Goal: Task Accomplishment & Management: Complete application form

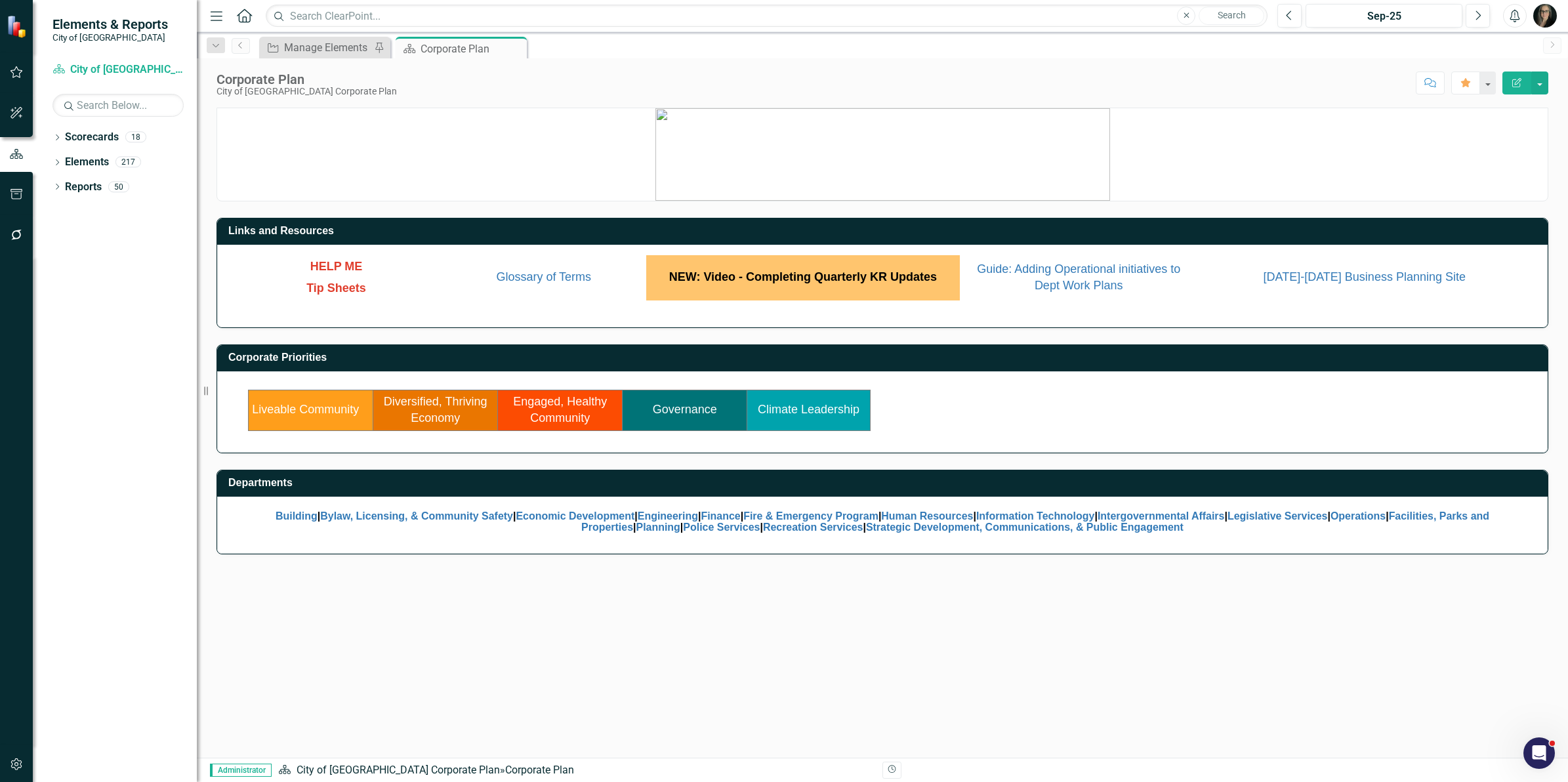
click at [17, 766] on icon "button" at bounding box center [17, 764] width 14 height 10
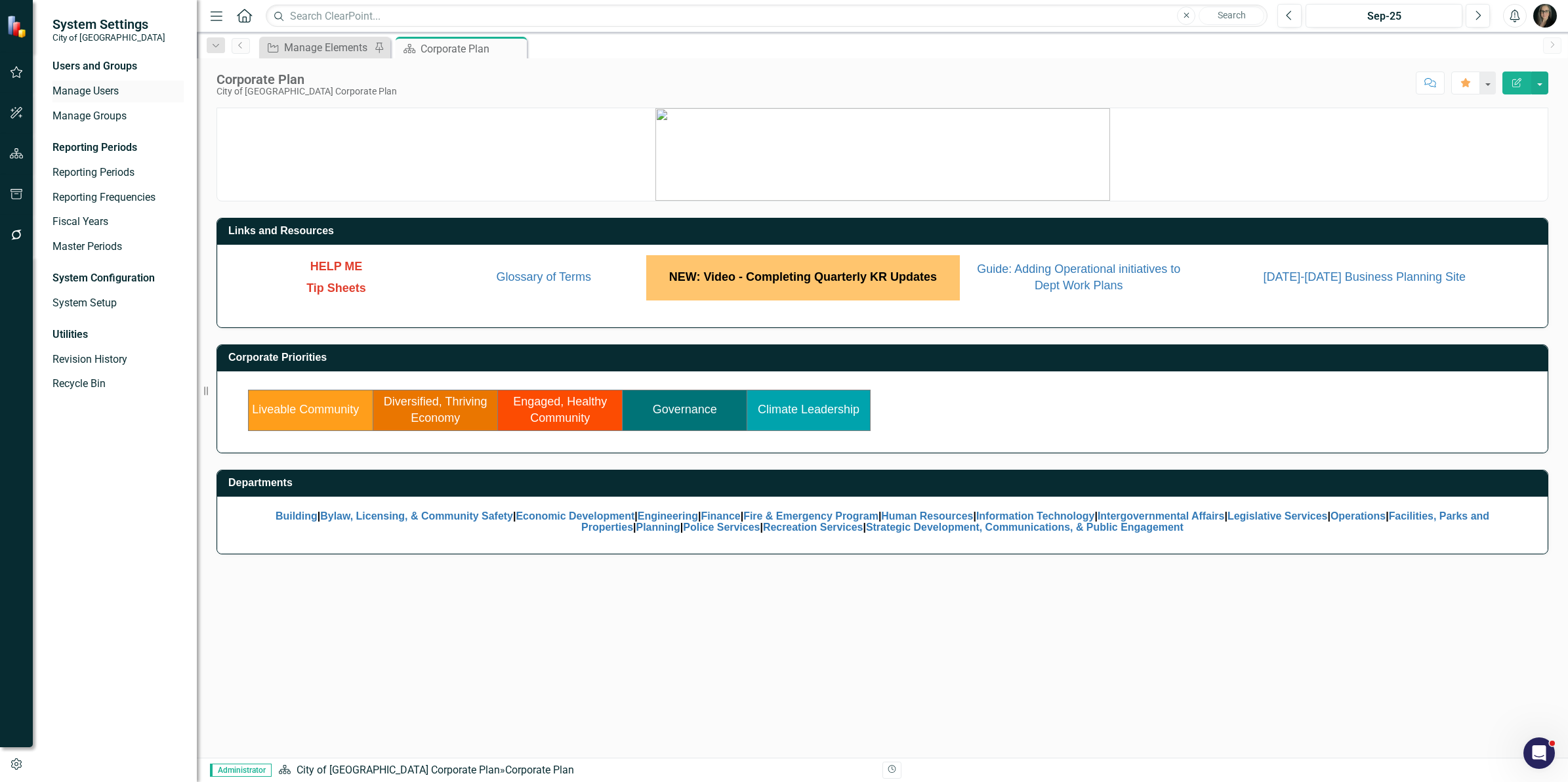
click at [90, 93] on link "Manage Users" at bounding box center [117, 91] width 131 height 15
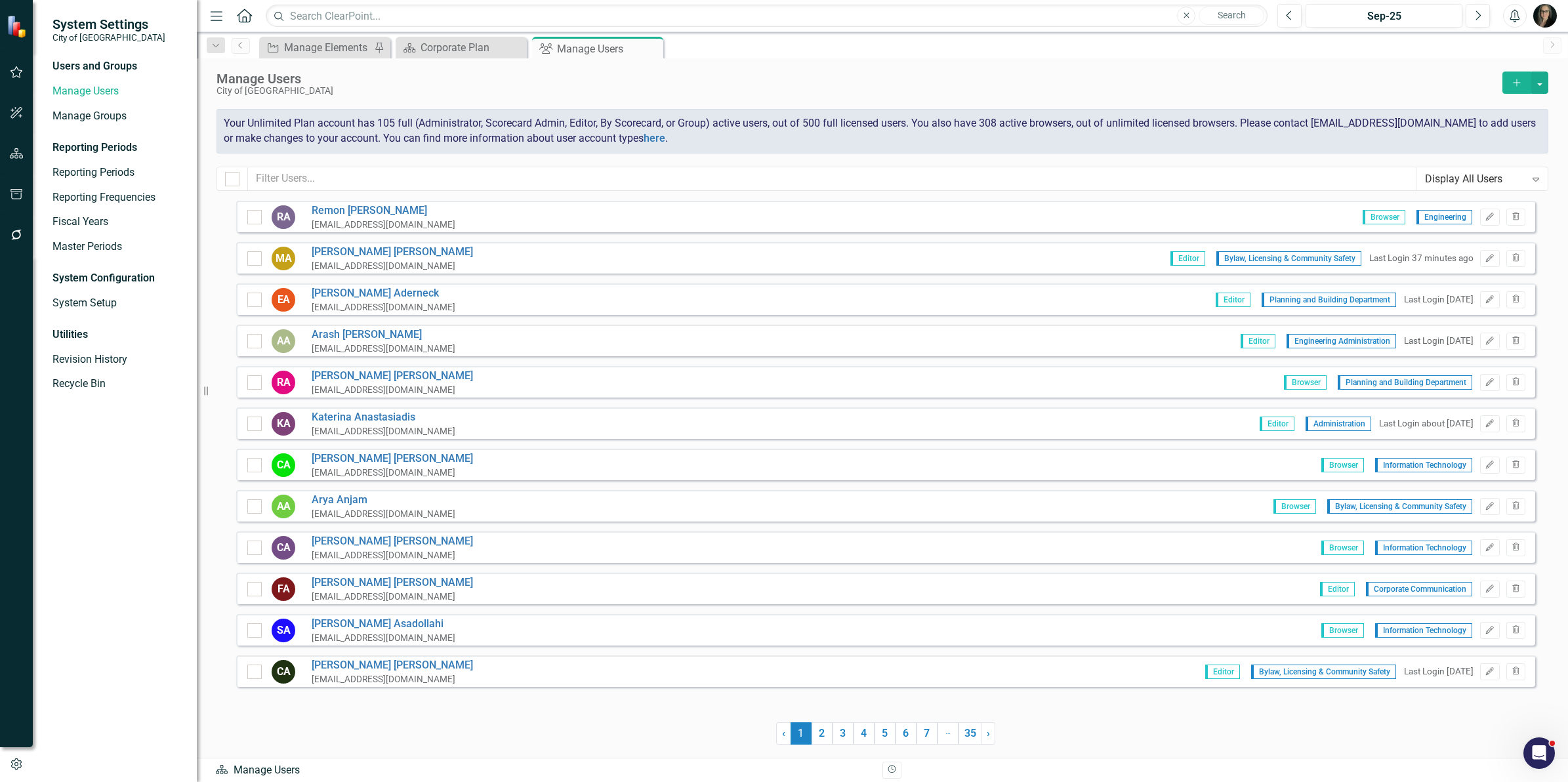
click at [1518, 90] on button "Add" at bounding box center [1516, 83] width 29 height 22
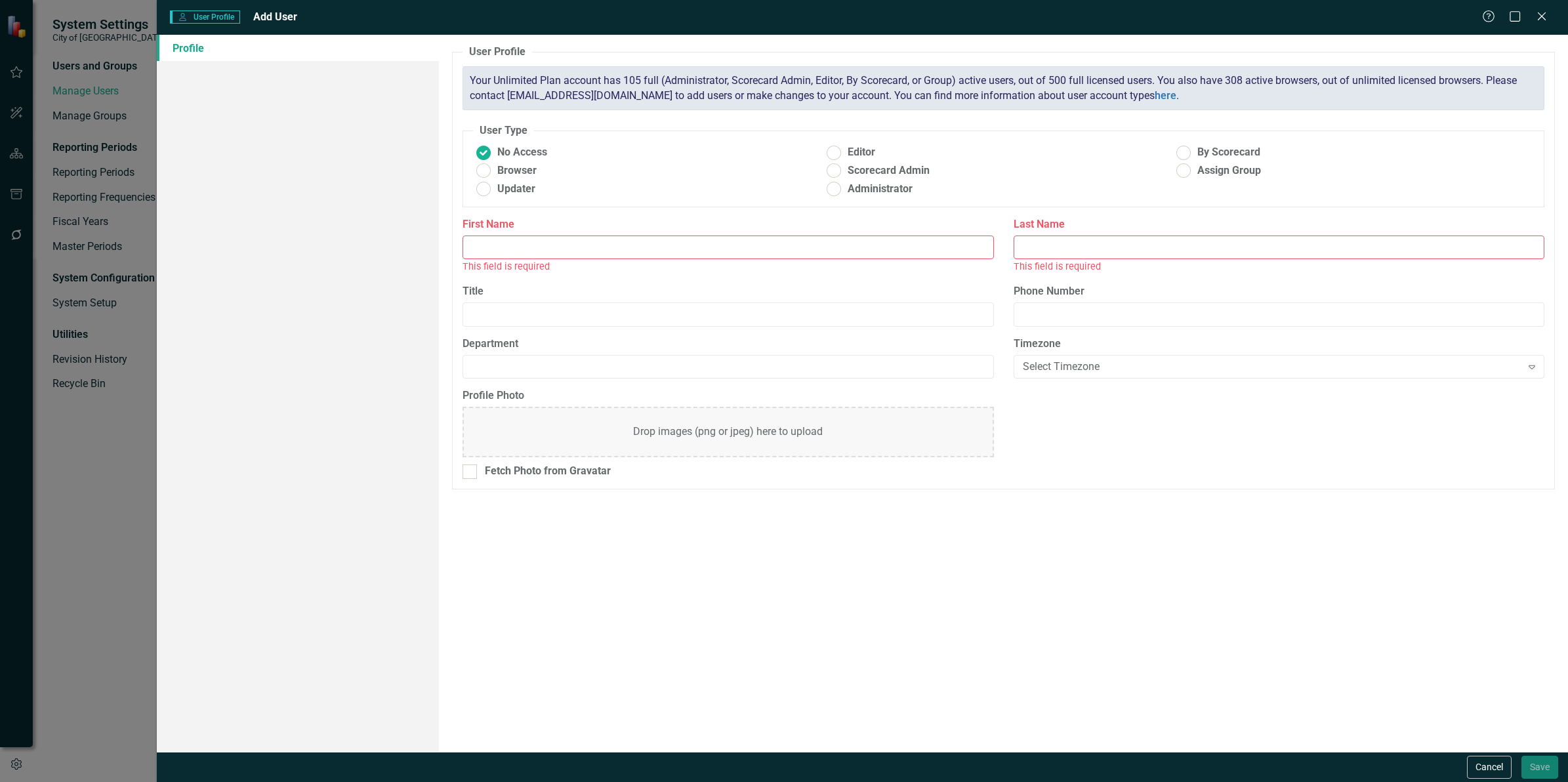
click at [525, 246] on input "First Name" at bounding box center [728, 247] width 531 height 24
type input "[PERSON_NAME]"
click at [1034, 254] on input "Last Name" at bounding box center [1279, 247] width 531 height 24
paste input "[PERSON_NAME]"
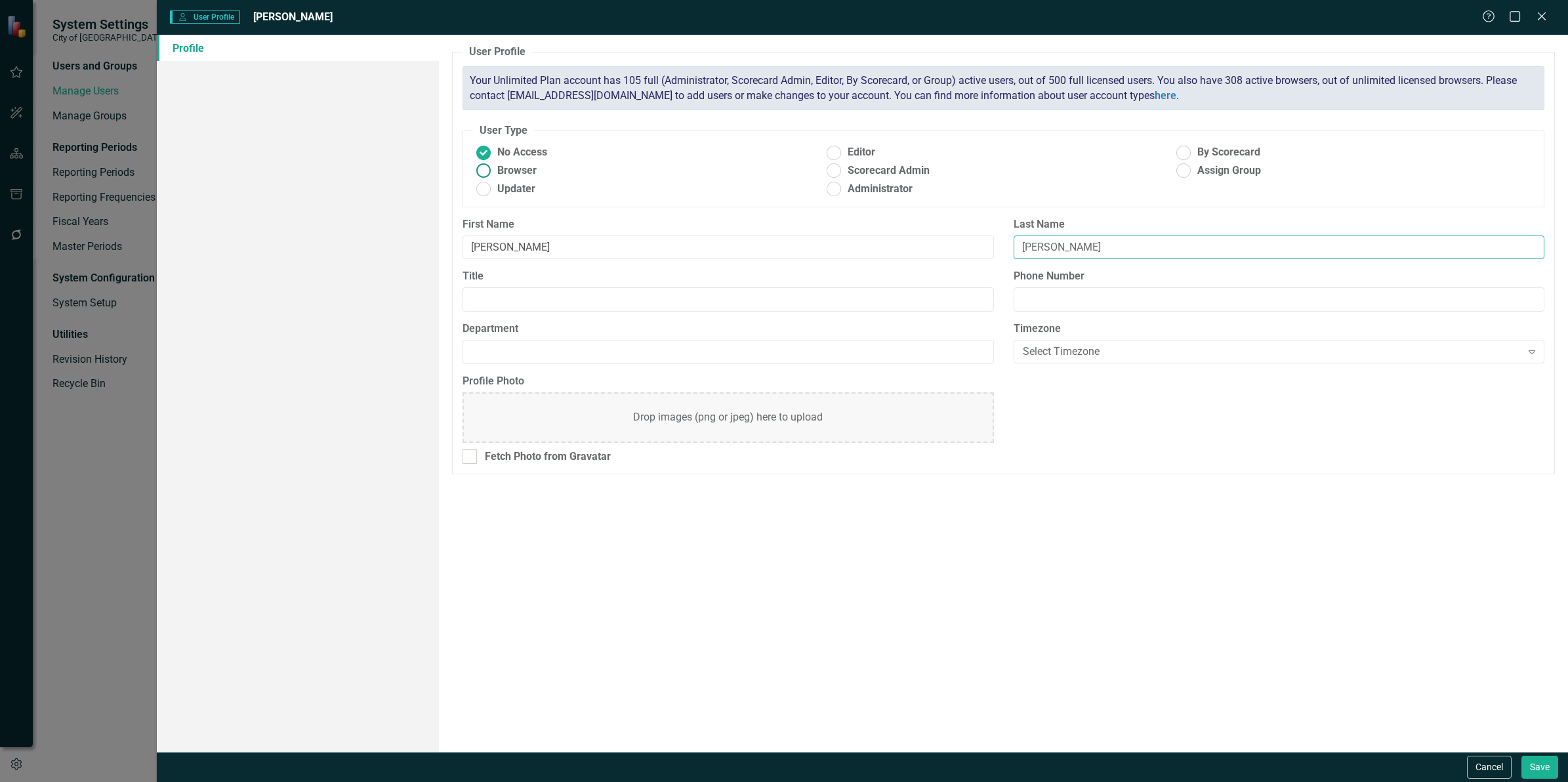
type input "[PERSON_NAME]"
click at [516, 172] on span "Browser" at bounding box center [517, 171] width 39 height 15
click at [494, 172] on input "Browser" at bounding box center [484, 171] width 20 height 20
radio input "true"
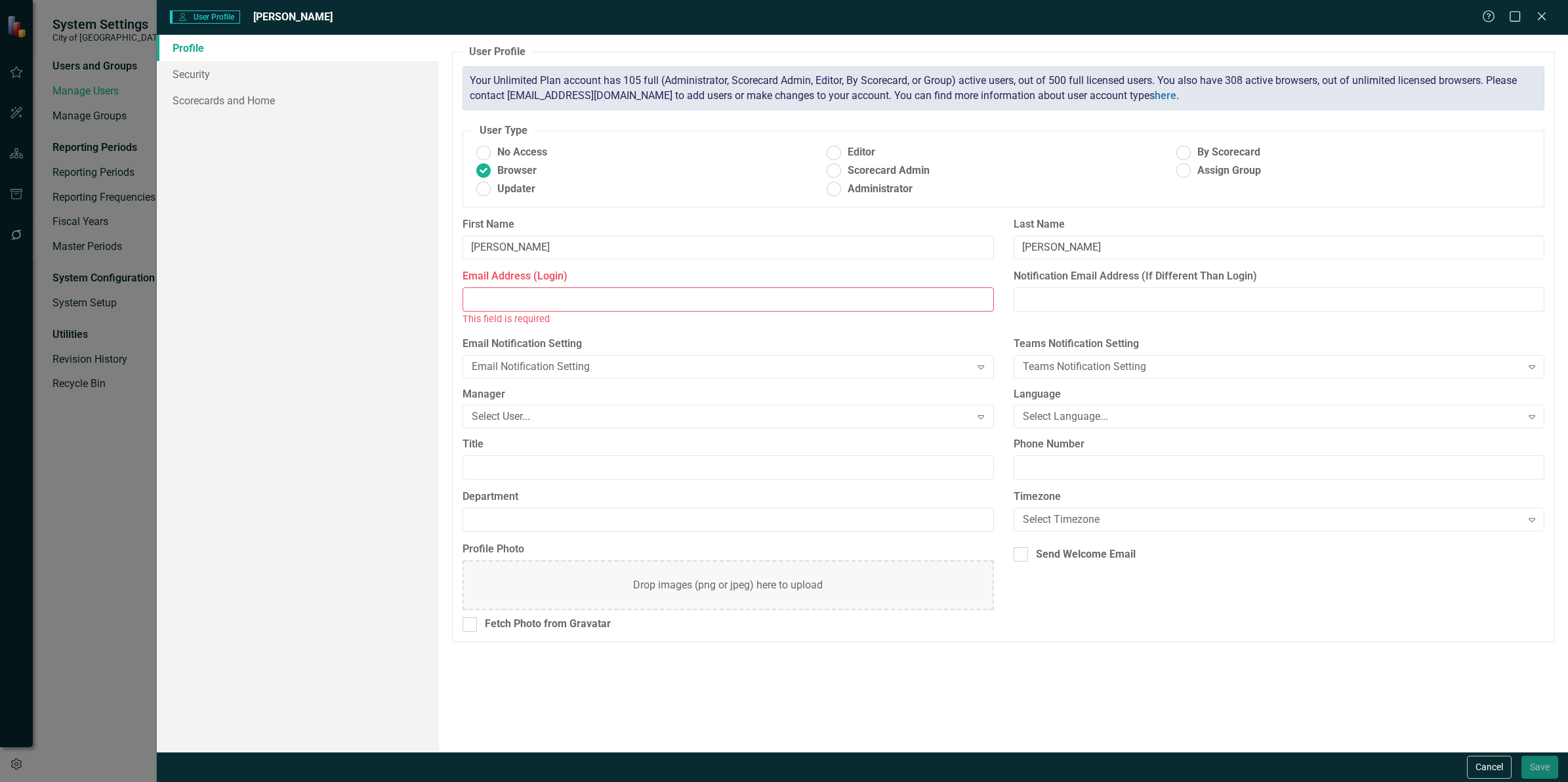
click at [509, 310] on input "Email Address (Login)" at bounding box center [728, 299] width 531 height 24
paste input "[PERSON_NAME]"
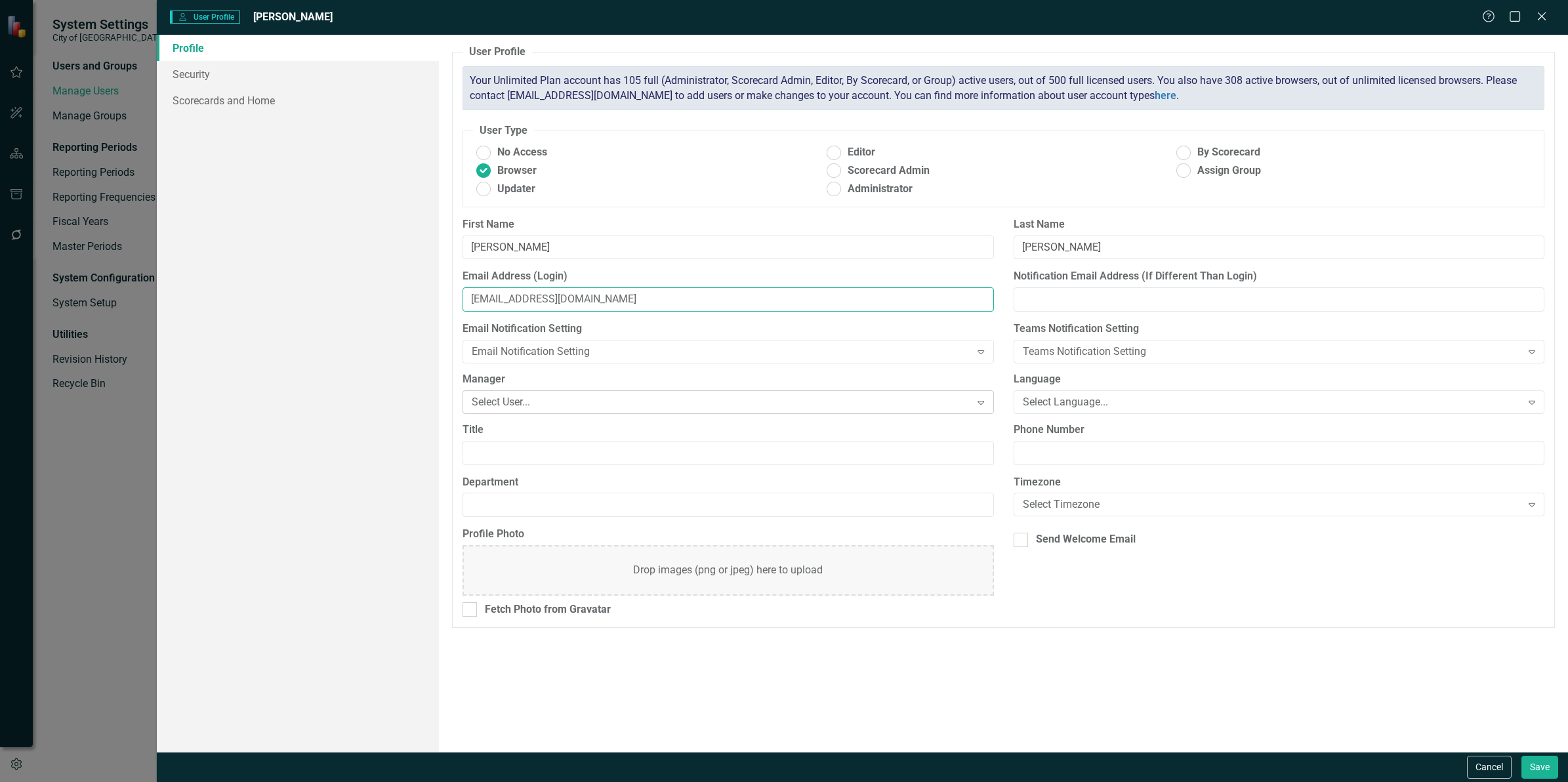
type input "[EMAIL_ADDRESS][DOMAIN_NAME]"
click at [526, 401] on div "Select User..." at bounding box center [721, 402] width 498 height 15
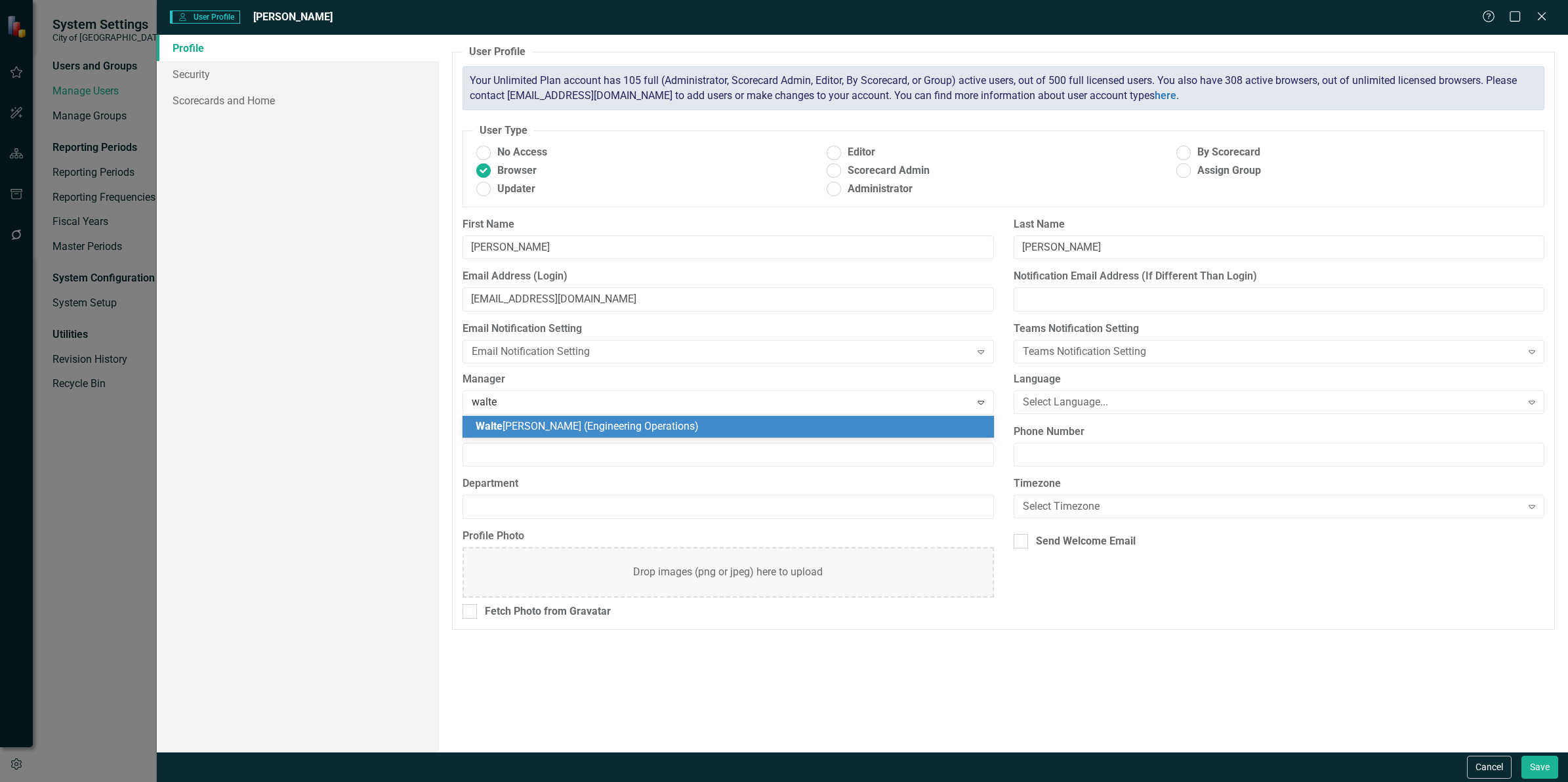
type input "[PERSON_NAME]"
click at [514, 428] on span "[PERSON_NAME] (Engineering Operations)" at bounding box center [596, 426] width 240 height 12
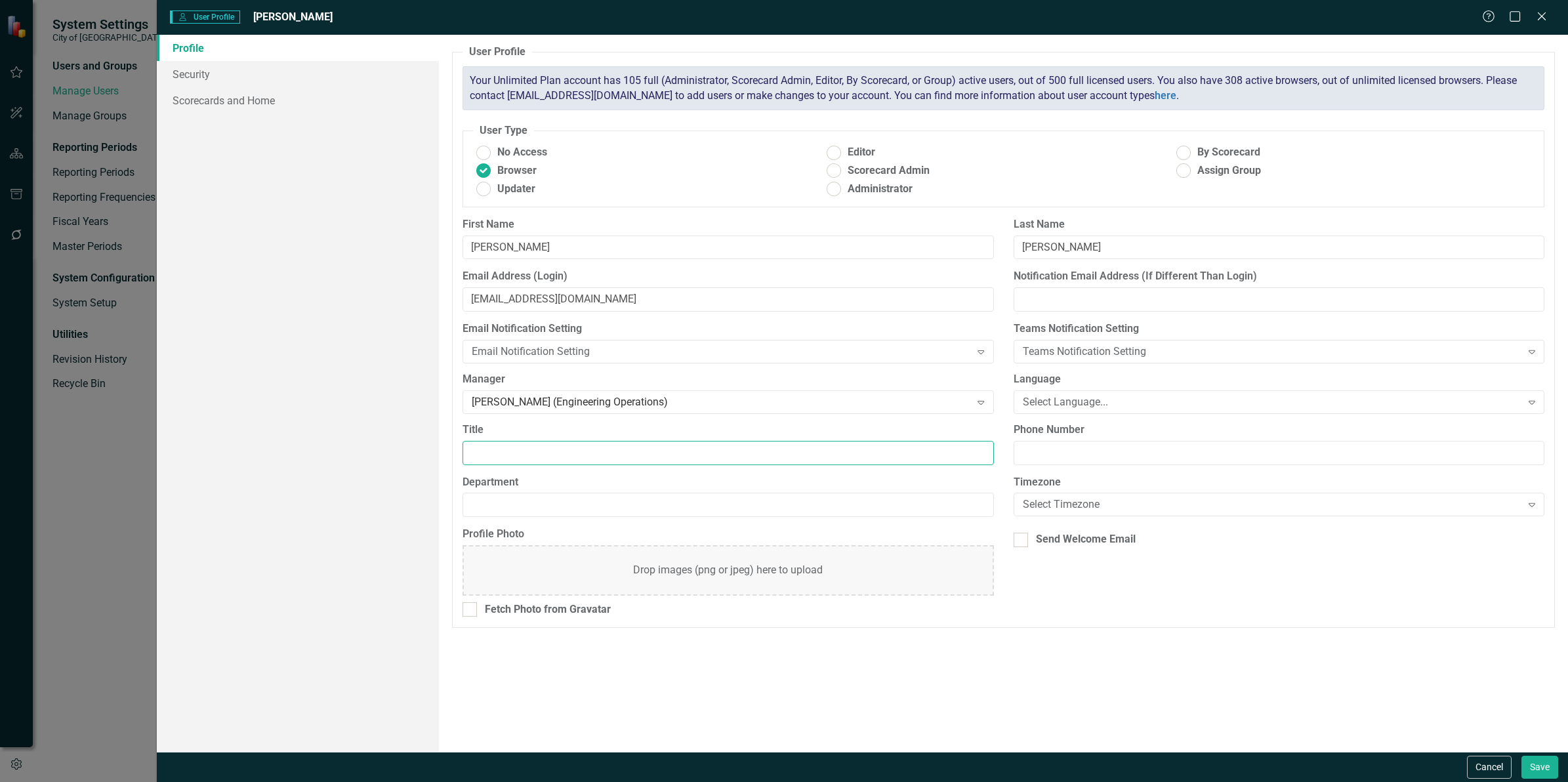
click at [503, 448] on input "Title" at bounding box center [728, 453] width 531 height 24
click at [498, 444] on input "Title" at bounding box center [728, 453] width 531 height 24
paste input "Senior Building Official"
type input "Senior Building Official"
click at [506, 509] on input "Department" at bounding box center [728, 505] width 531 height 24
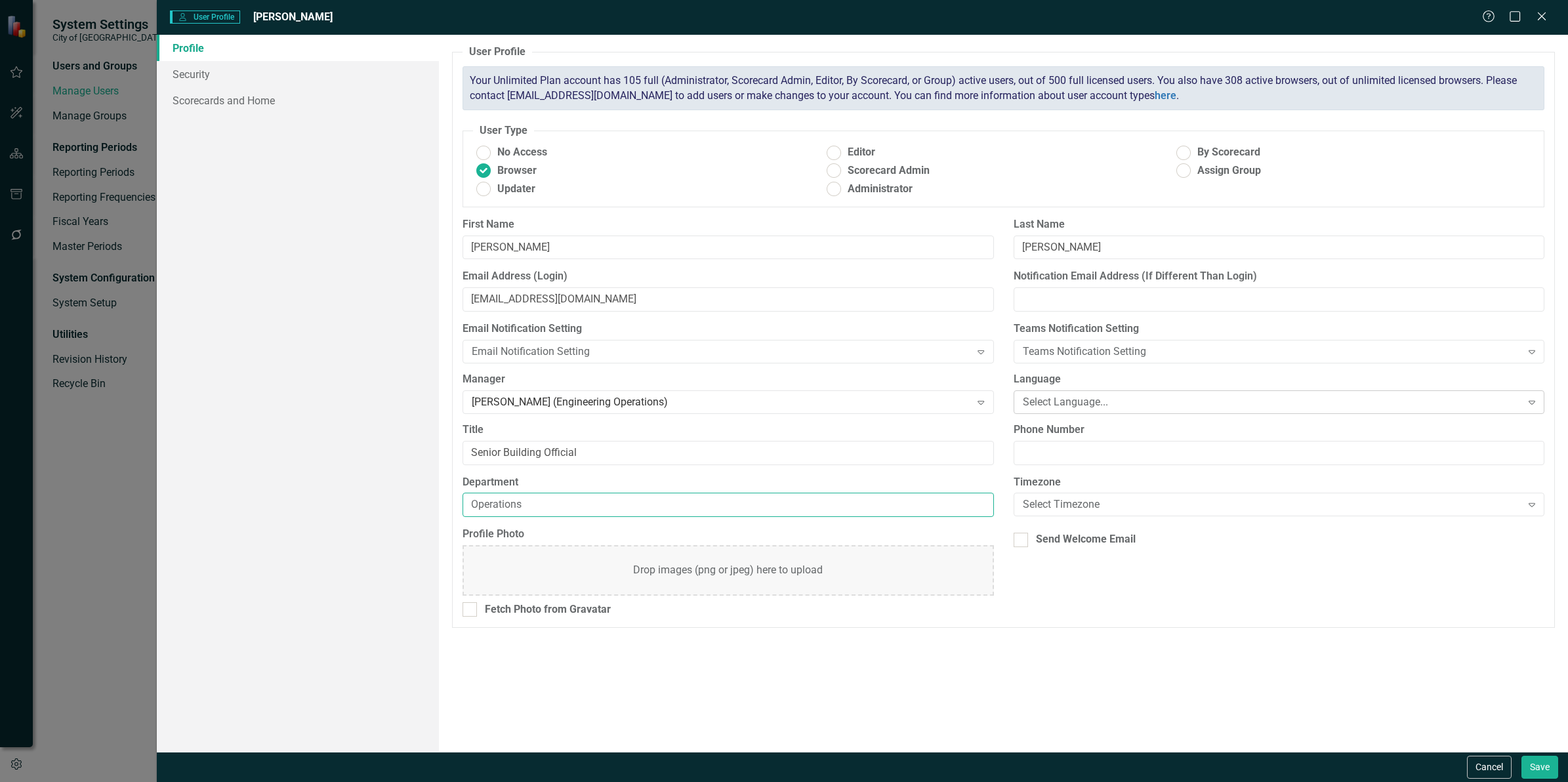
type input "Operations"
click at [1103, 402] on div "Select Language..." at bounding box center [1272, 402] width 498 height 15
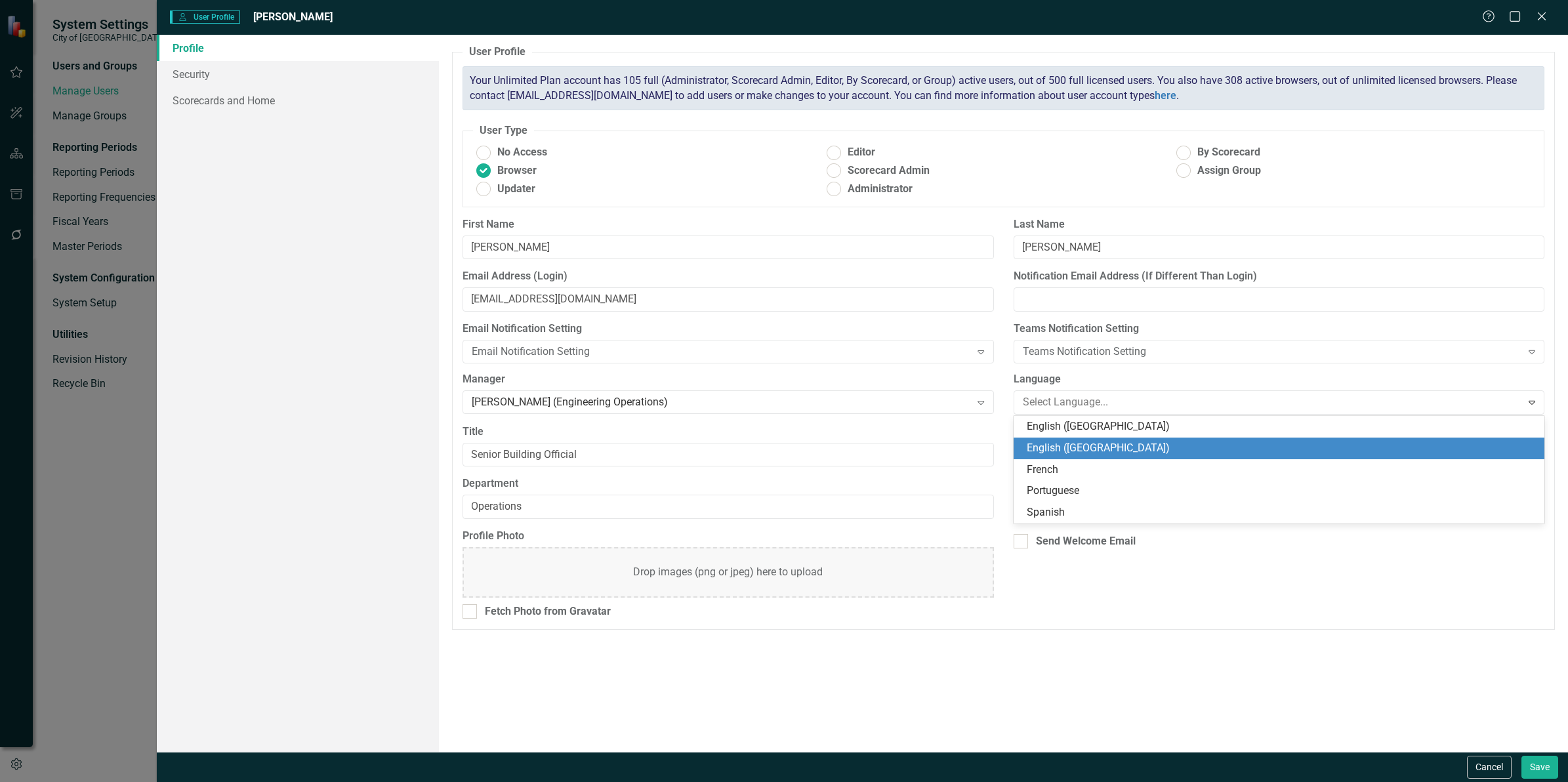
click at [1081, 451] on div "English ([GEOGRAPHIC_DATA])" at bounding box center [1282, 448] width 509 height 15
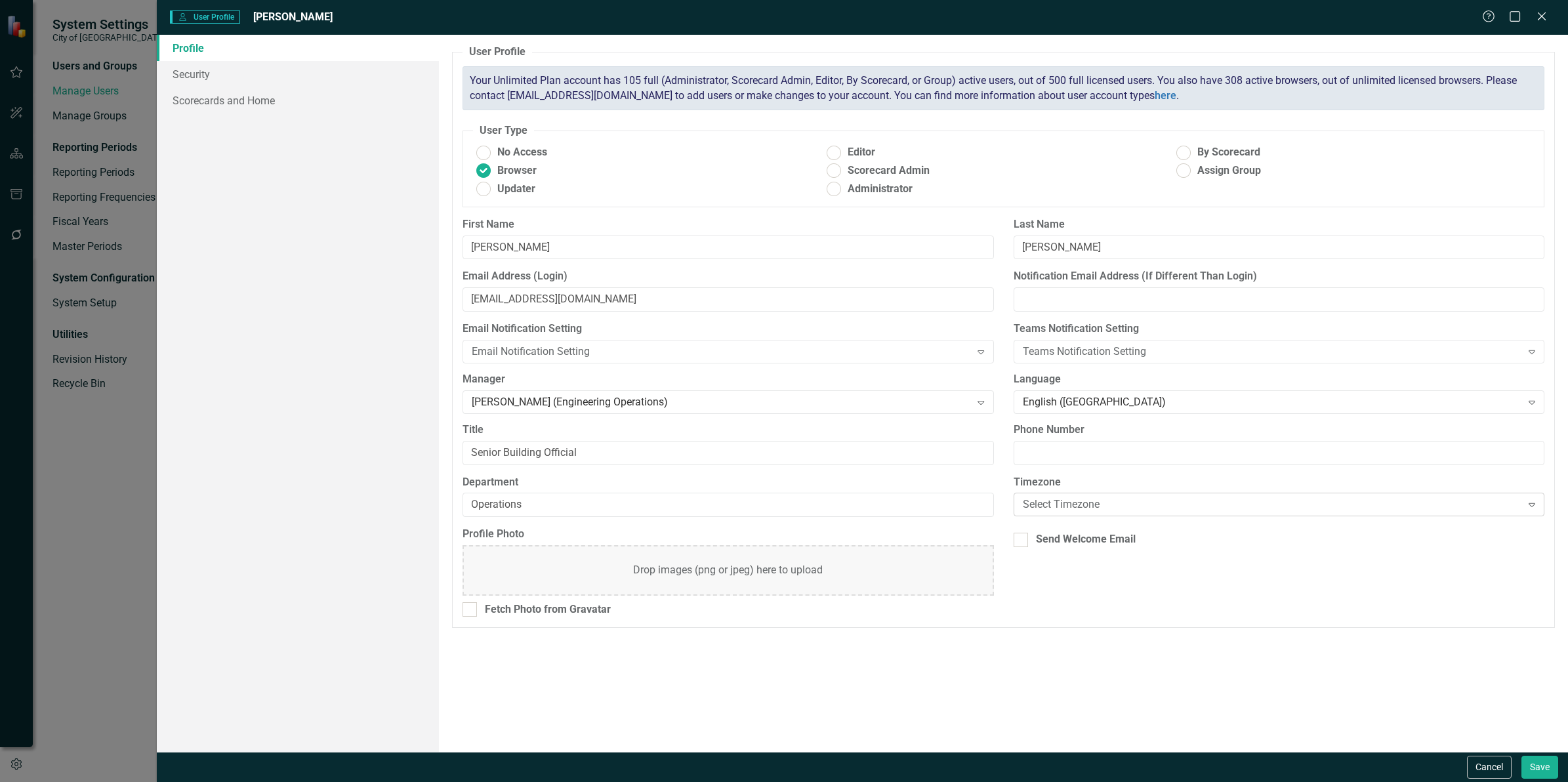
click at [1061, 506] on div "Select Timezone" at bounding box center [1272, 505] width 498 height 15
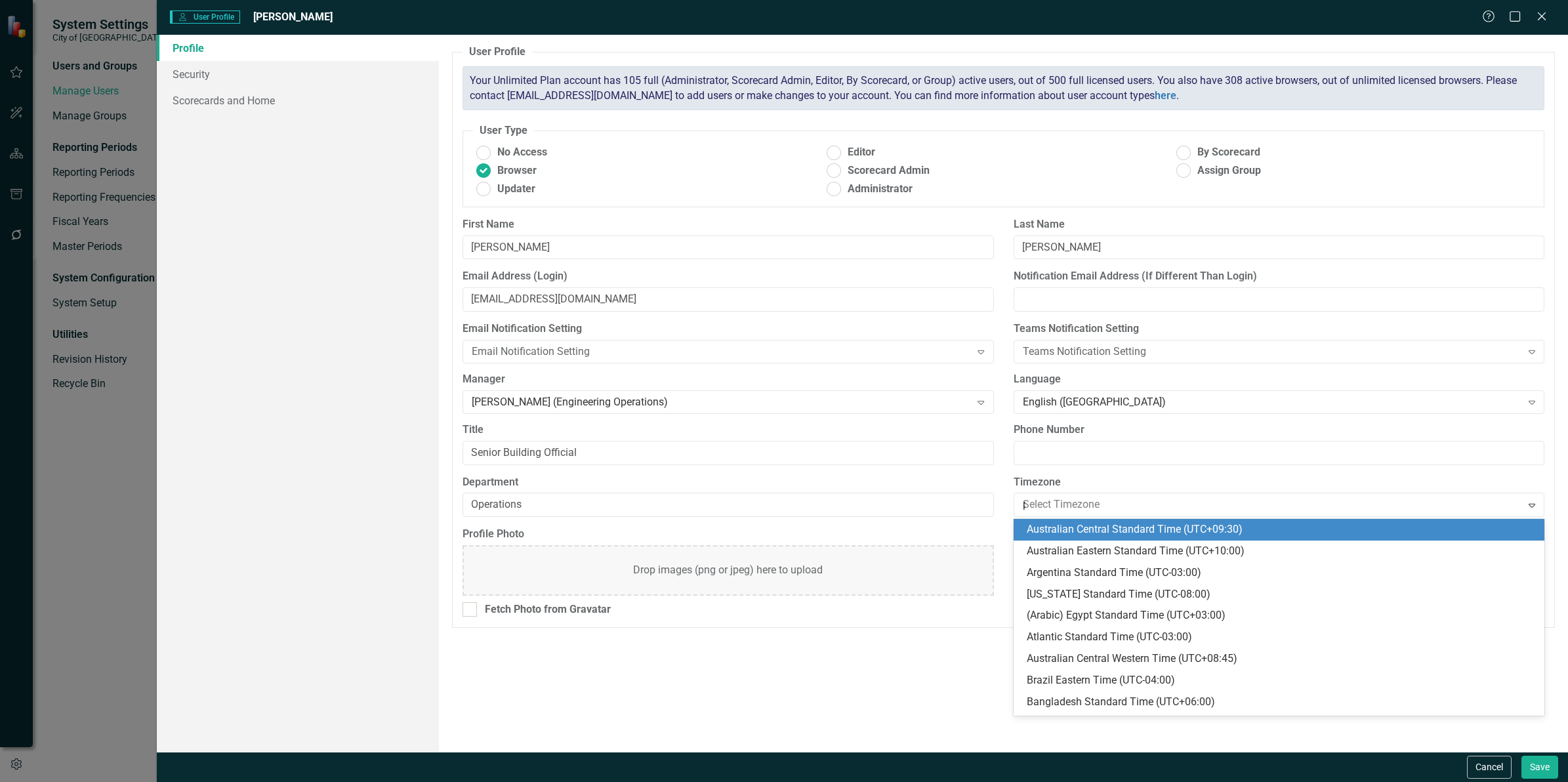
type input "pac"
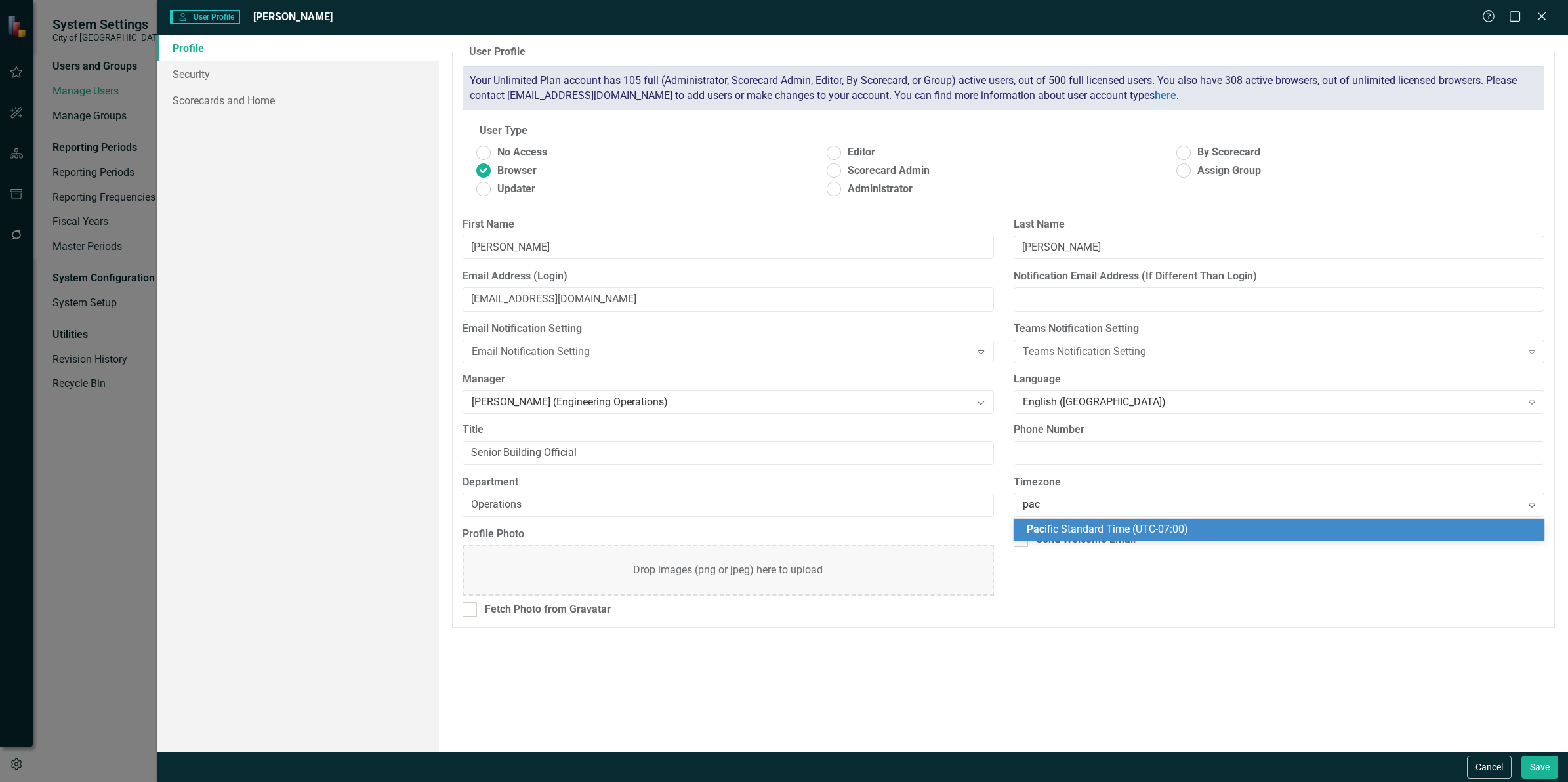
click at [1038, 525] on span "Pac" at bounding box center [1035, 529] width 18 height 12
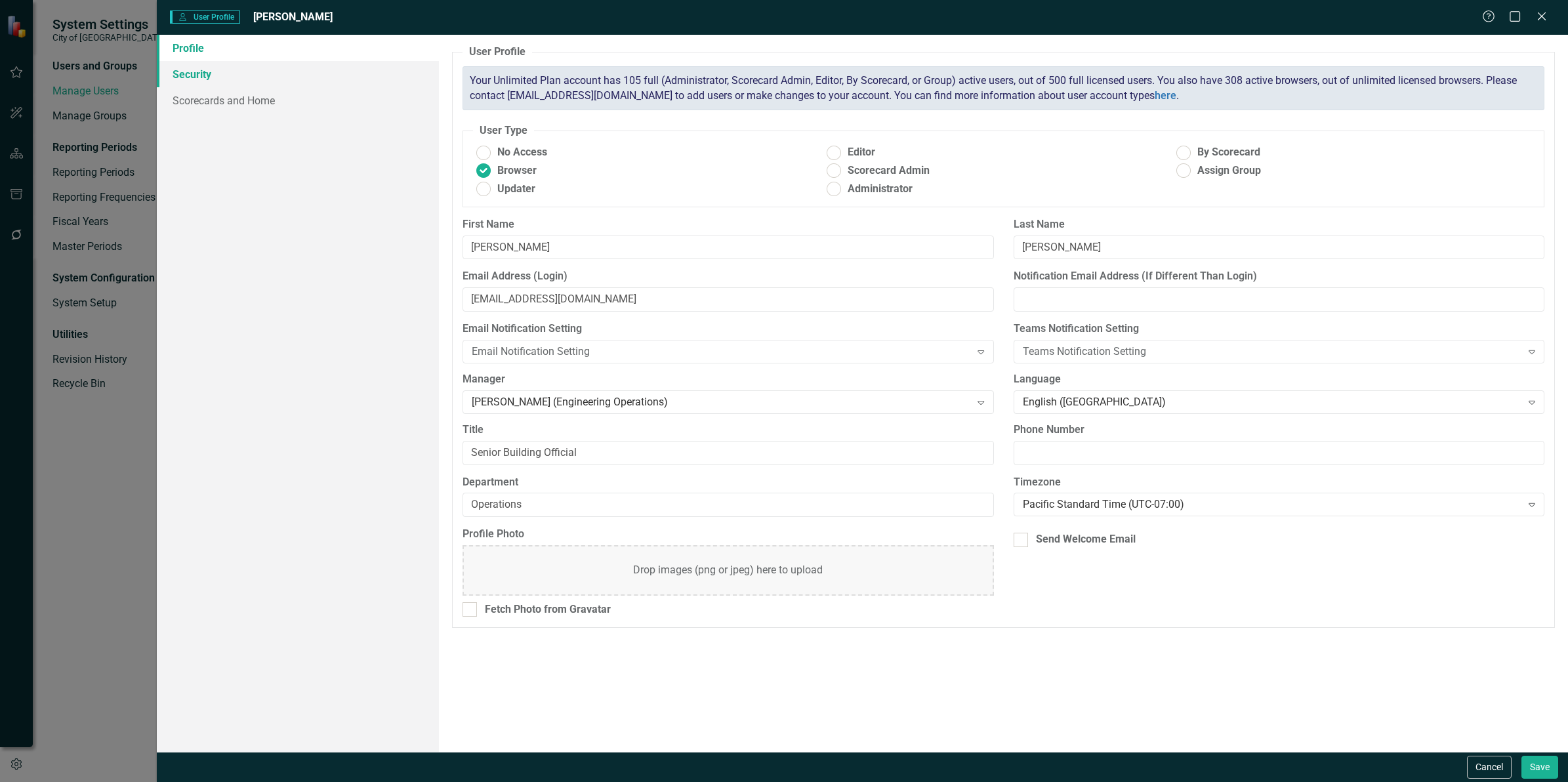
click at [191, 73] on link "Security" at bounding box center [298, 74] width 283 height 26
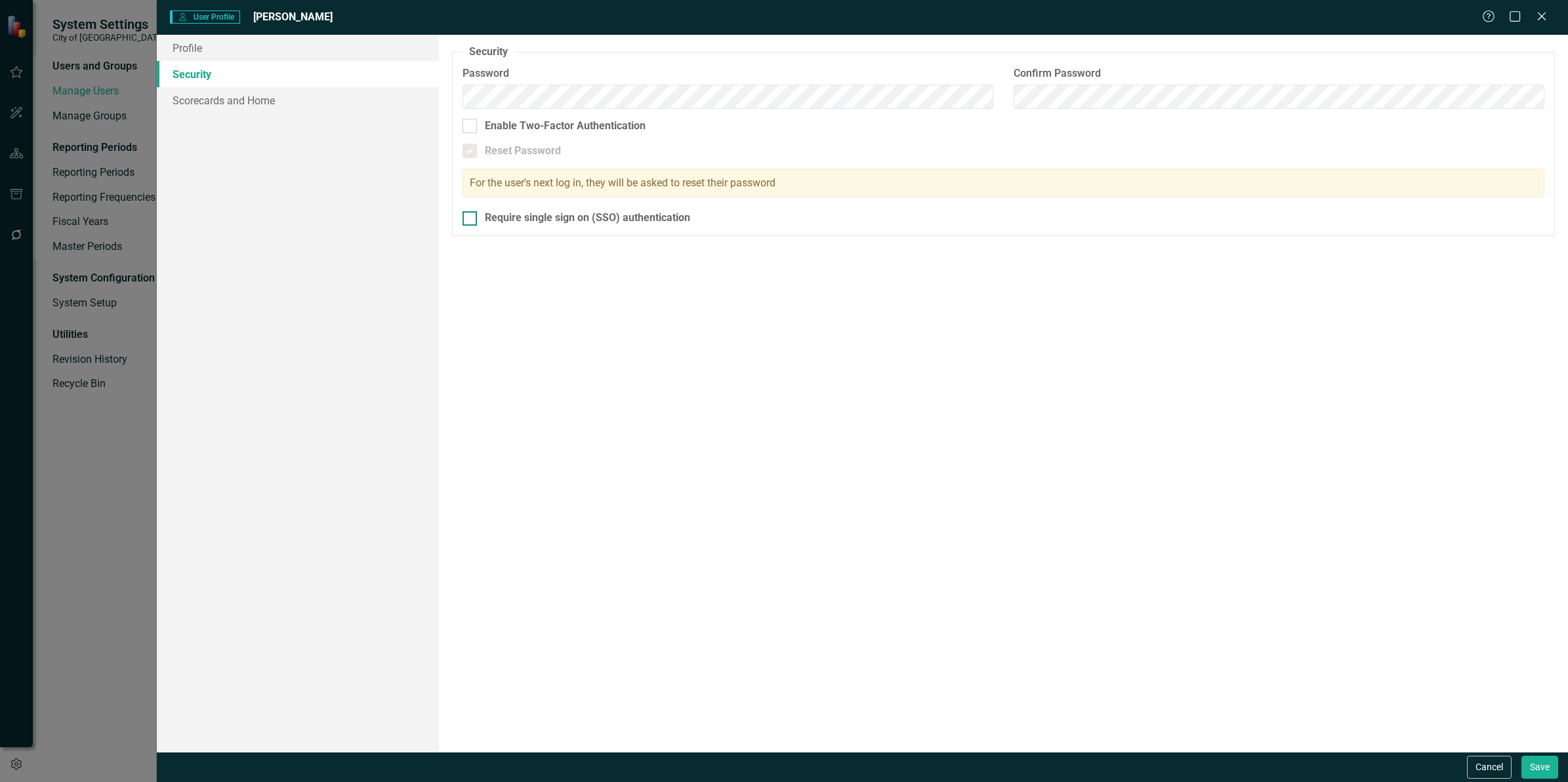
click at [470, 219] on input "Require single sign on (SSO) authentication" at bounding box center [467, 215] width 8 height 8
checkbox input "true"
click at [251, 101] on link "Scorecards and Home" at bounding box center [298, 100] width 283 height 26
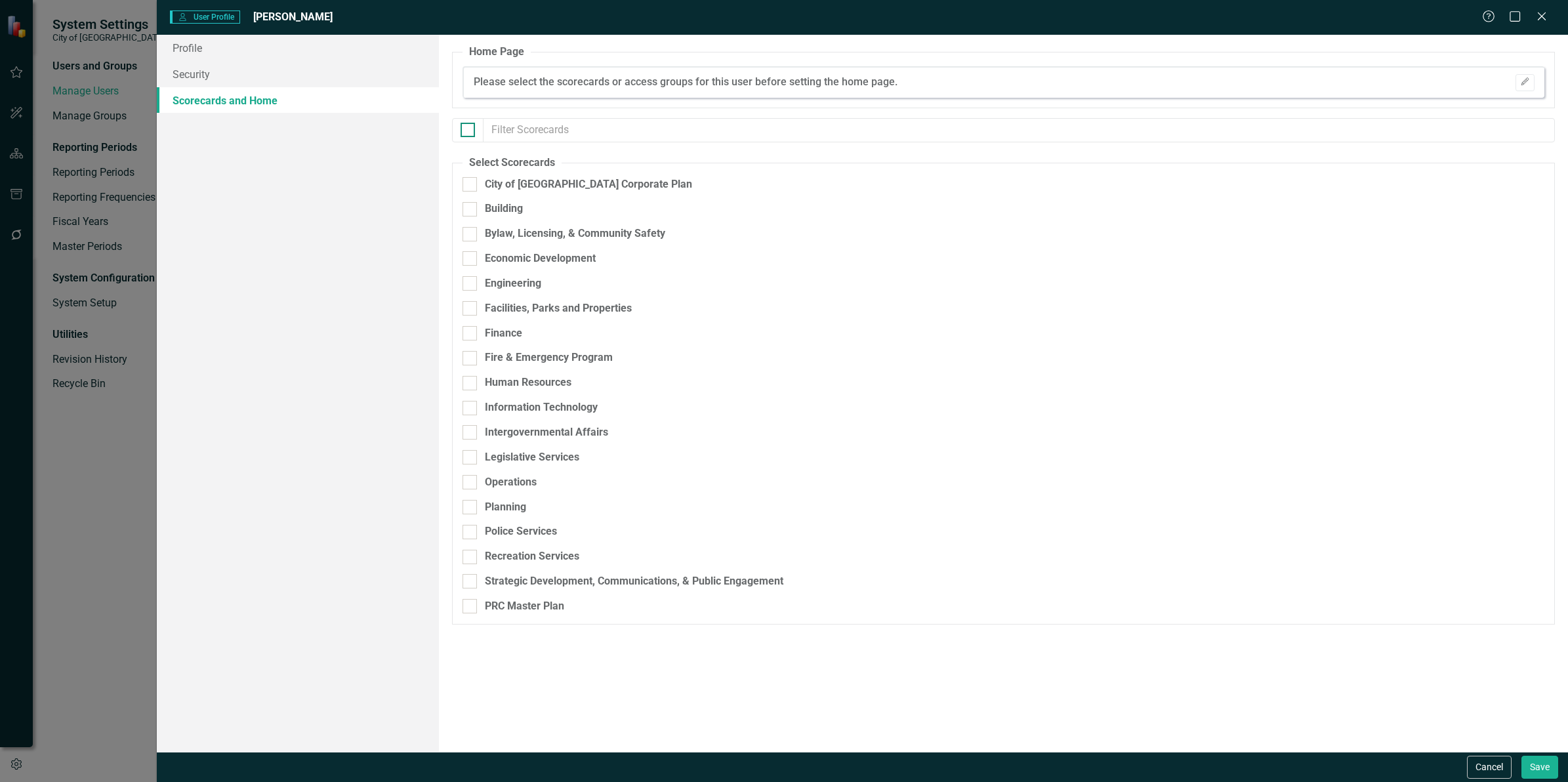
click at [464, 133] on div at bounding box center [468, 130] width 15 height 15
click at [464, 131] on input "checkbox" at bounding box center [465, 126] width 8 height 8
checkbox input "true"
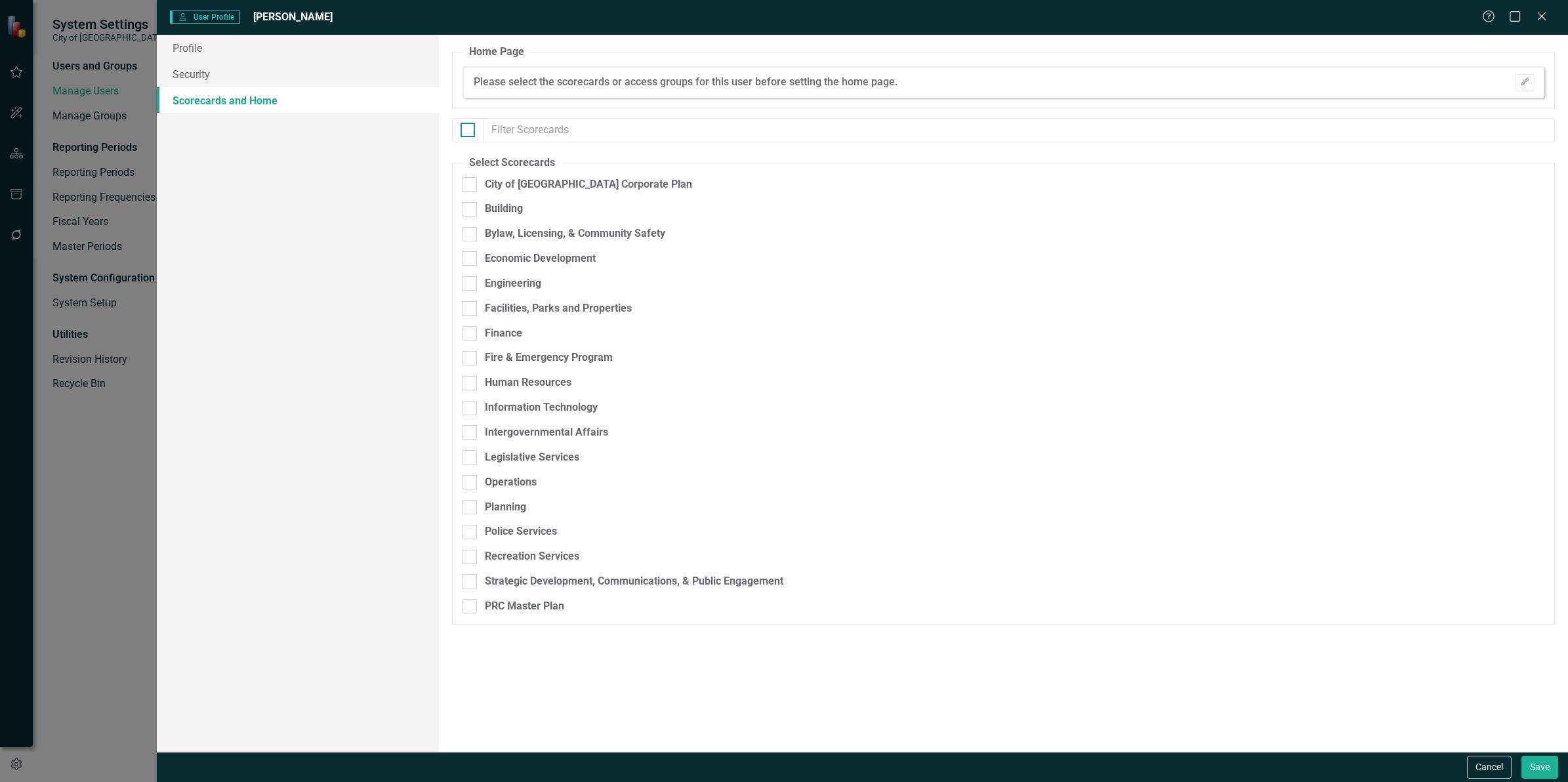
checkbox input "true"
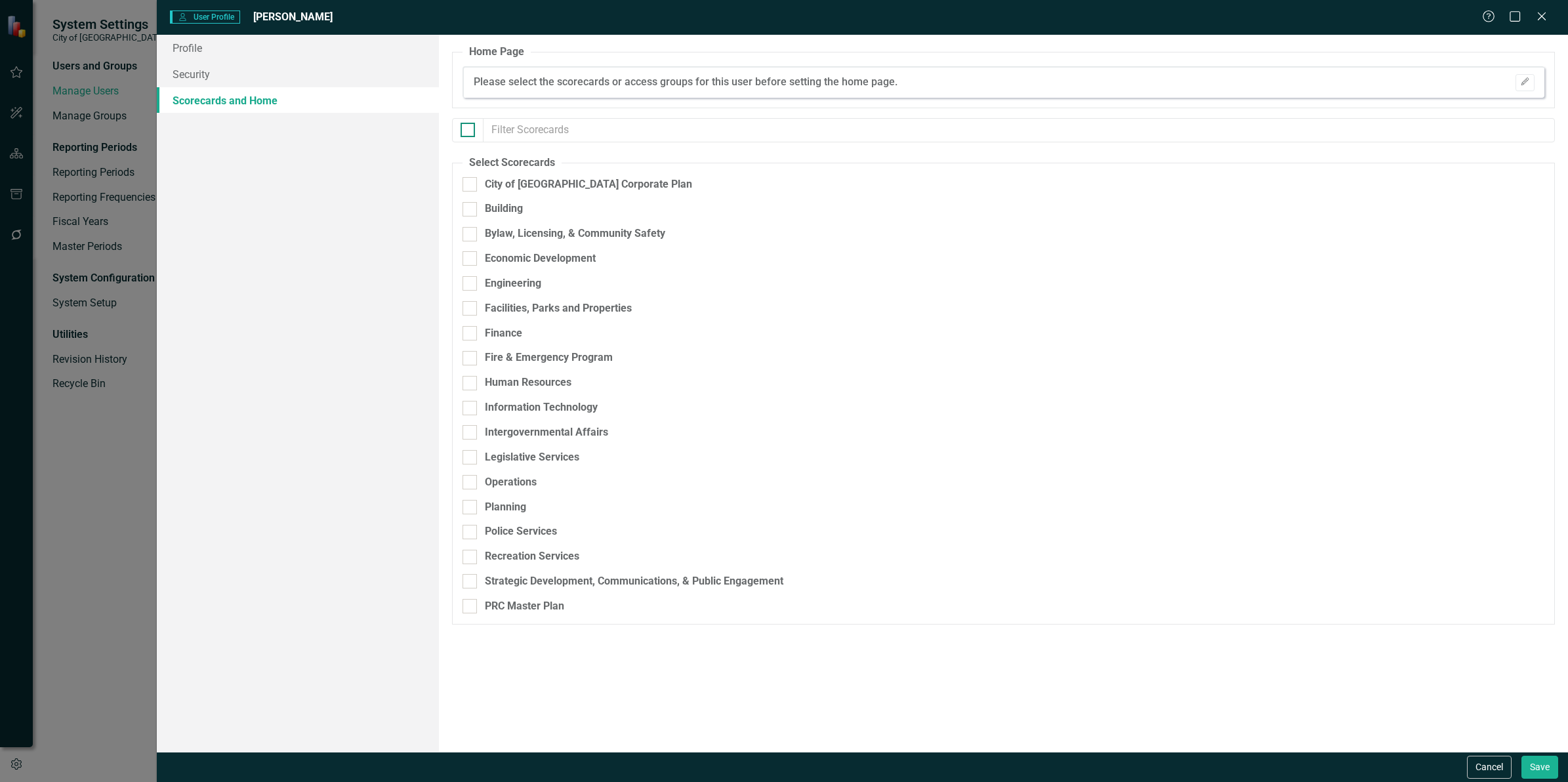
checkbox input "true"
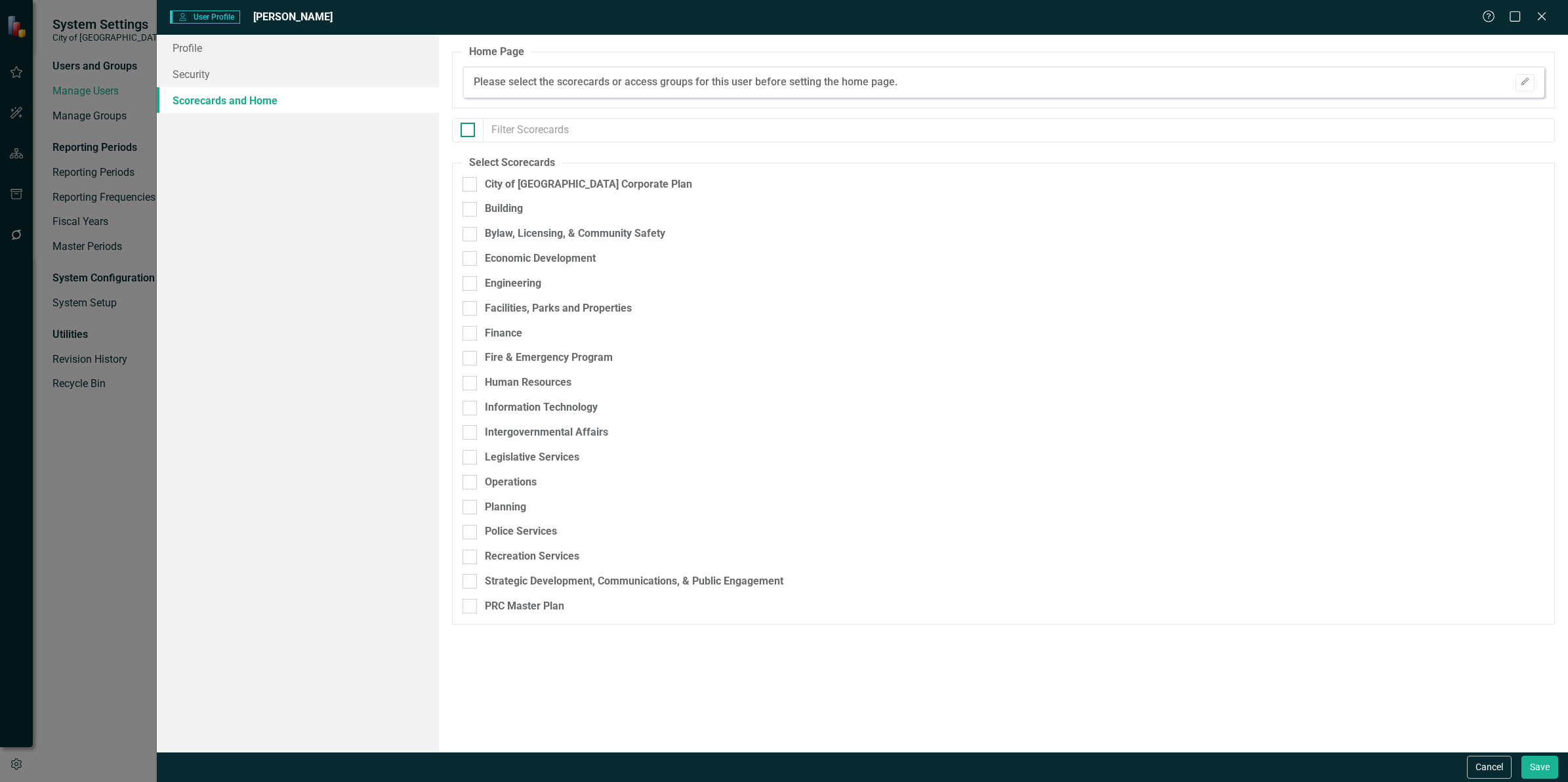
checkbox input "true"
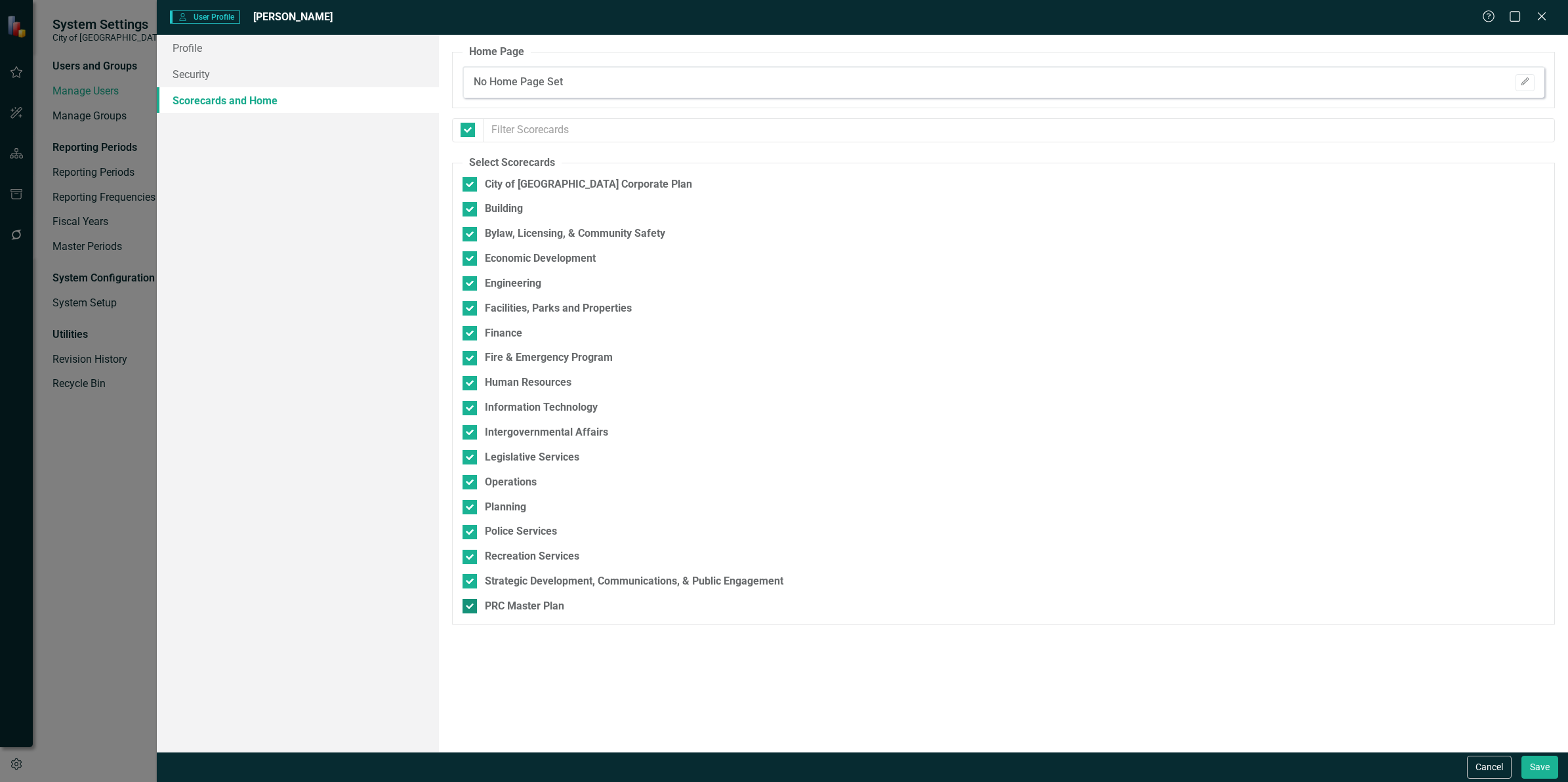
click at [468, 606] on input "PRC Master Plan" at bounding box center [467, 603] width 8 height 8
checkbox input "false"
click at [1535, 760] on button "Save" at bounding box center [1540, 767] width 37 height 23
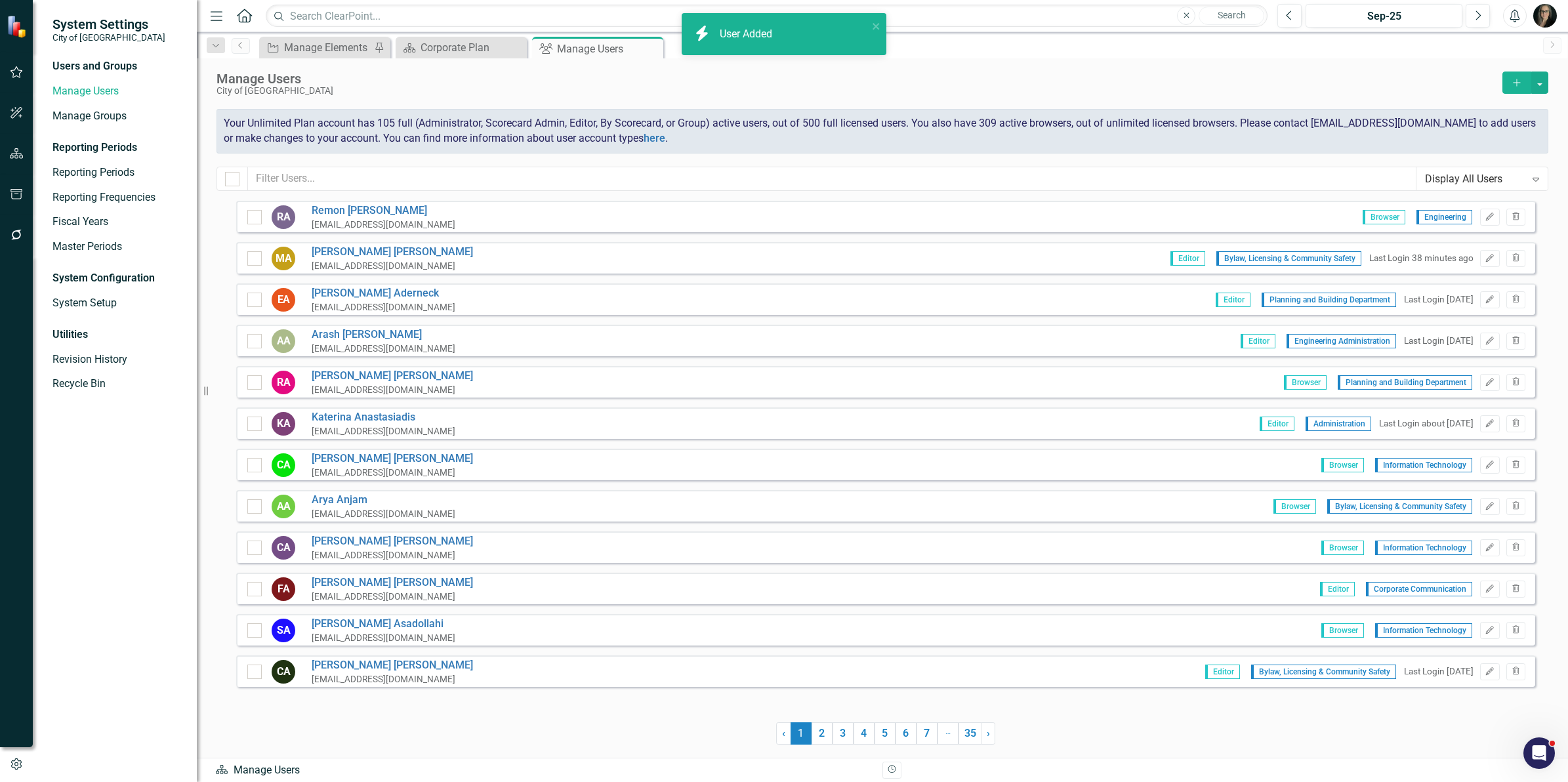
click at [1513, 90] on button "Add" at bounding box center [1516, 83] width 29 height 22
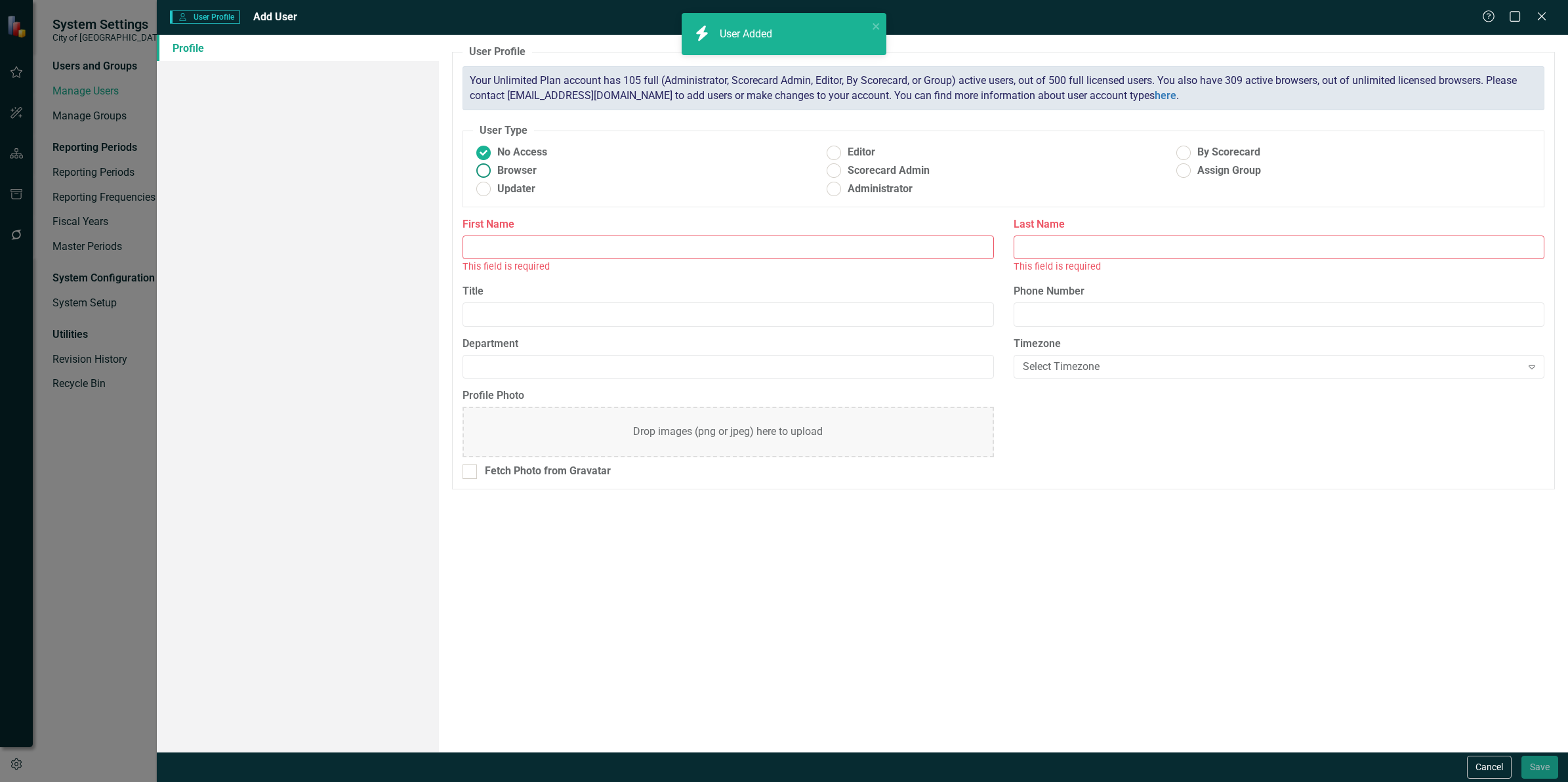
click at [527, 174] on span "Browser" at bounding box center [517, 171] width 39 height 15
click at [494, 174] on input "Browser" at bounding box center [484, 171] width 20 height 20
radio input "true"
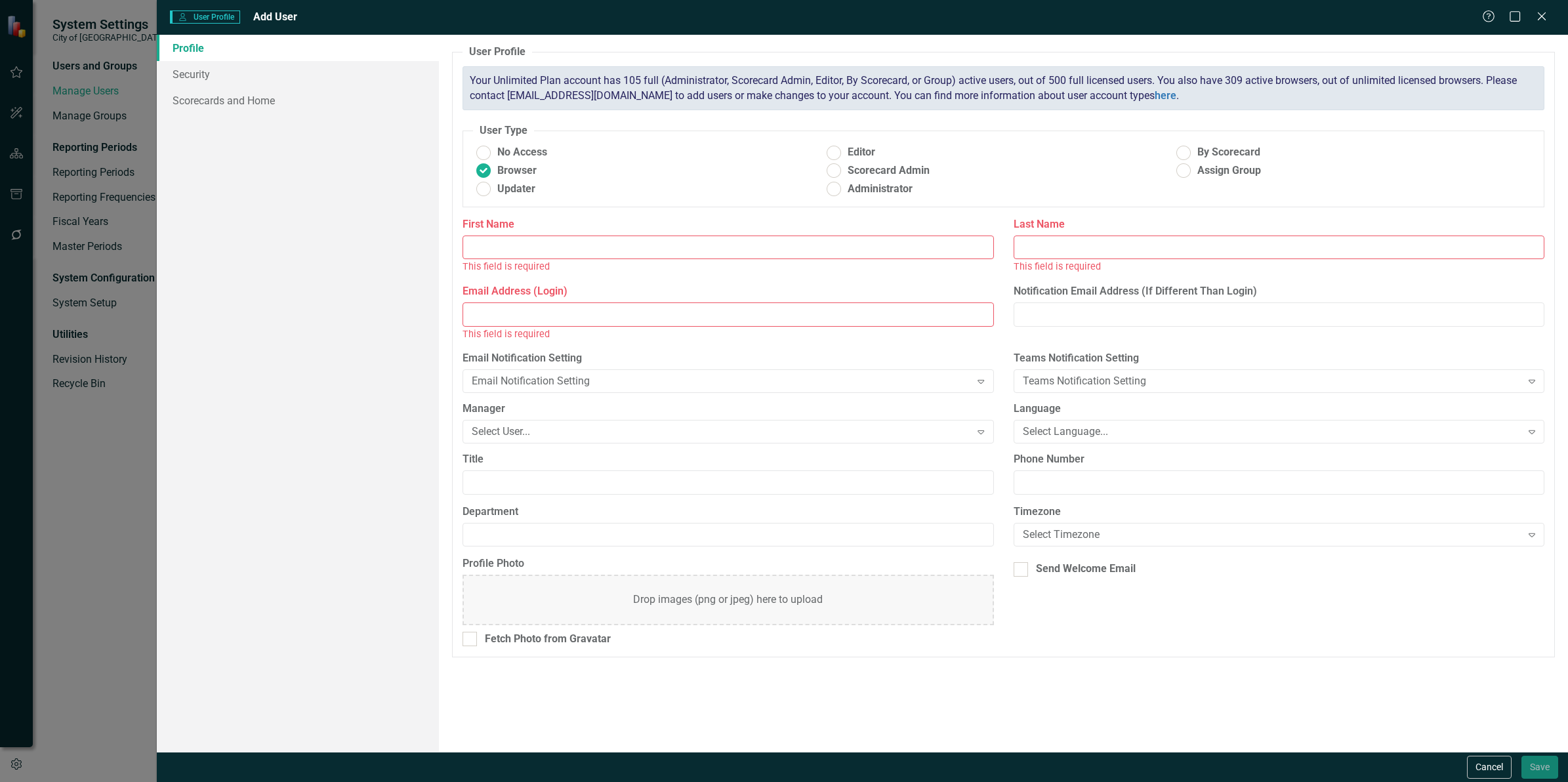
click at [512, 243] on input "First Name" at bounding box center [728, 247] width 531 height 24
click at [545, 243] on input "First Name" at bounding box center [728, 247] width 531 height 24
paste input "[PERSON_NAME]"
type input "[PERSON_NAME]"
click at [1030, 245] on input "Last Name" at bounding box center [1279, 247] width 531 height 24
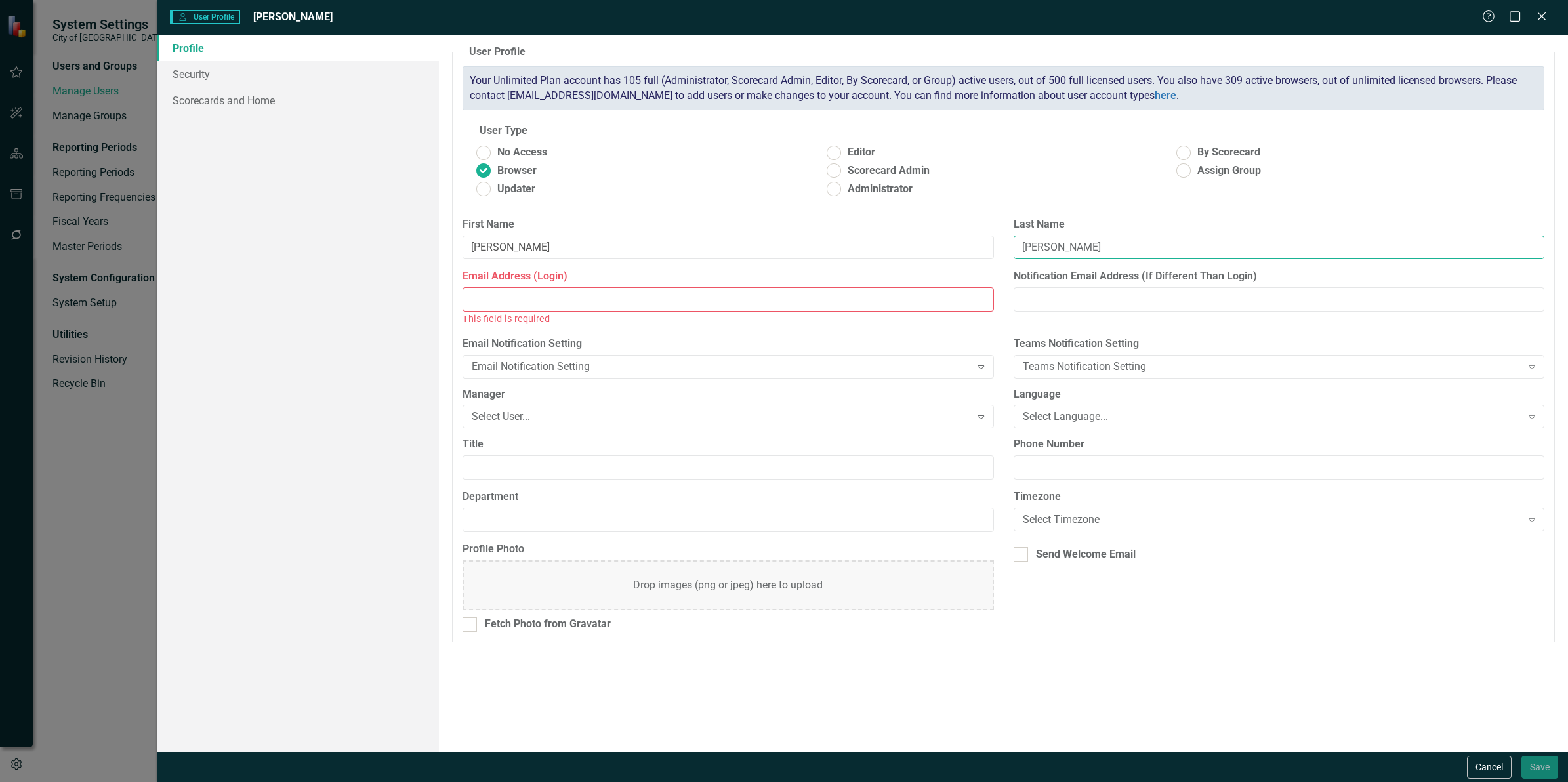
type input "[PERSON_NAME]"
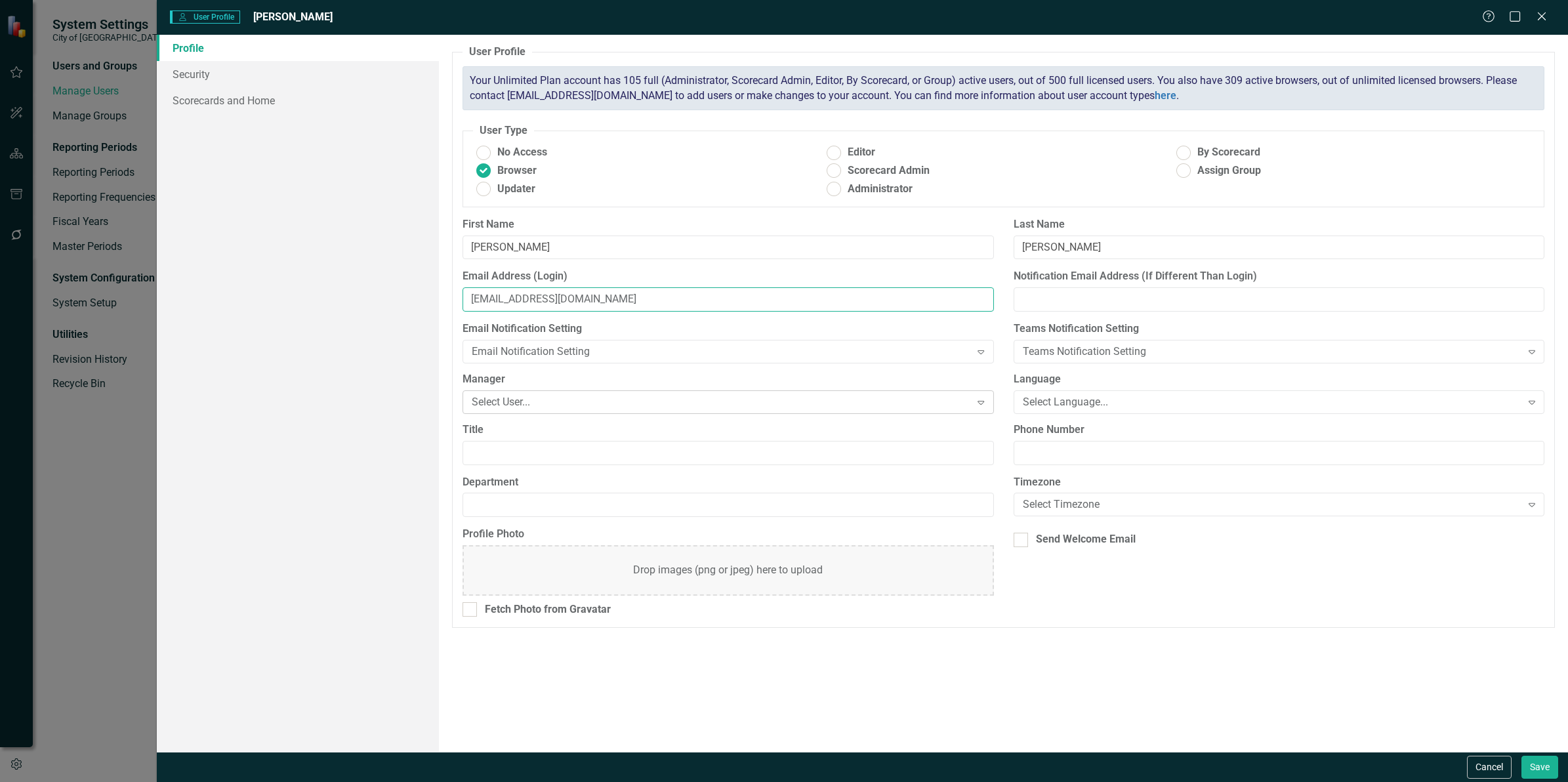
type input "[EMAIL_ADDRESS][DOMAIN_NAME]"
click at [515, 404] on div "Select User..." at bounding box center [721, 402] width 498 height 15
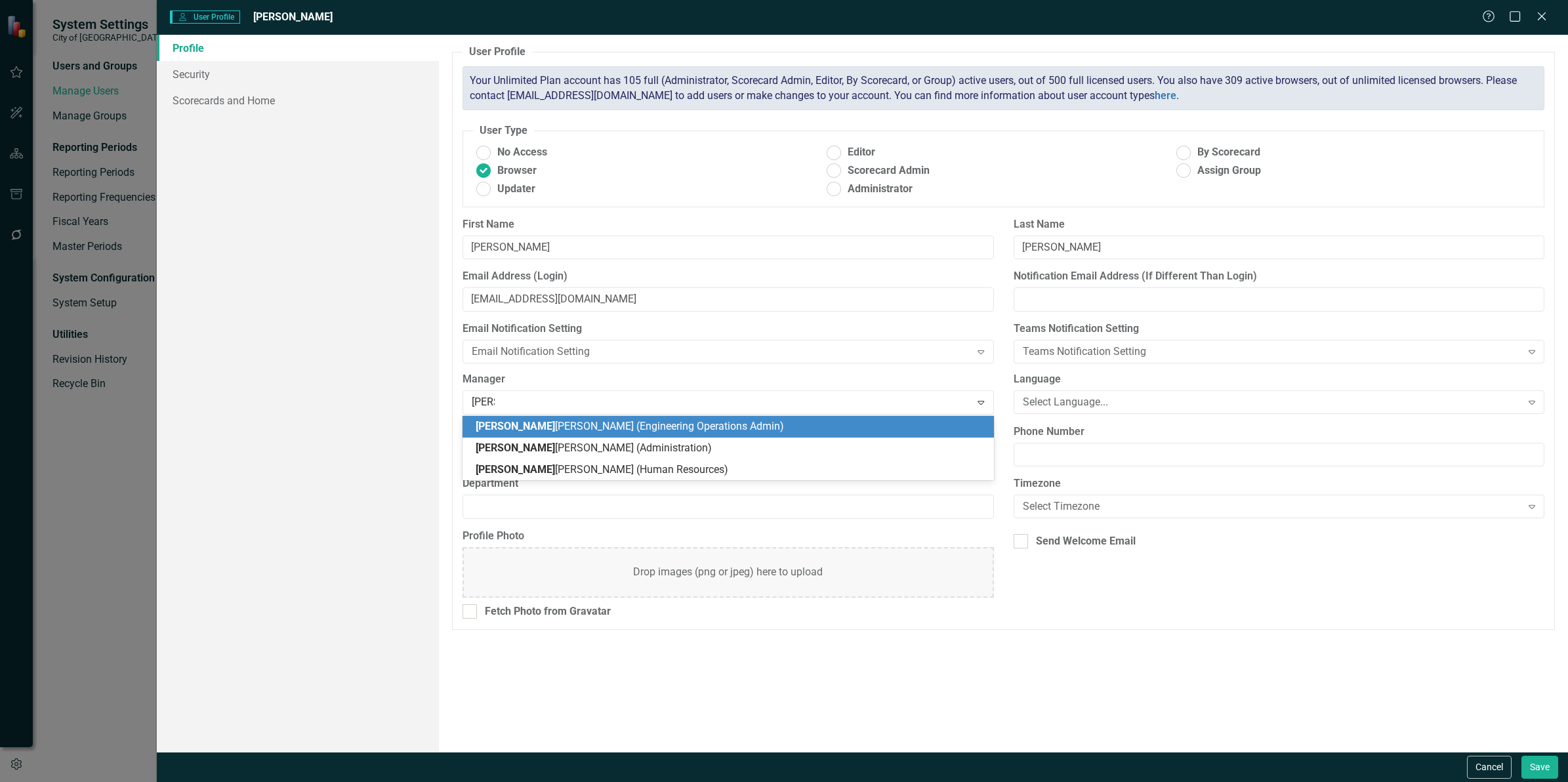
type input "[PERSON_NAME]"
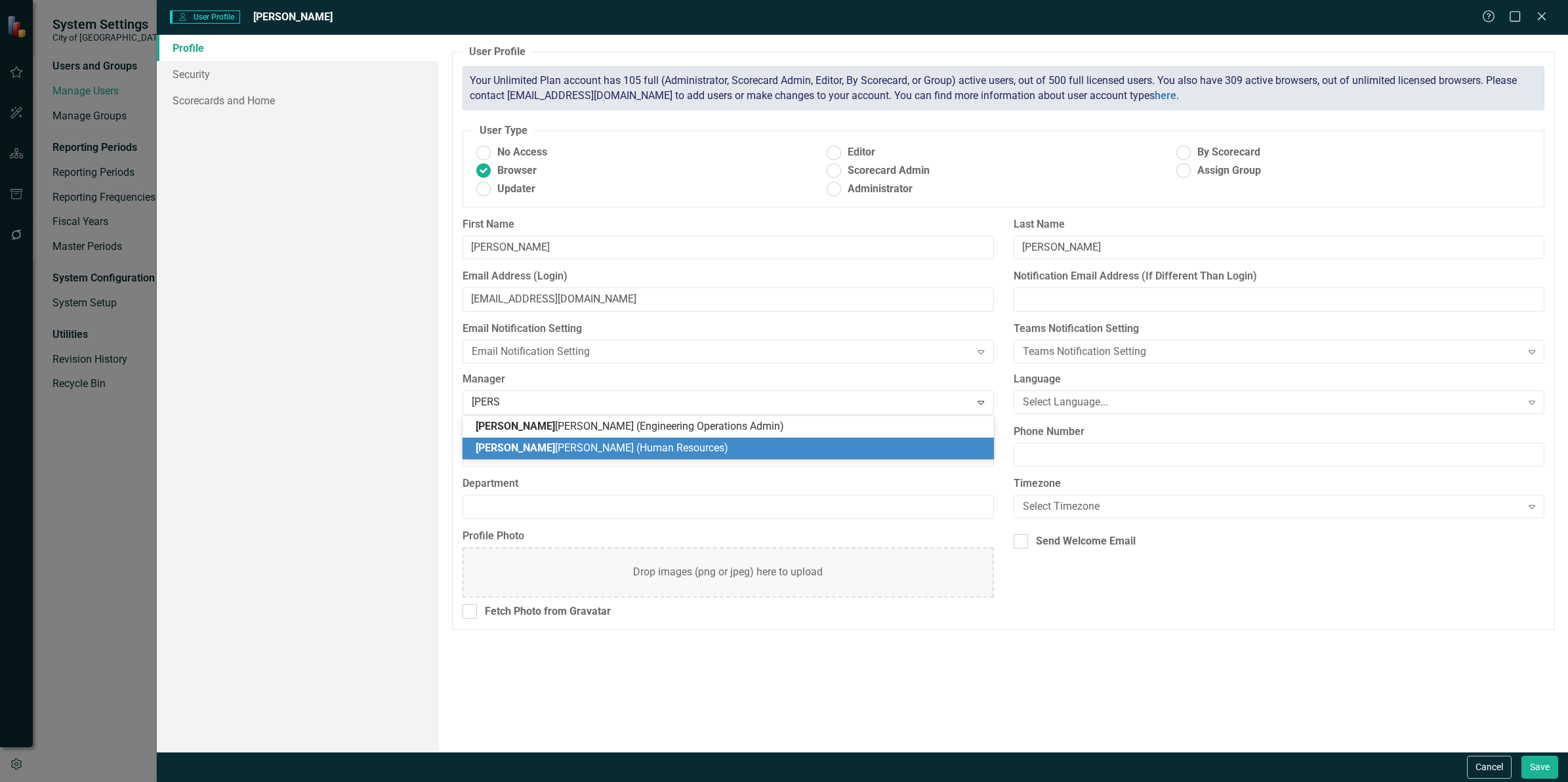
click at [517, 448] on span "[PERSON_NAME] (Human Resources)" at bounding box center [602, 447] width 253 height 12
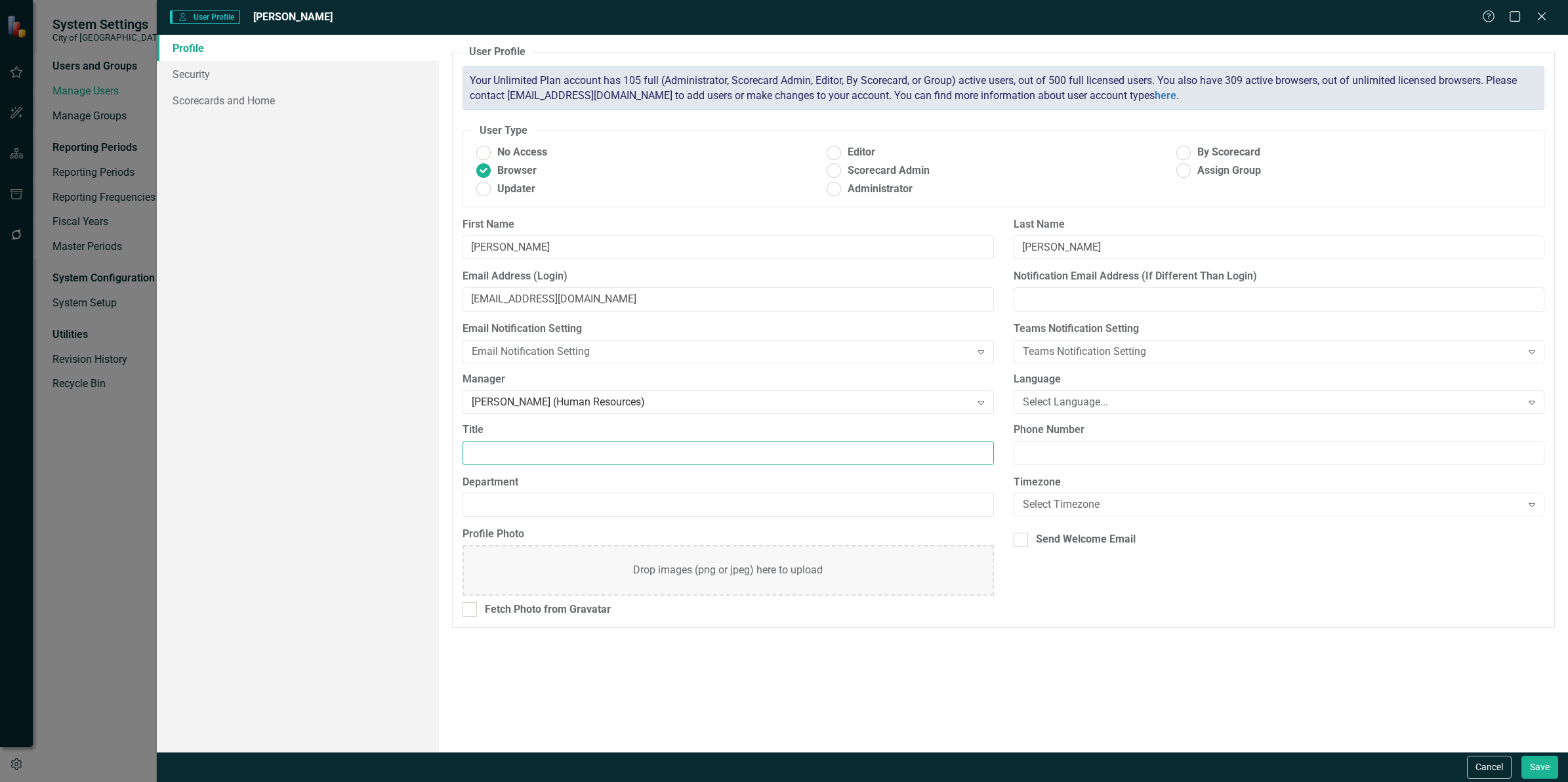
click at [512, 453] on input "Title" at bounding box center [728, 453] width 531 height 24
click at [523, 450] on input "Title" at bounding box center [728, 453] width 531 height 24
paste input "Human Resources Associate"
type input "Human Resources Associate"
click at [525, 504] on input "Department" at bounding box center [728, 505] width 531 height 24
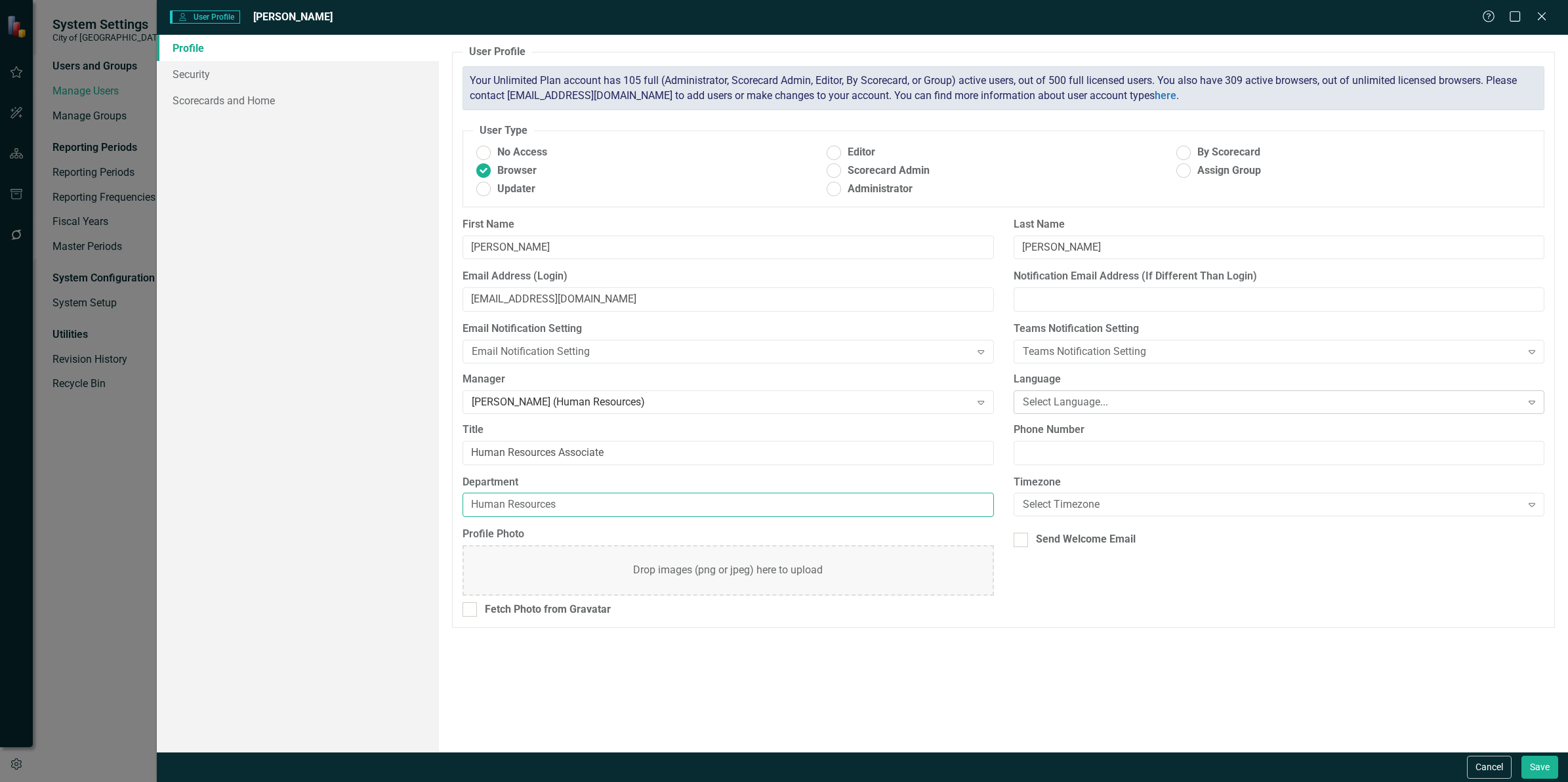
type input "Human Resources"
click at [1105, 398] on div "Select Language..." at bounding box center [1272, 402] width 498 height 15
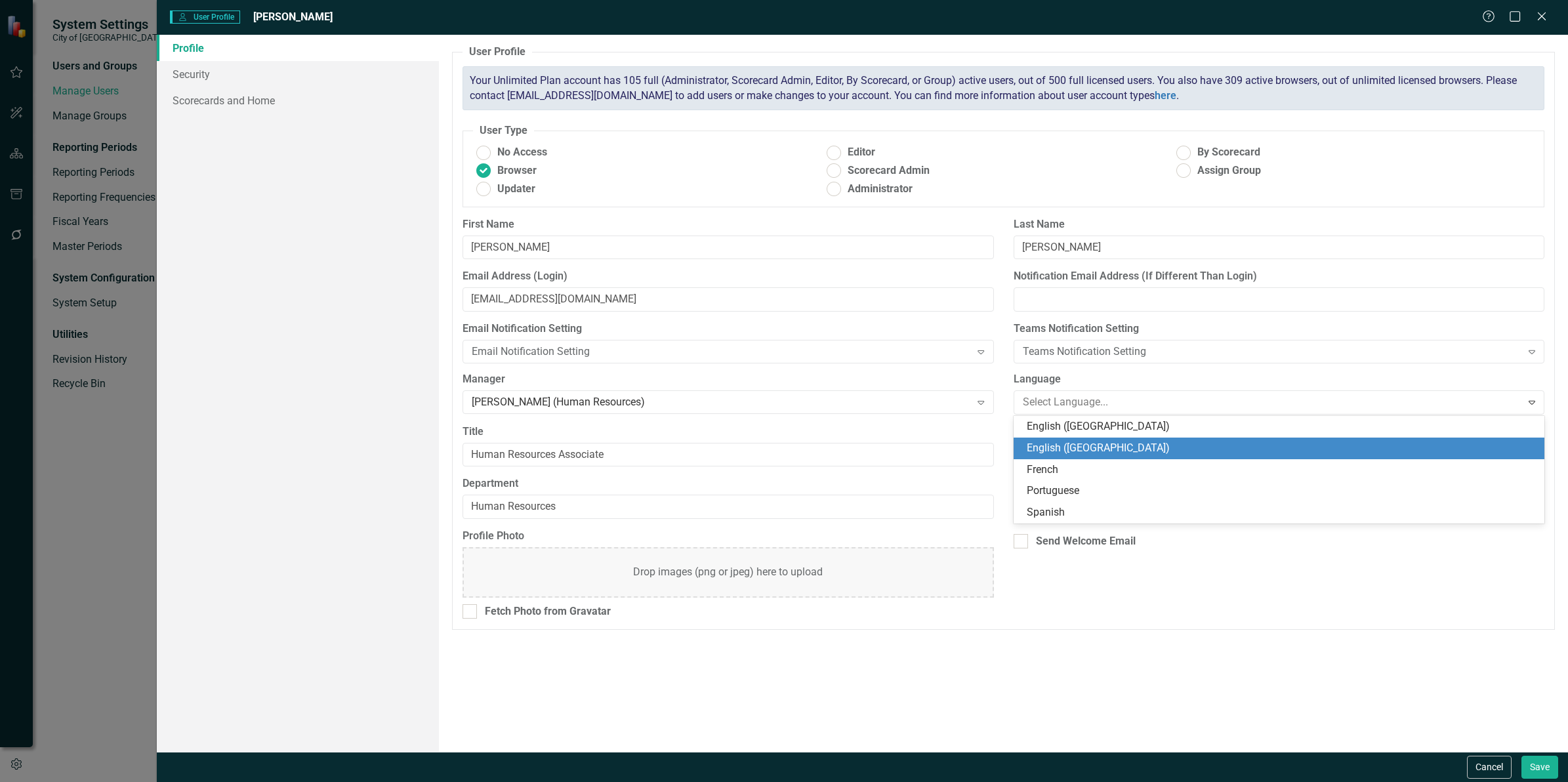
click at [1070, 445] on div "English ([GEOGRAPHIC_DATA])" at bounding box center [1282, 448] width 509 height 15
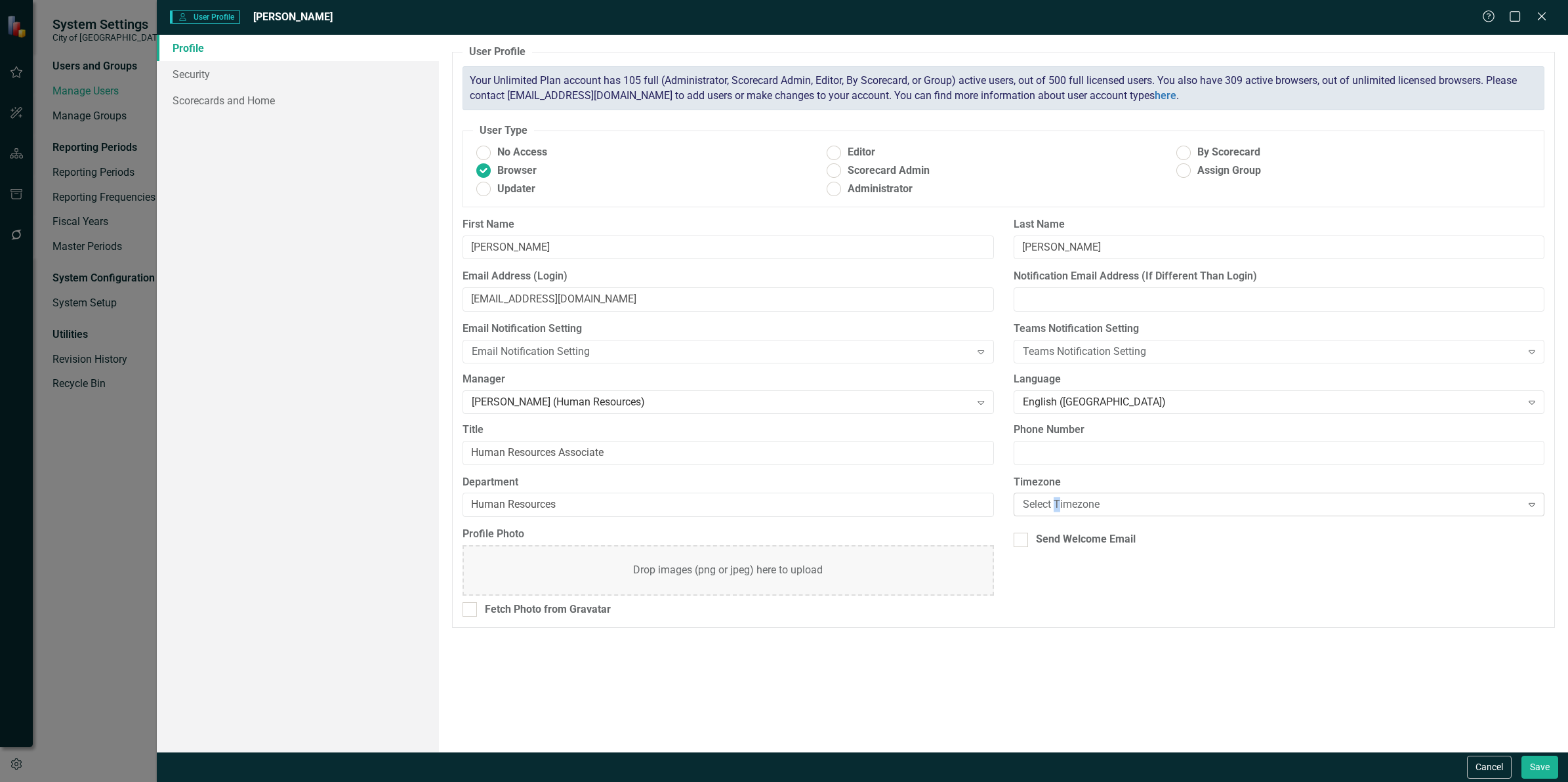
click at [1056, 499] on div "Select Timezone Expand" at bounding box center [1279, 504] width 531 height 23
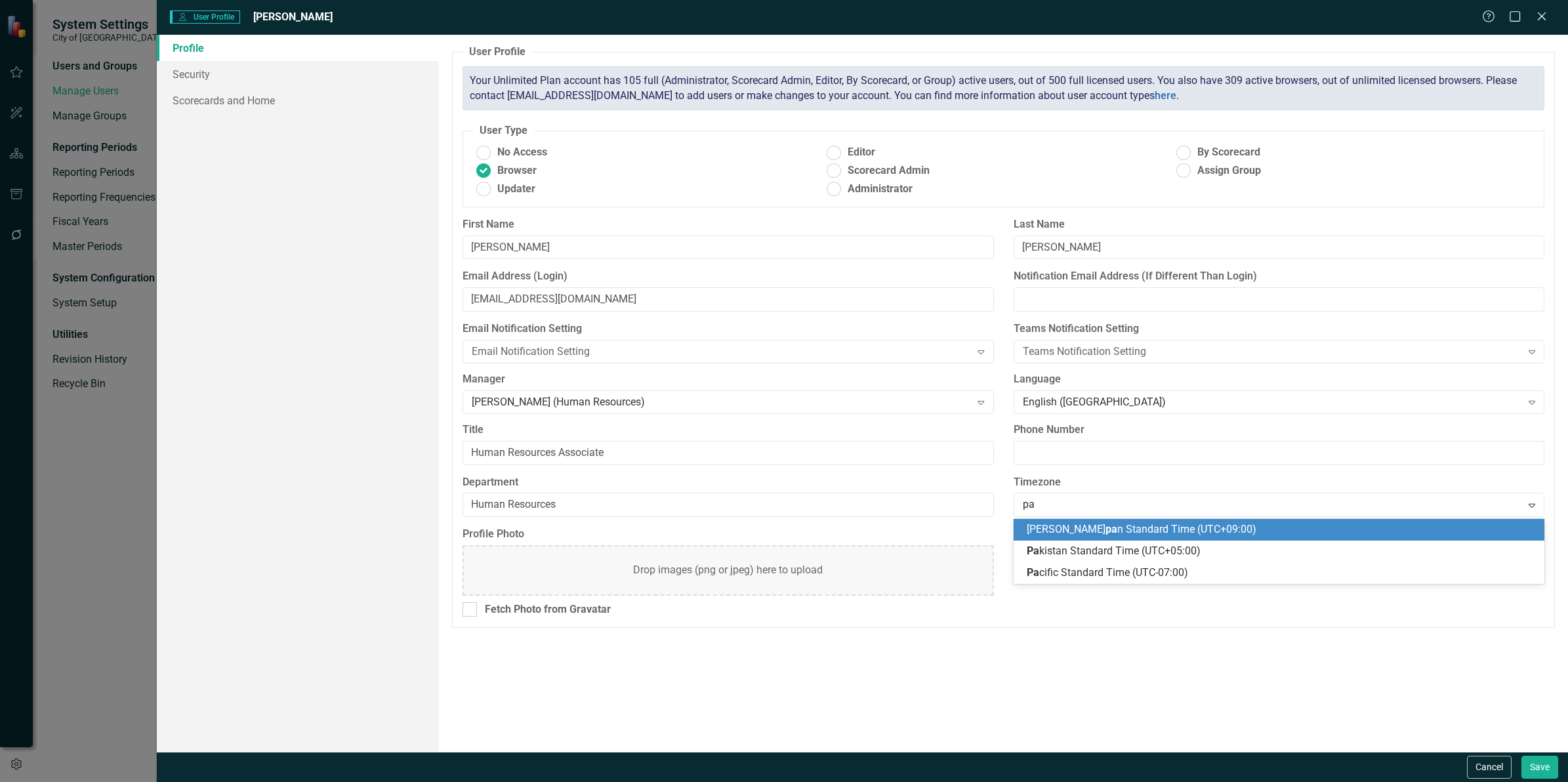
type input "pac"
click at [1055, 526] on span "Pac ific Standard Time (UTC-07:00)" at bounding box center [1108, 529] width 162 height 12
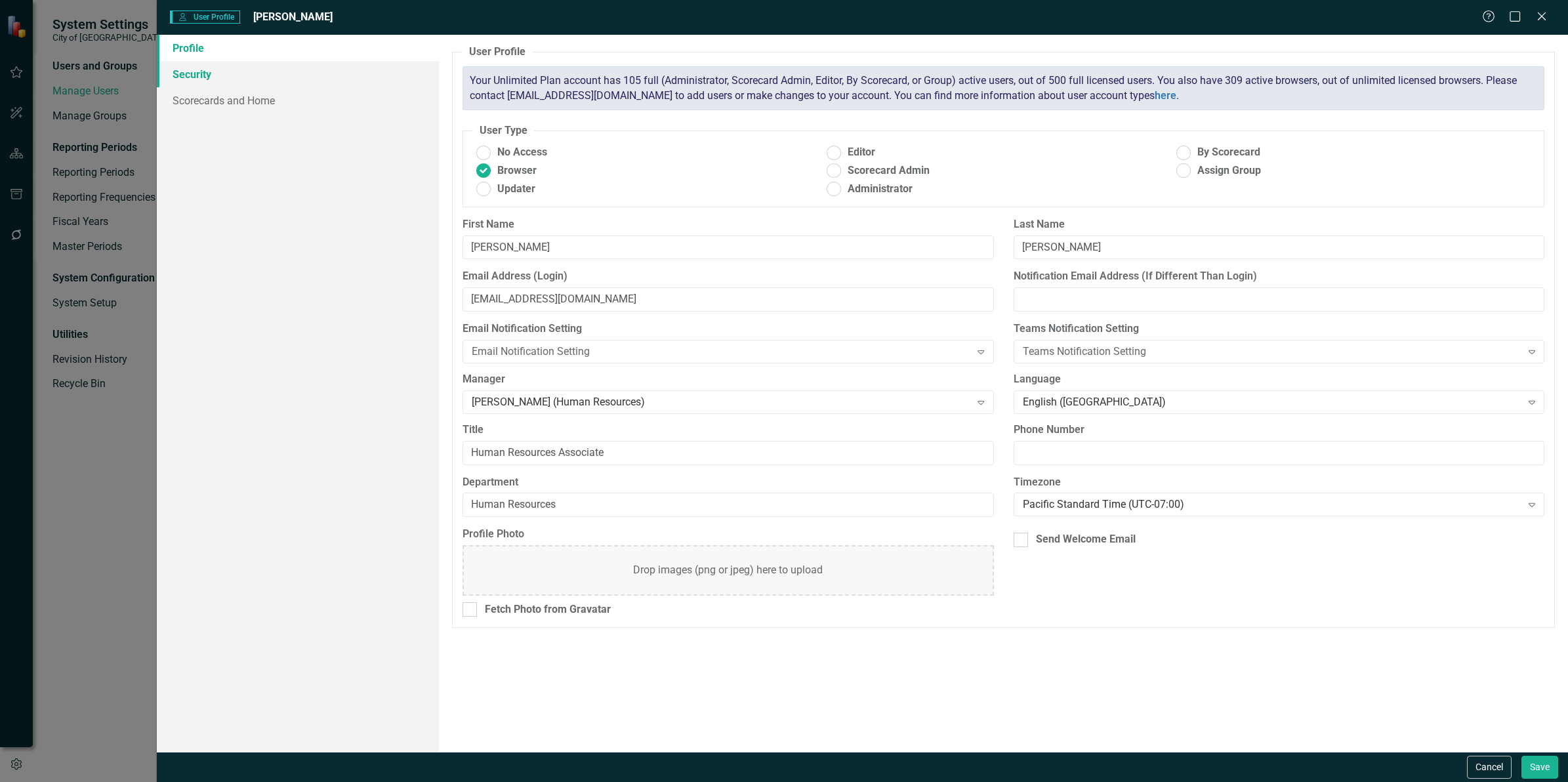
click at [197, 74] on link "Security" at bounding box center [298, 74] width 283 height 26
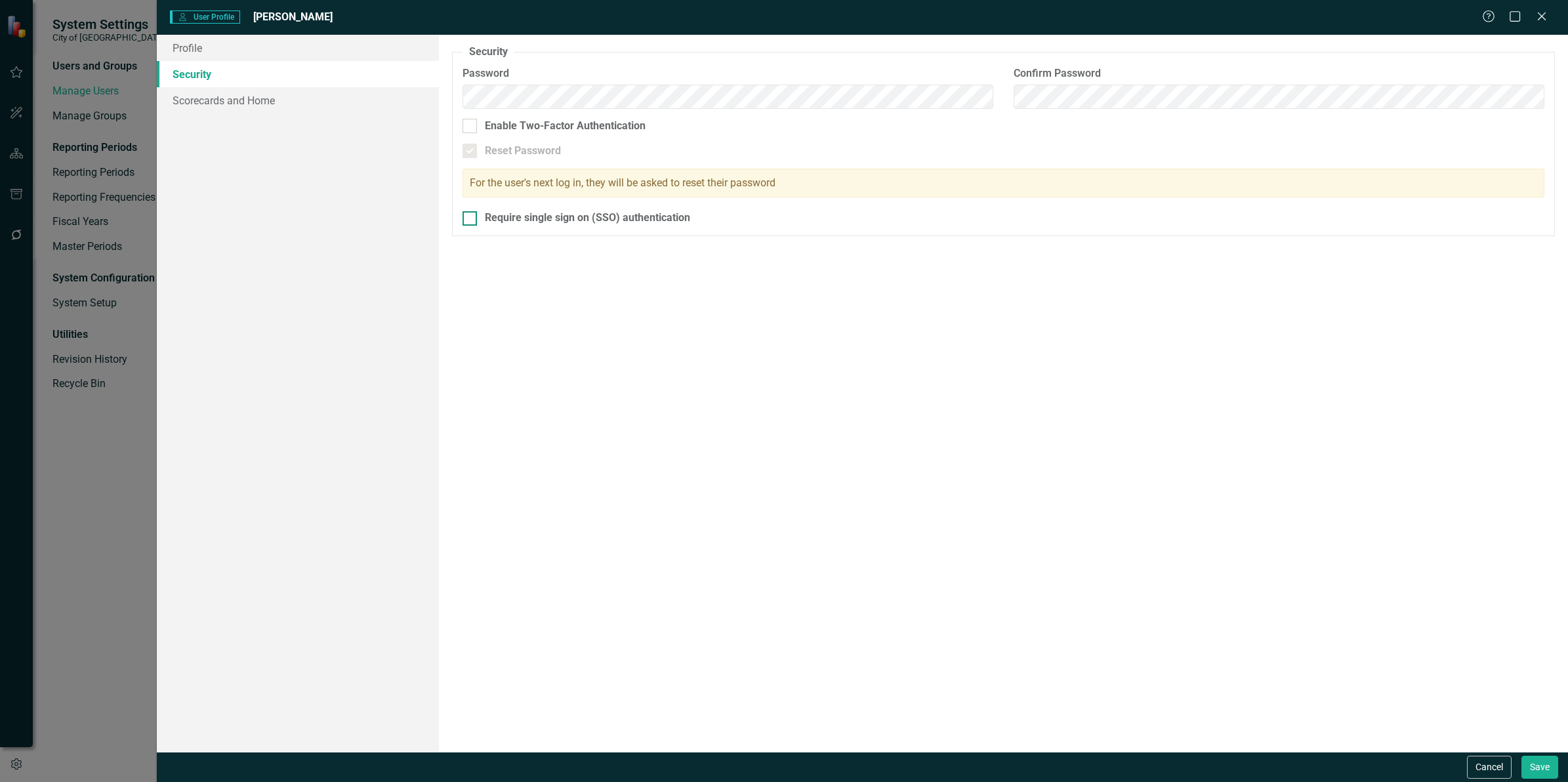
drag, startPoint x: 478, startPoint y: 219, endPoint x: 483, endPoint y: 223, distance: 6.4
click at [483, 223] on div "Require single sign on (SSO) authentication" at bounding box center [1004, 219] width 1082 height 15
drag, startPoint x: 474, startPoint y: 221, endPoint x: 264, endPoint y: 110, distance: 237.5
click at [473, 221] on div at bounding box center [470, 219] width 15 height 15
click at [471, 219] on input "Require single sign on (SSO) authentication" at bounding box center [467, 215] width 8 height 8
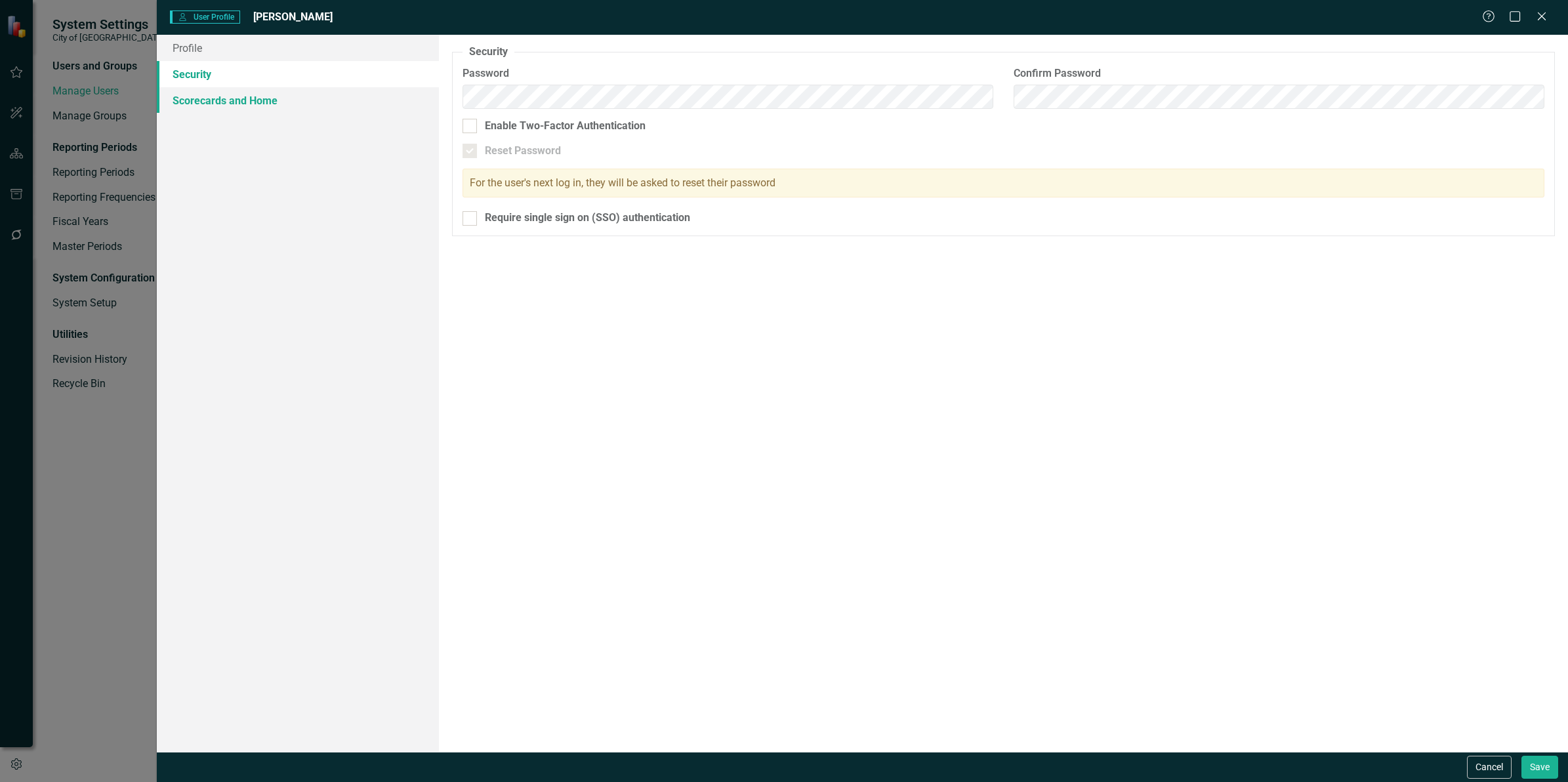
checkbox input "true"
click at [243, 97] on link "Scorecards and Home" at bounding box center [298, 100] width 283 height 26
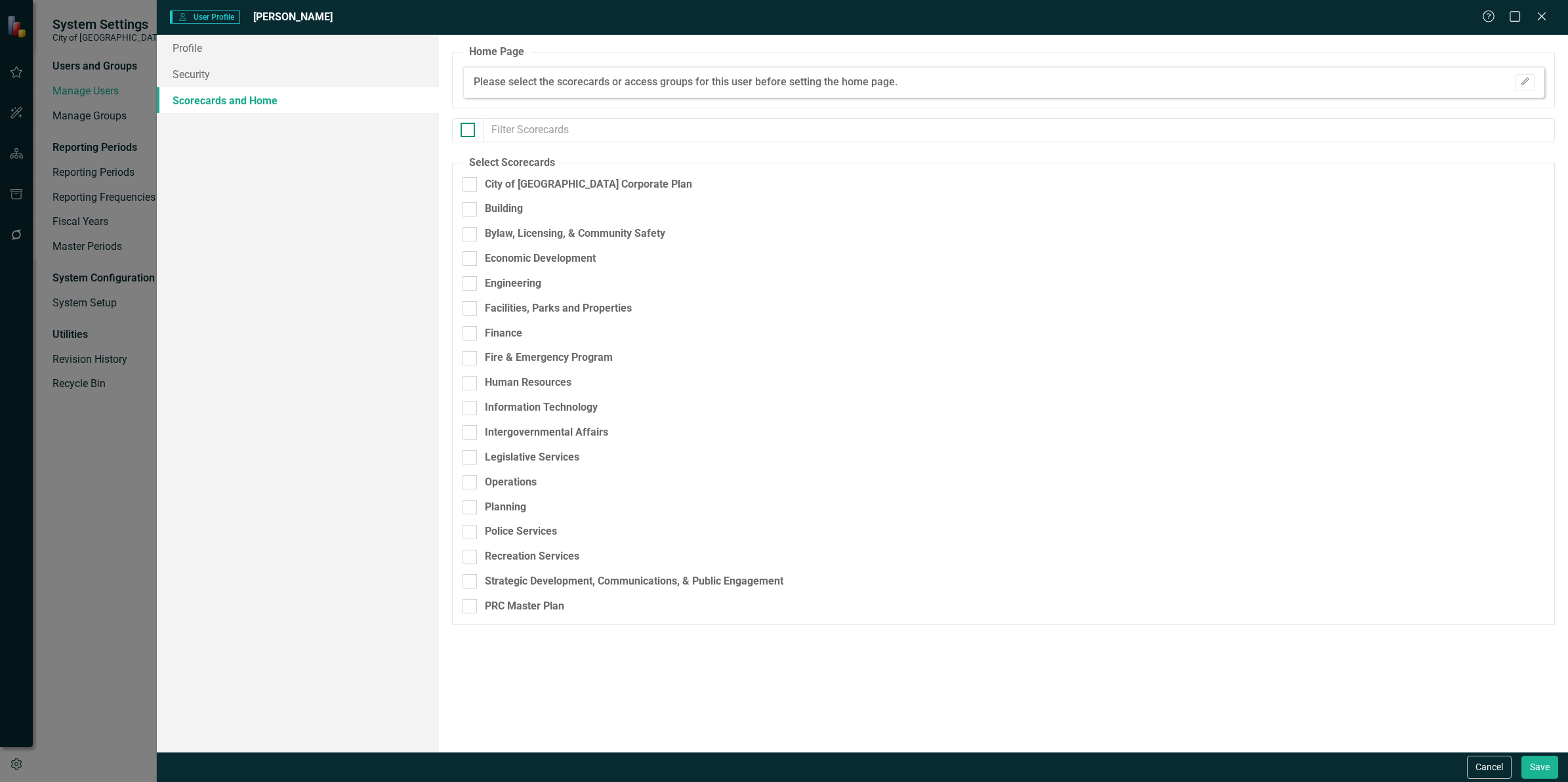
click at [471, 133] on div at bounding box center [468, 130] width 15 height 15
click at [469, 131] on input "checkbox" at bounding box center [465, 126] width 8 height 8
checkbox input "true"
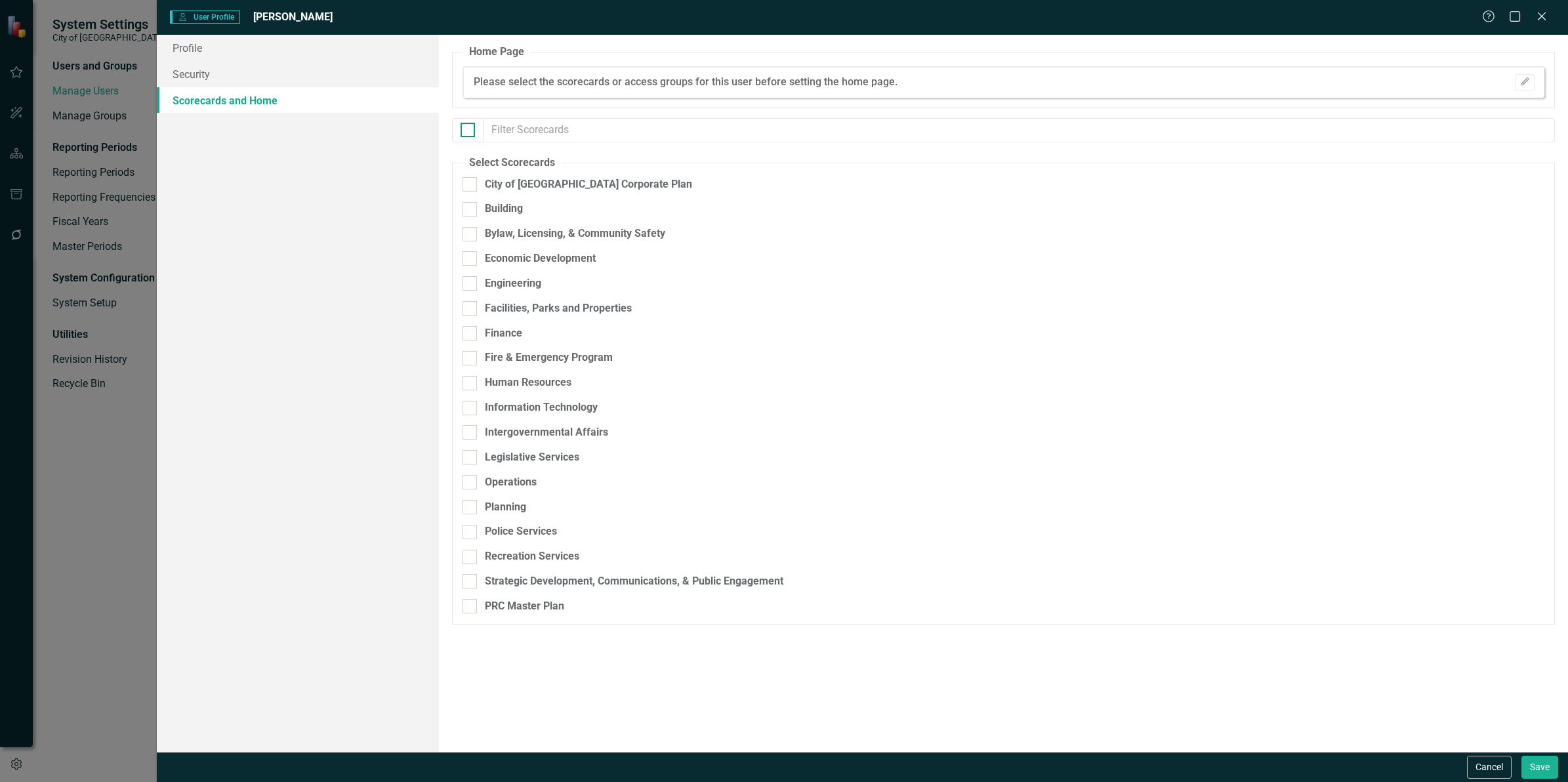
checkbox input "true"
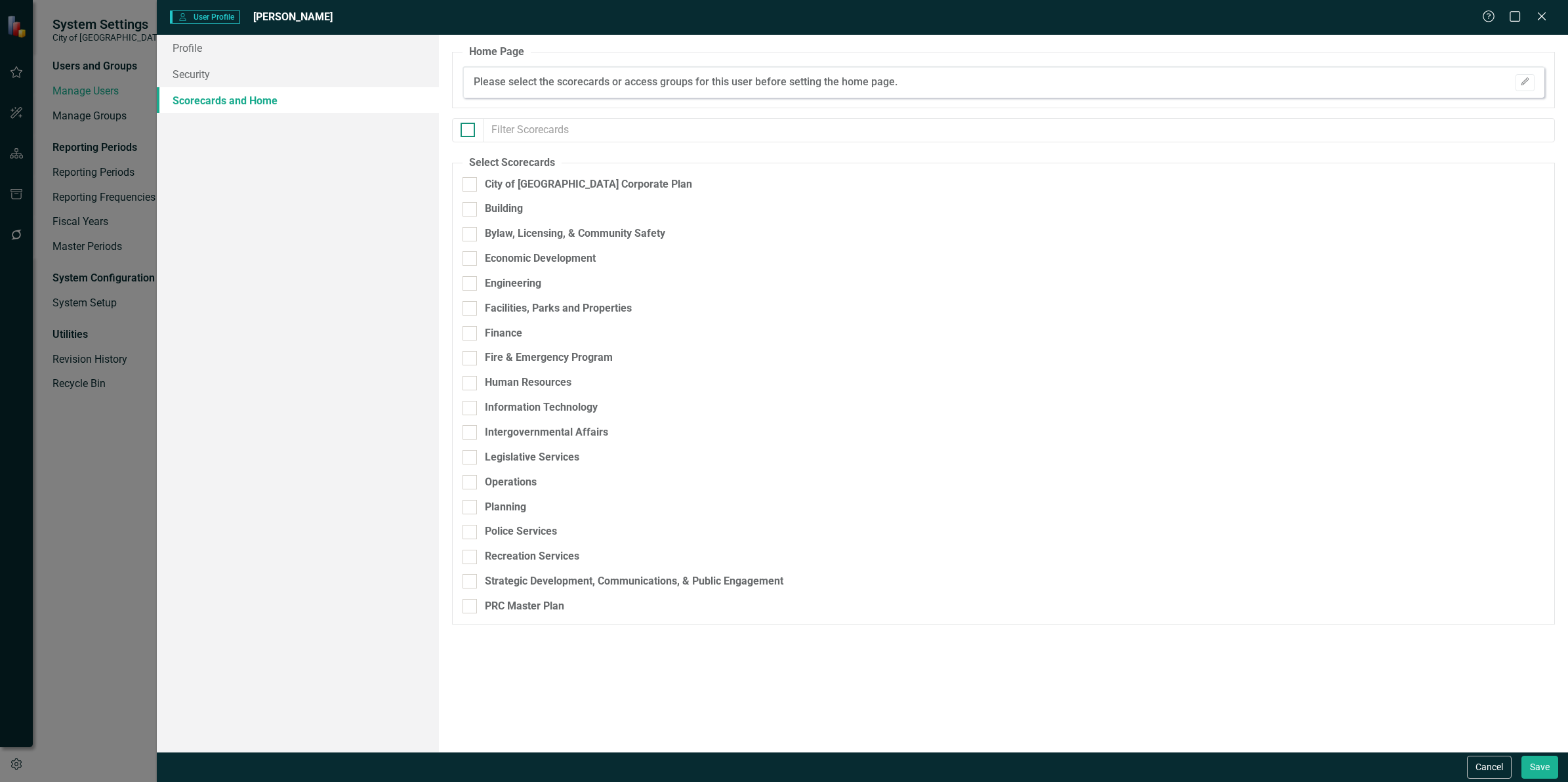
checkbox input "true"
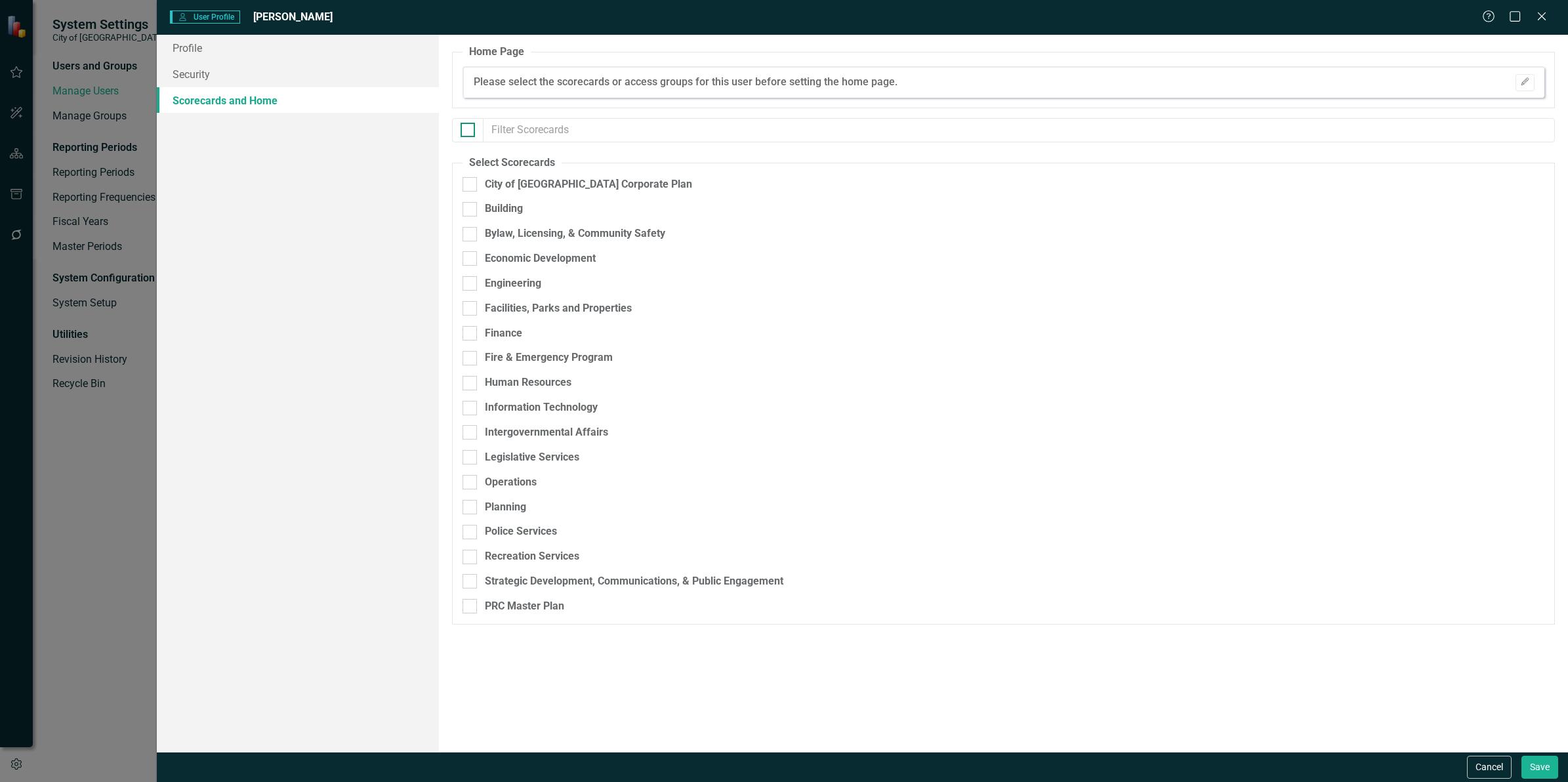
checkbox input "true"
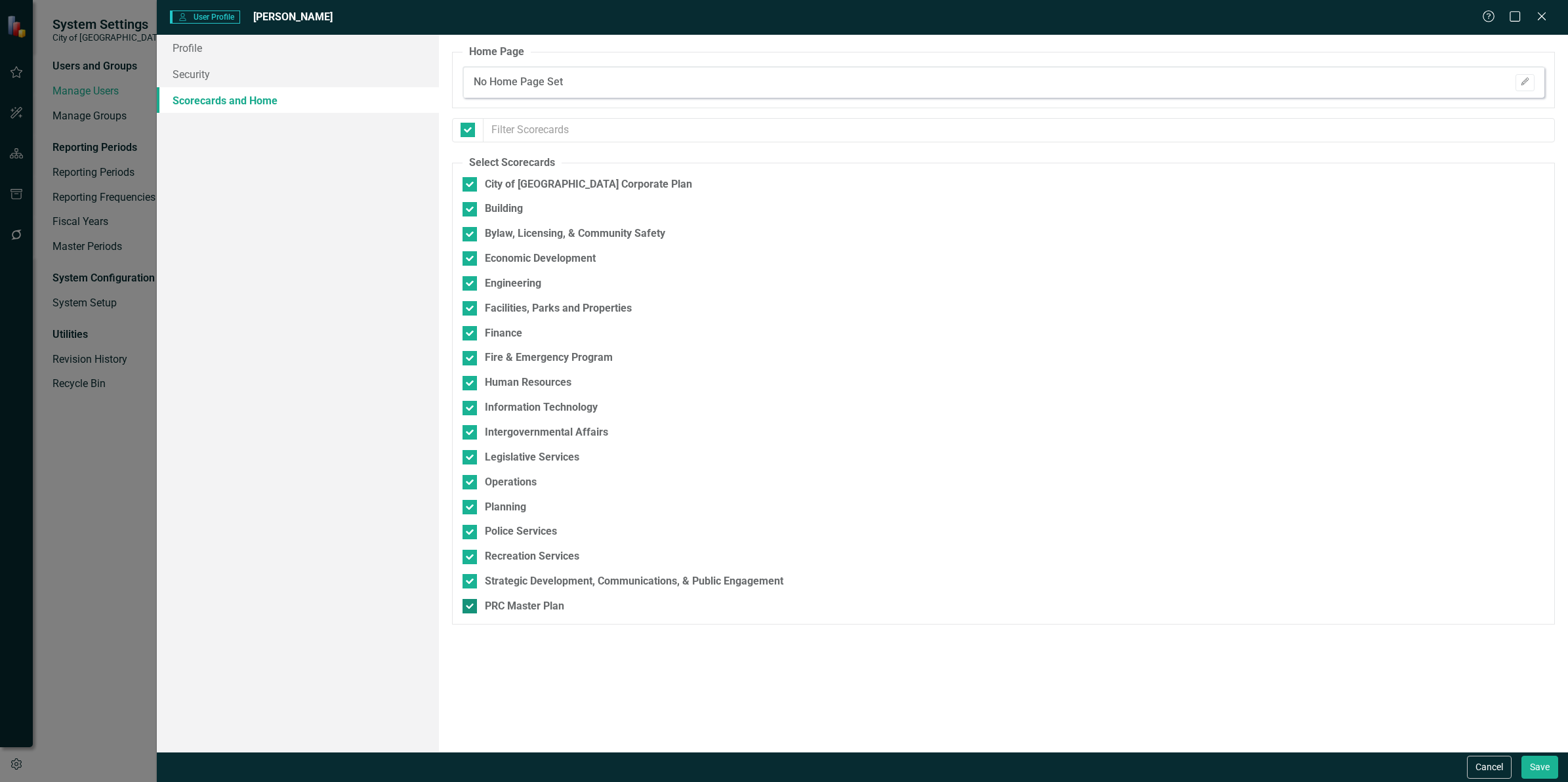
click at [476, 599] on div at bounding box center [470, 606] width 15 height 15
click at [471, 599] on input "PRC Master Plan" at bounding box center [467, 603] width 8 height 8
checkbox input "false"
click at [1547, 764] on button "Save" at bounding box center [1540, 767] width 37 height 23
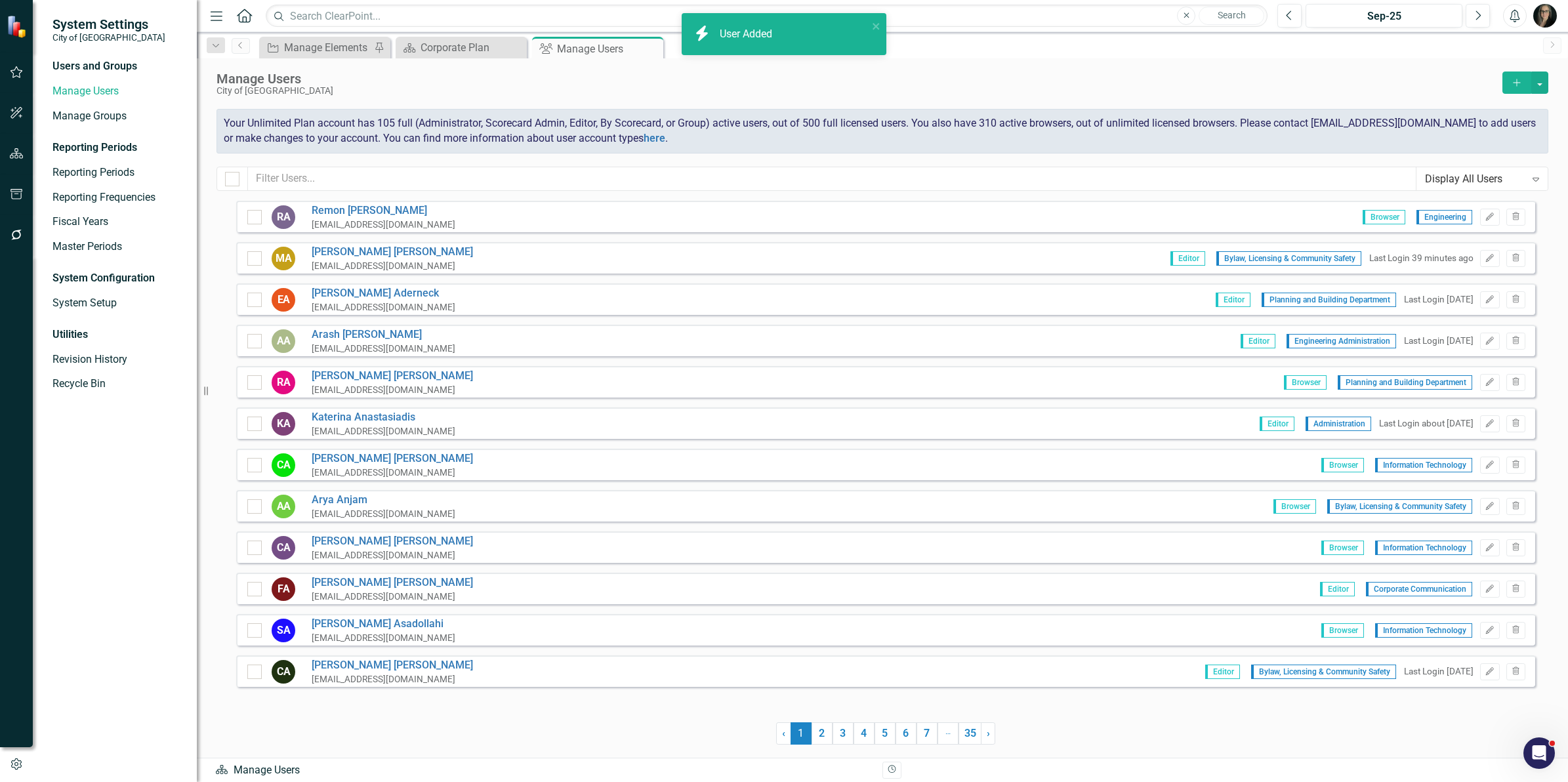
click at [1513, 84] on icon "Add" at bounding box center [1517, 83] width 12 height 9
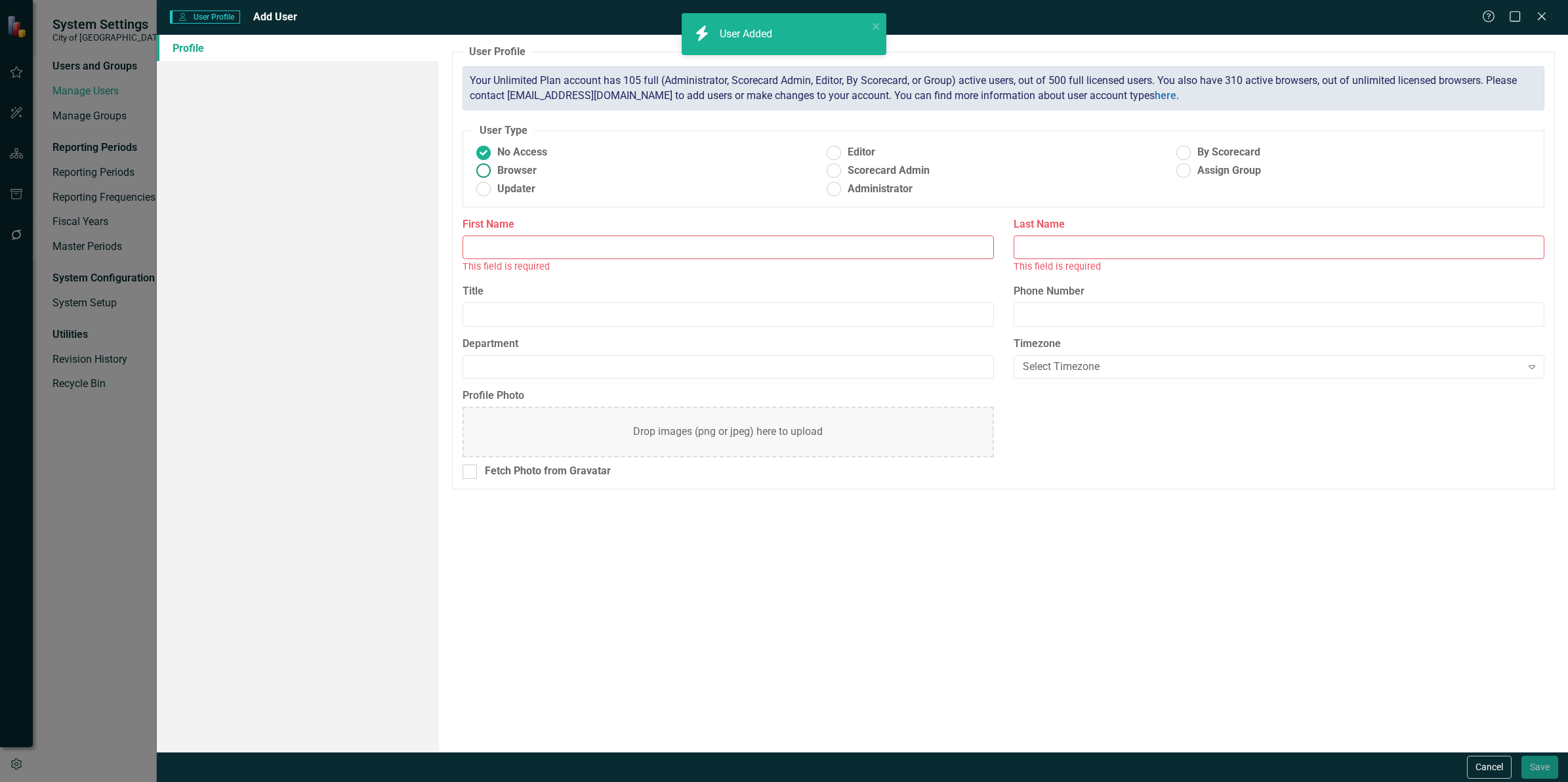
click at [536, 178] on label "Browser" at bounding box center [648, 171] width 350 height 15
click at [494, 178] on input "Browser" at bounding box center [484, 171] width 20 height 20
radio input "true"
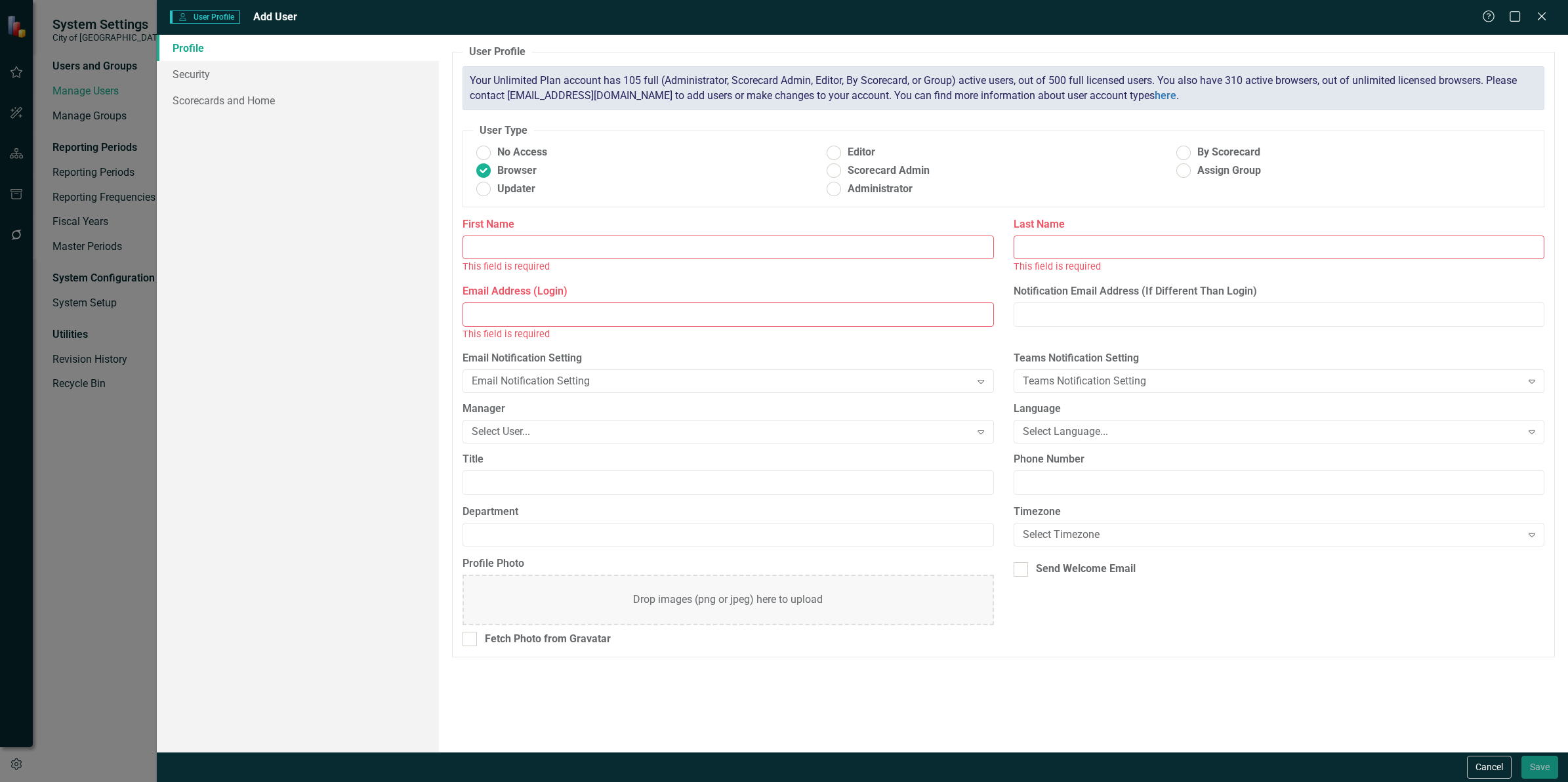
click at [522, 246] on input "First Name" at bounding box center [728, 247] width 531 height 24
click at [534, 246] on input "First Name" at bounding box center [728, 247] width 531 height 24
paste input "Yongmei"
type input "Yongmei"
click at [1034, 240] on input "Last Name" at bounding box center [1279, 247] width 531 height 24
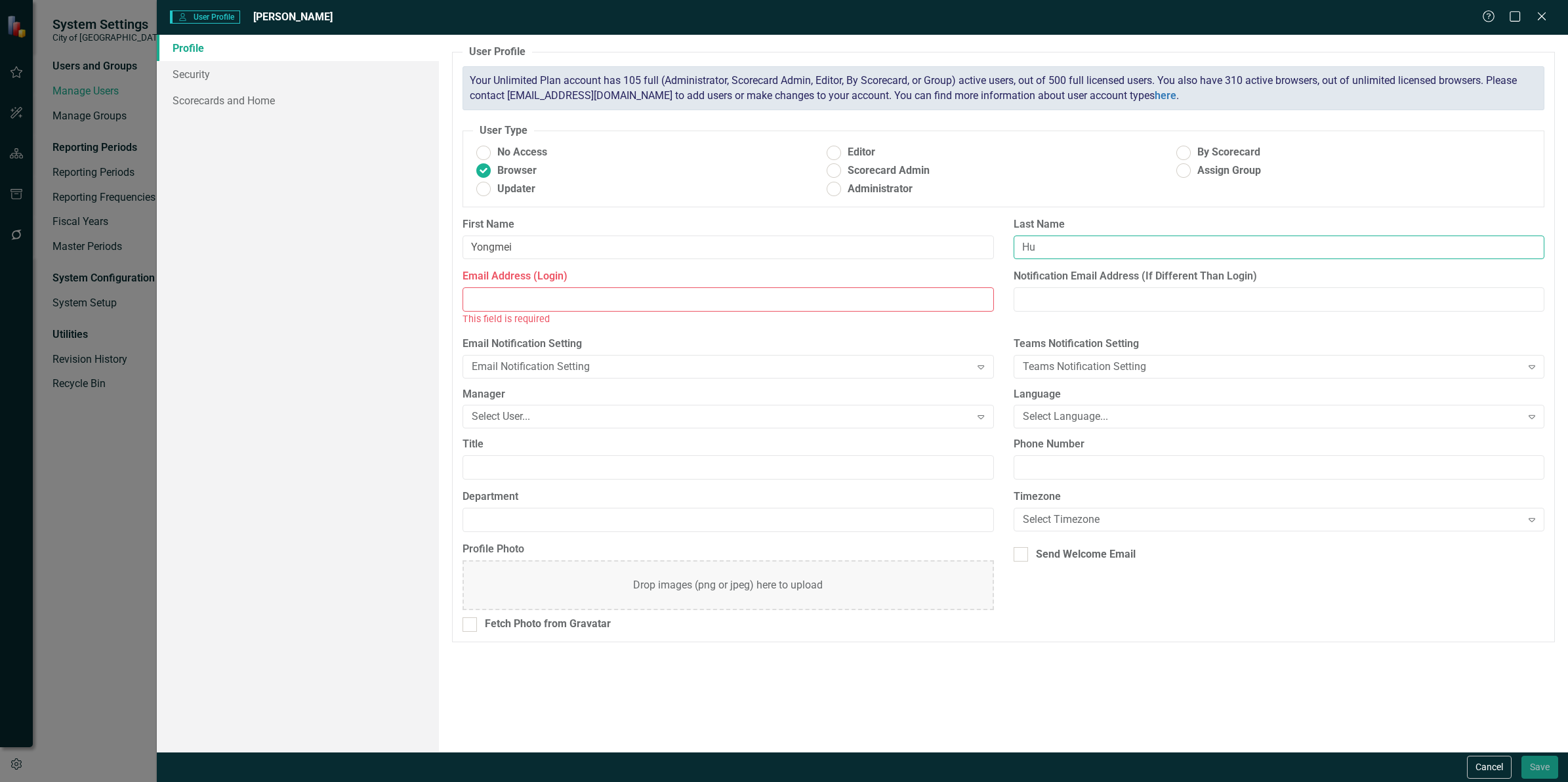
type input "Hu"
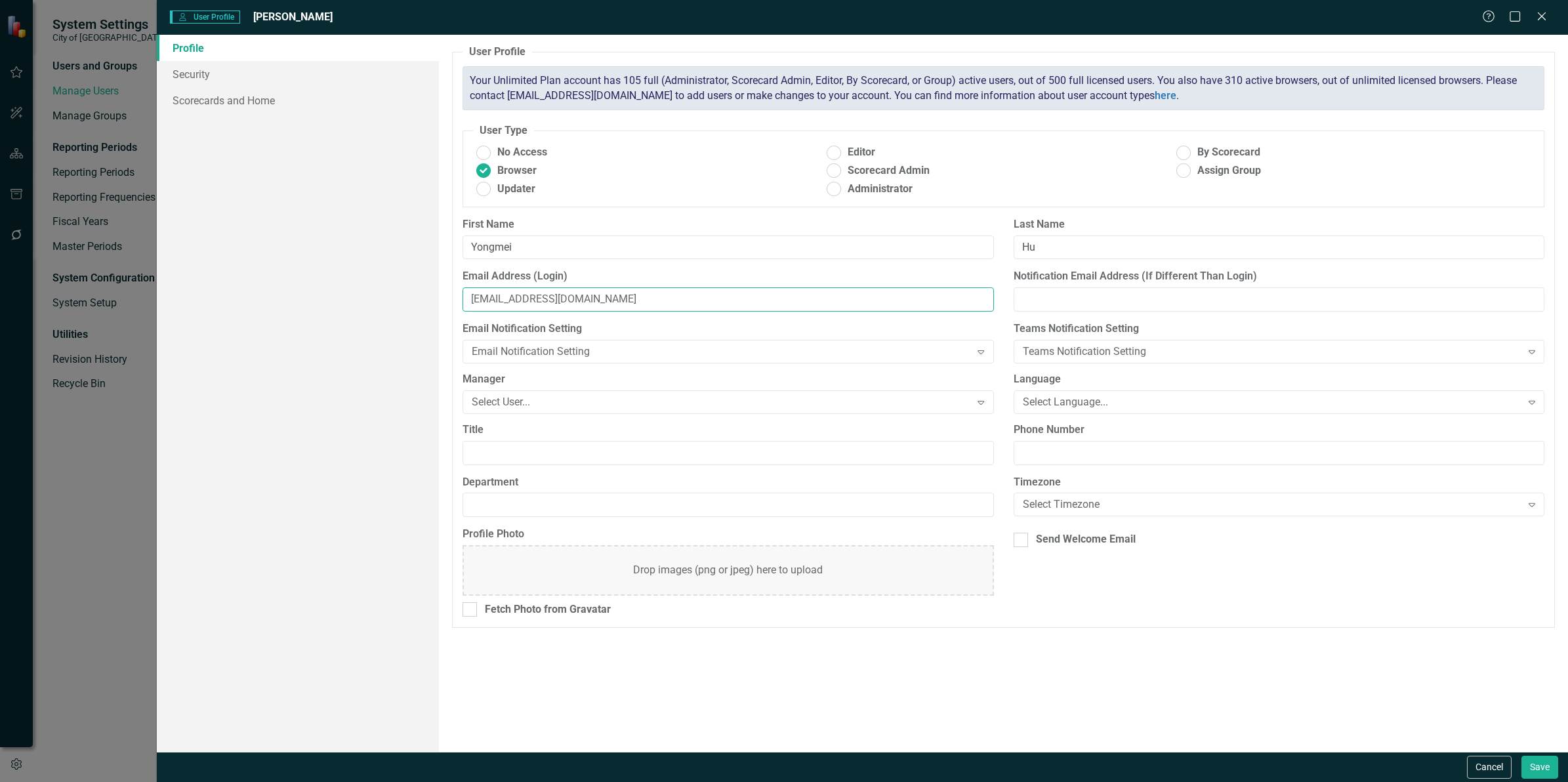
type input "[EMAIL_ADDRESS][DOMAIN_NAME]"
click at [485, 407] on div "Select User..." at bounding box center [721, 402] width 498 height 15
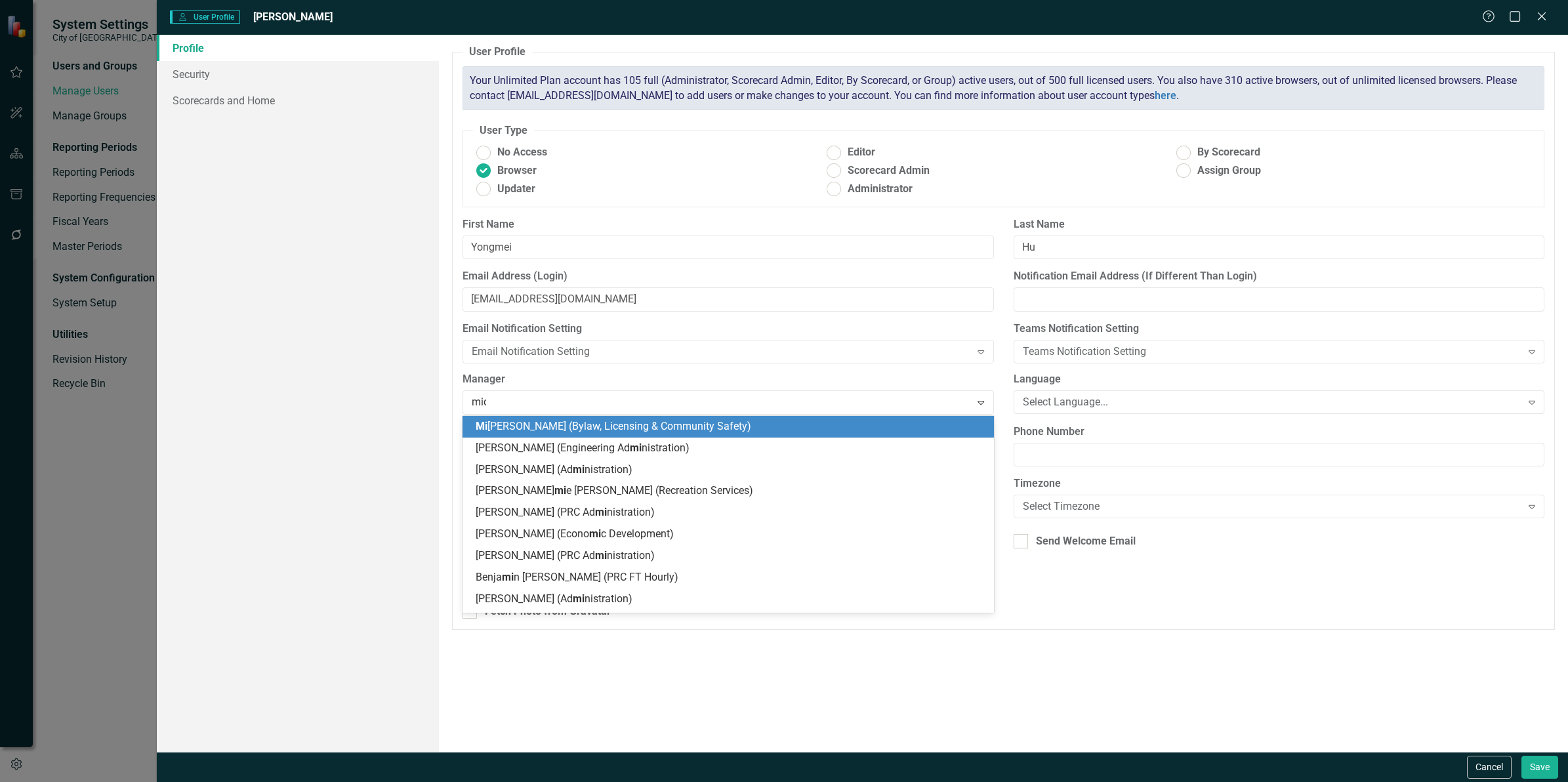
type input "mich"
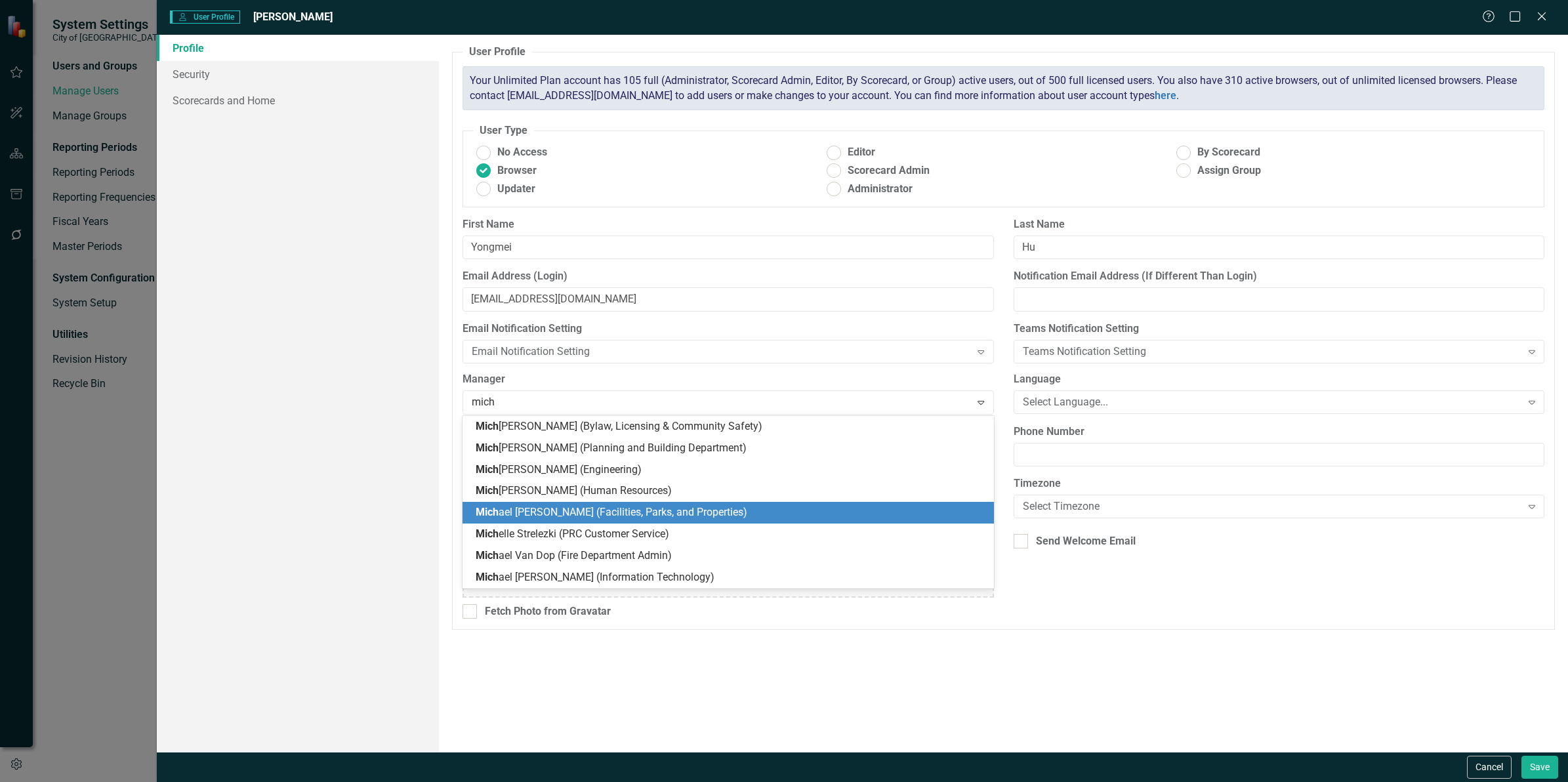
click at [506, 512] on span "Mich ael [PERSON_NAME] (Facilities, Parks, and Properties)" at bounding box center [612, 511] width 271 height 12
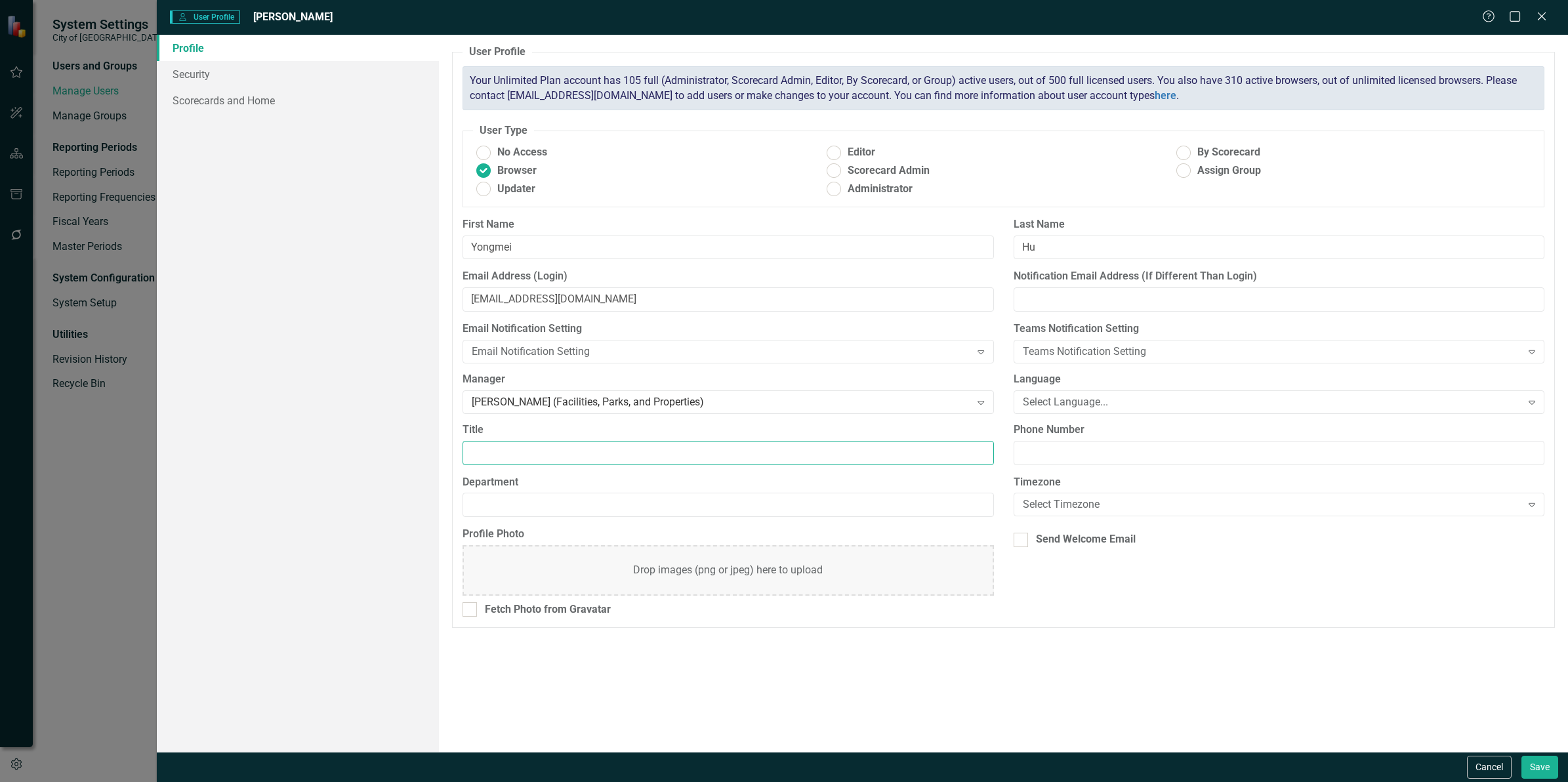
click at [504, 463] on input "Title" at bounding box center [728, 453] width 531 height 24
click at [513, 454] on input "Title" at bounding box center [728, 453] width 531 height 24
paste input "Energy Specialist"
type input "Energy Specialist"
click at [500, 508] on input "Department" at bounding box center [728, 505] width 531 height 24
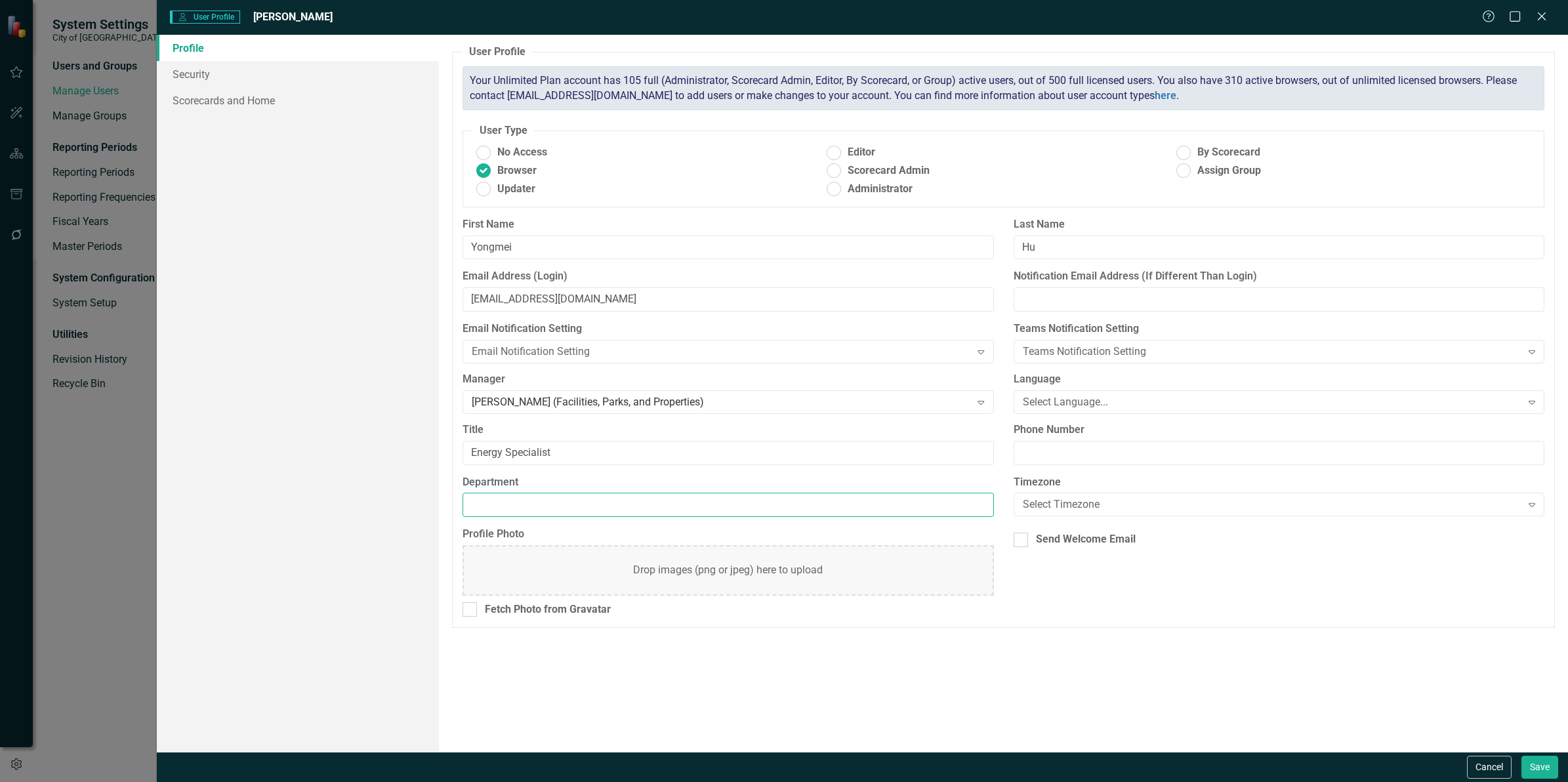
click at [517, 510] on input "Department" at bounding box center [728, 505] width 531 height 24
type input "Facilities, Parks, and Properties"
click at [1068, 396] on div "Select Language..." at bounding box center [1272, 402] width 498 height 15
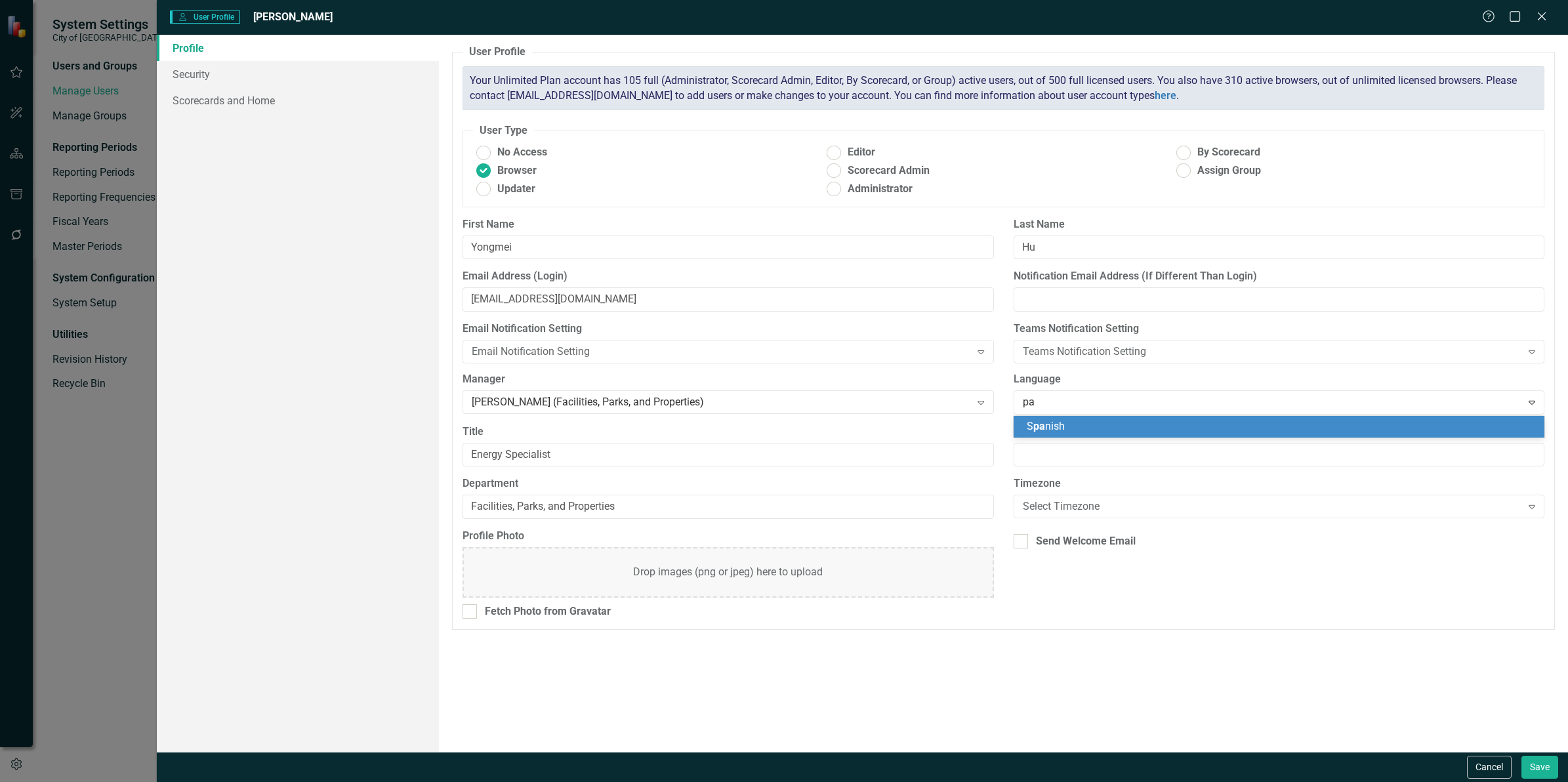
type input "p"
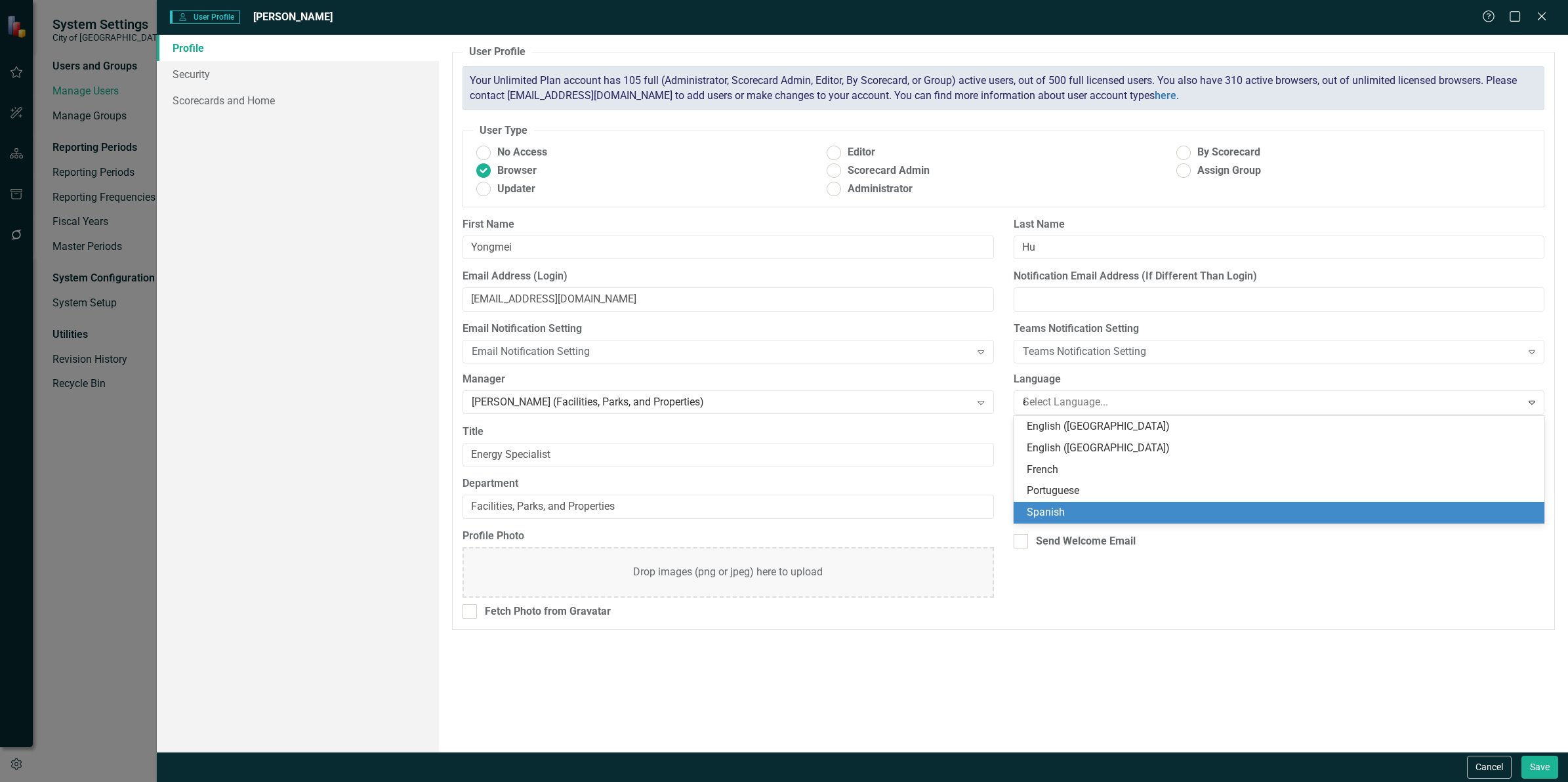
type input "en"
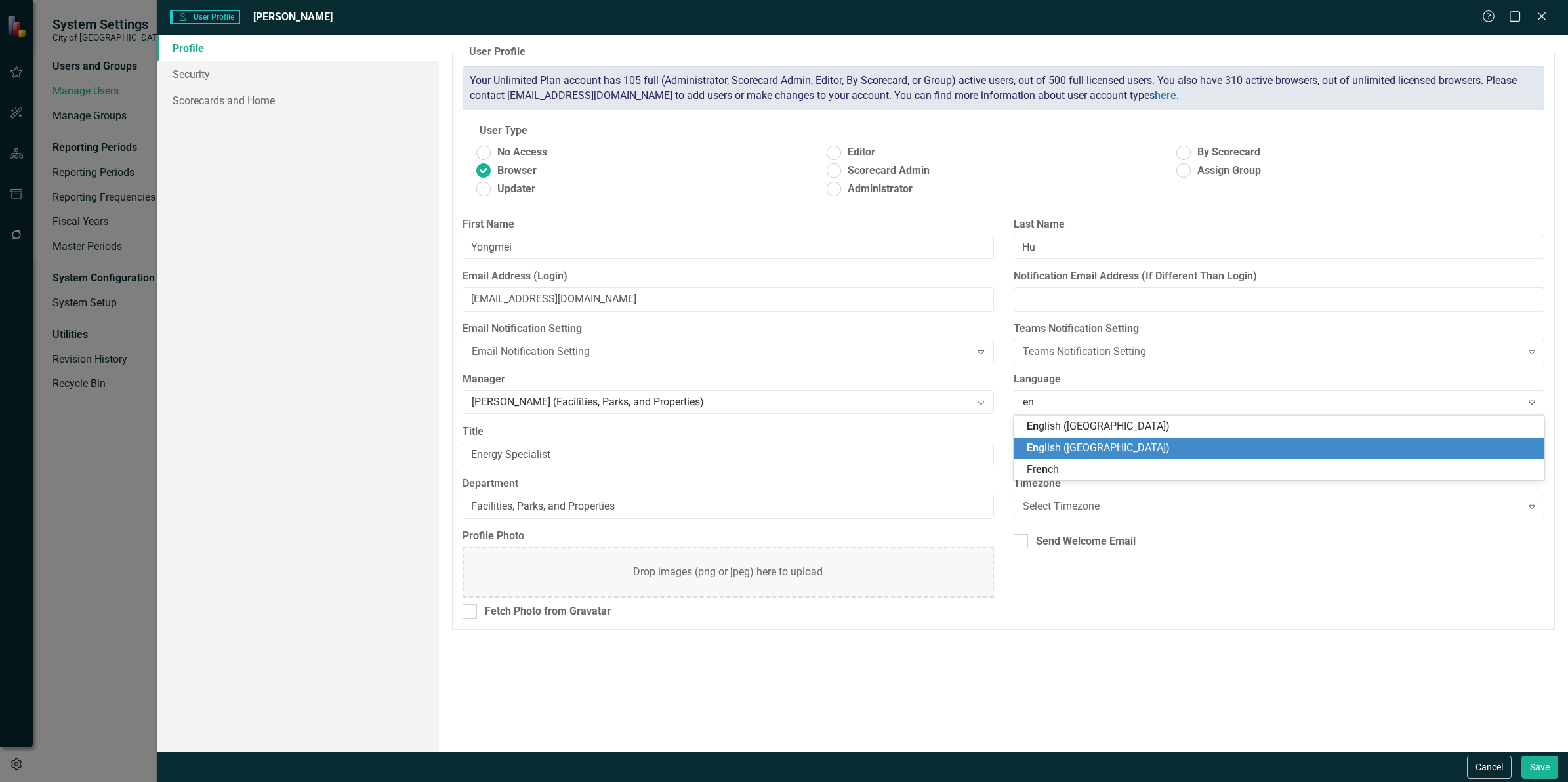
click at [1044, 447] on span "En glish ([GEOGRAPHIC_DATA])" at bounding box center [1099, 447] width 143 height 12
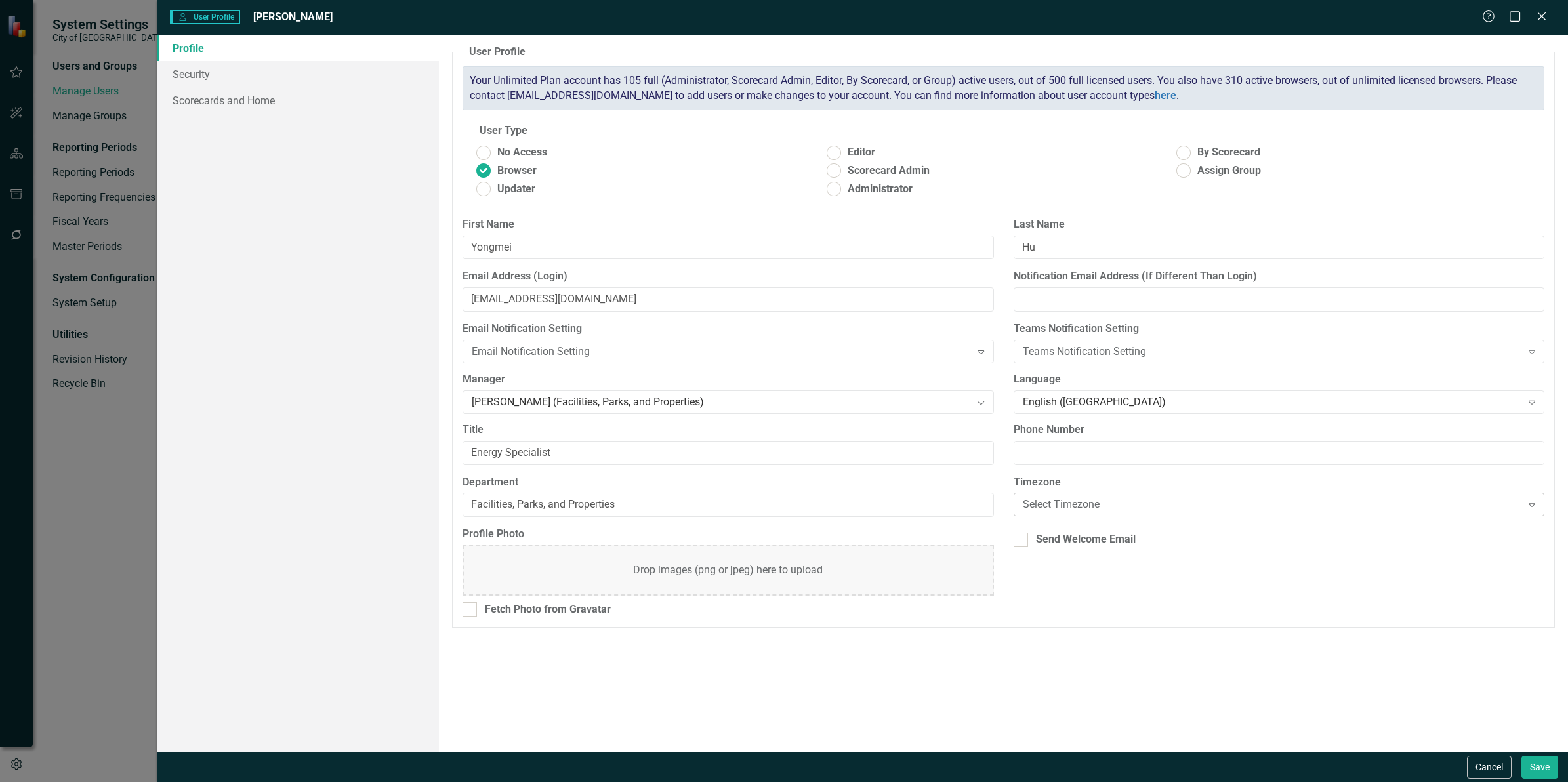
click at [1049, 509] on div "Select Timezone" at bounding box center [1272, 505] width 498 height 15
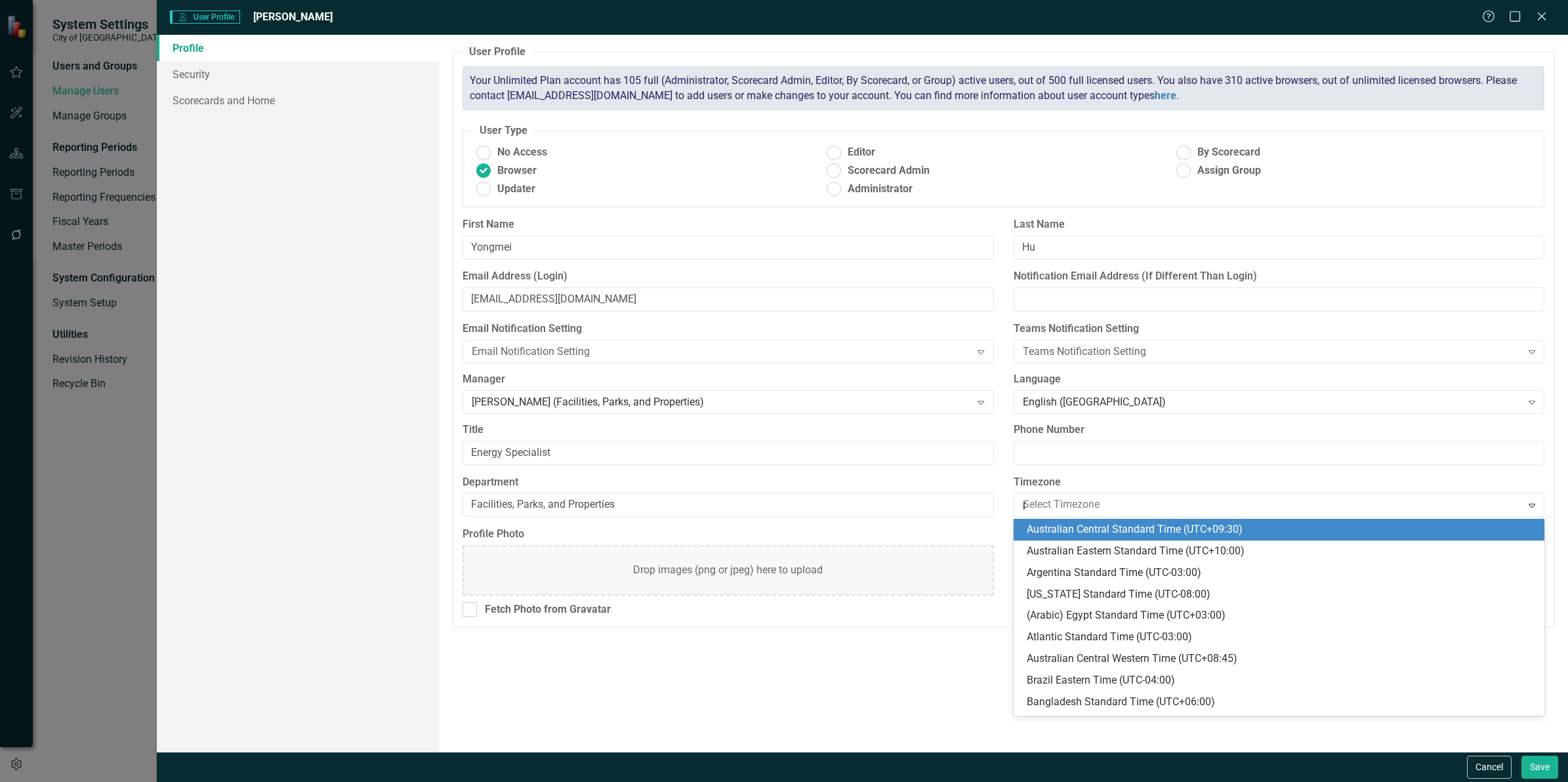
type input "pac"
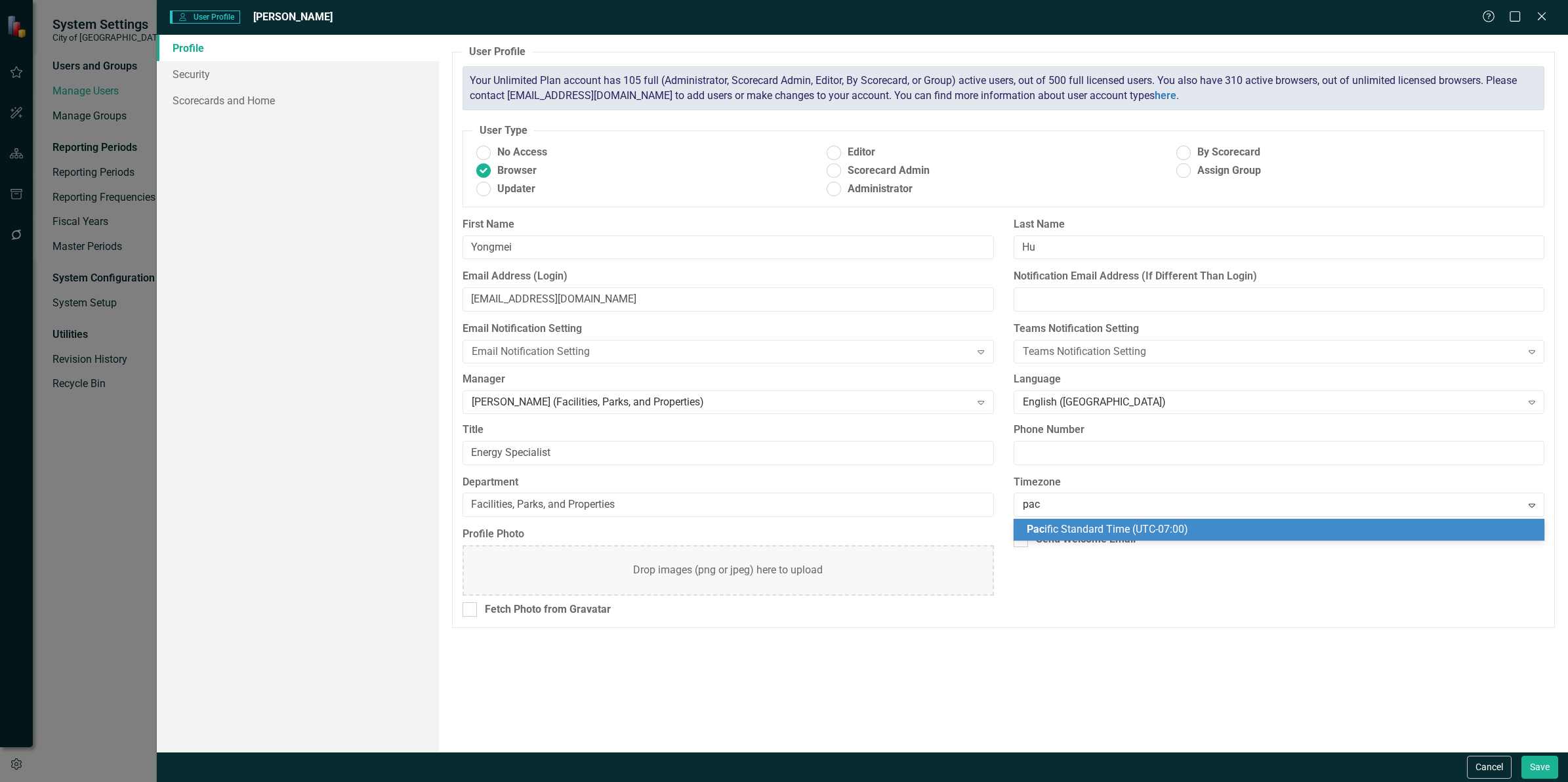
click at [1029, 537] on div "Pac ific Standard Time (UTC-07:00)" at bounding box center [1282, 530] width 509 height 15
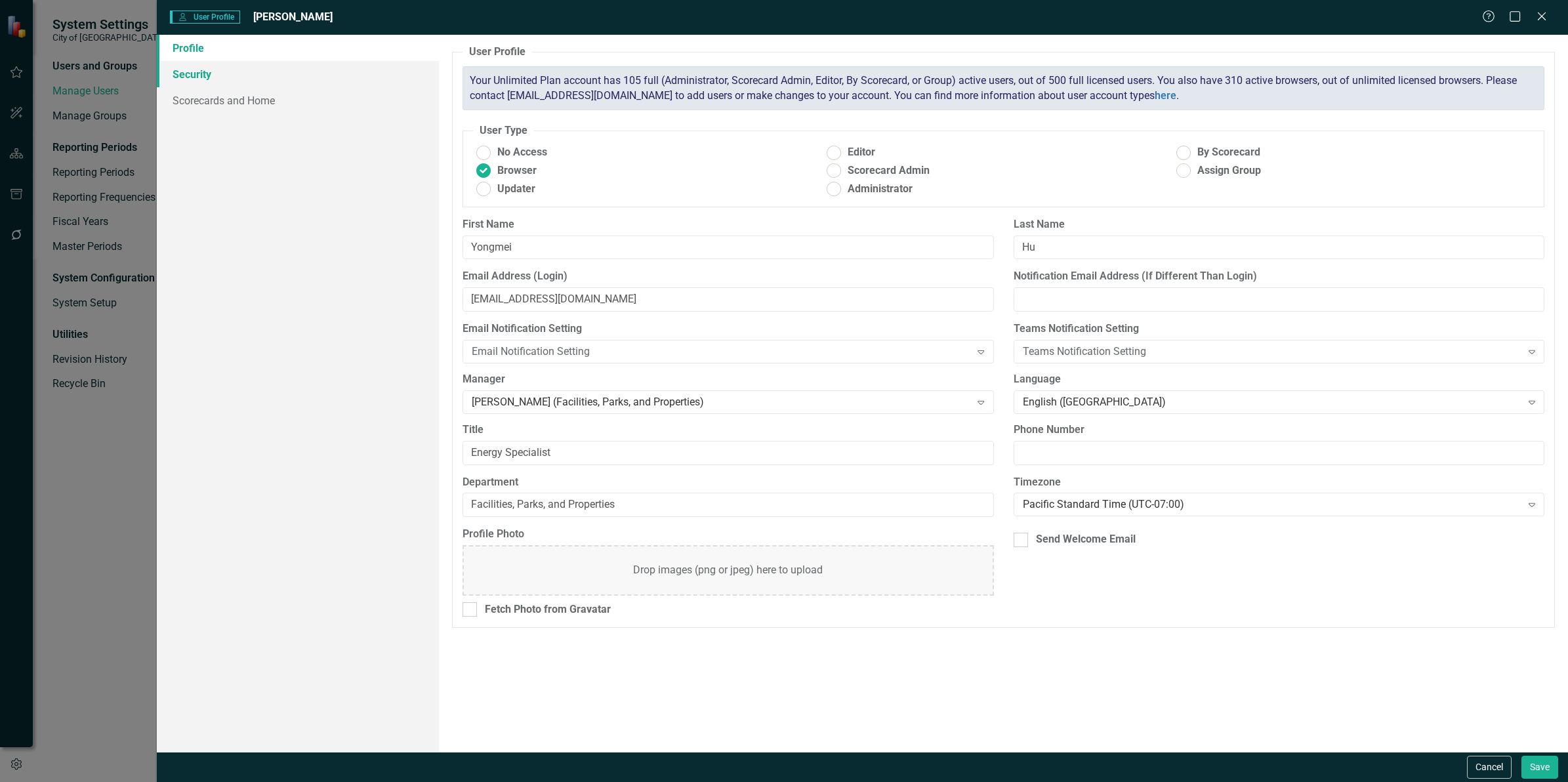
click at [195, 76] on link "Security" at bounding box center [298, 74] width 283 height 26
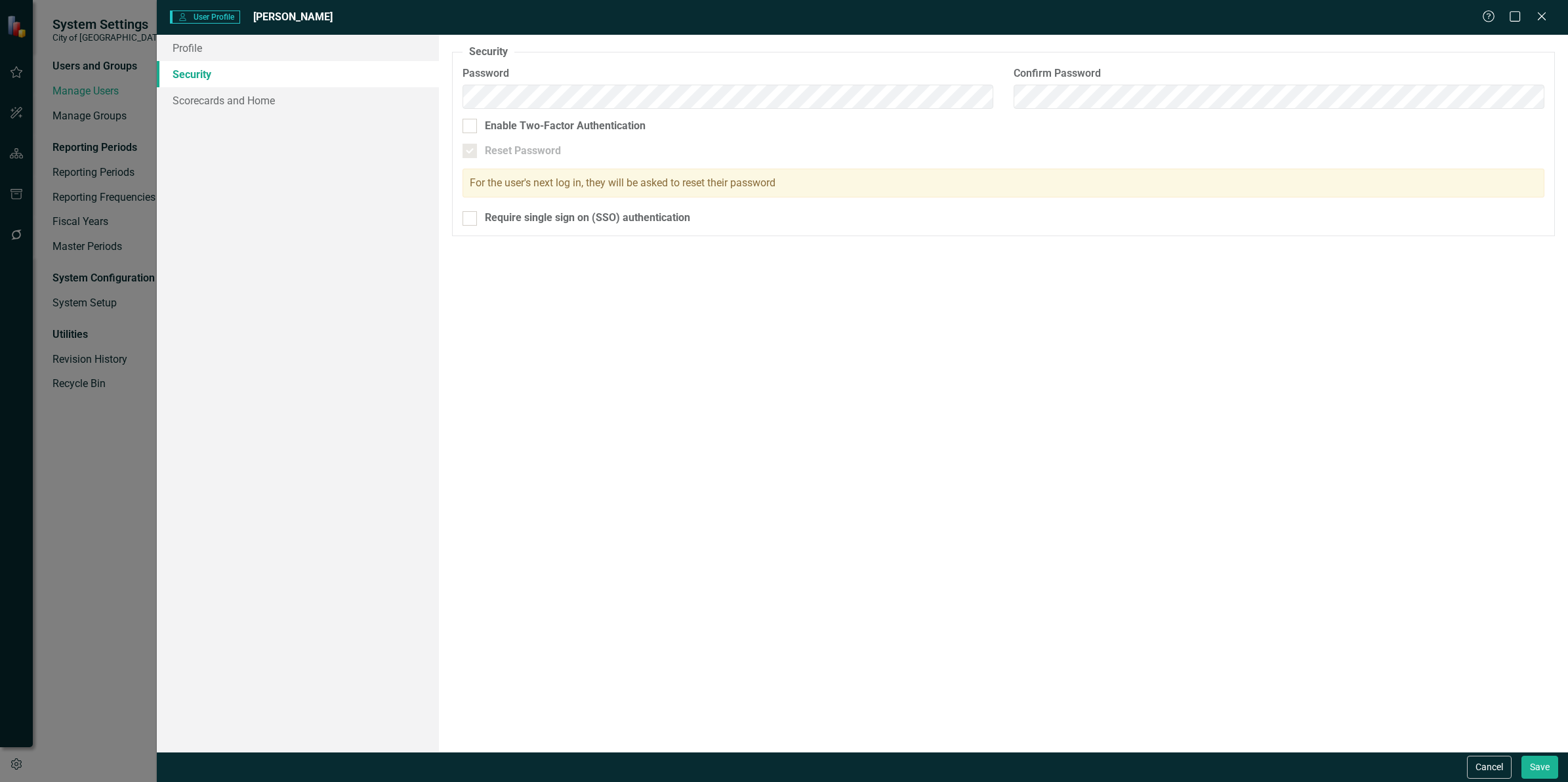
drag, startPoint x: 465, startPoint y: 220, endPoint x: 454, endPoint y: 213, distance: 13.0
click at [467, 219] on div at bounding box center [470, 219] width 15 height 15
click at [467, 219] on input "Require single sign on (SSO) authentication" at bounding box center [467, 215] width 8 height 8
checkbox input "true"
click at [231, 104] on link "Scorecards and Home" at bounding box center [298, 100] width 283 height 26
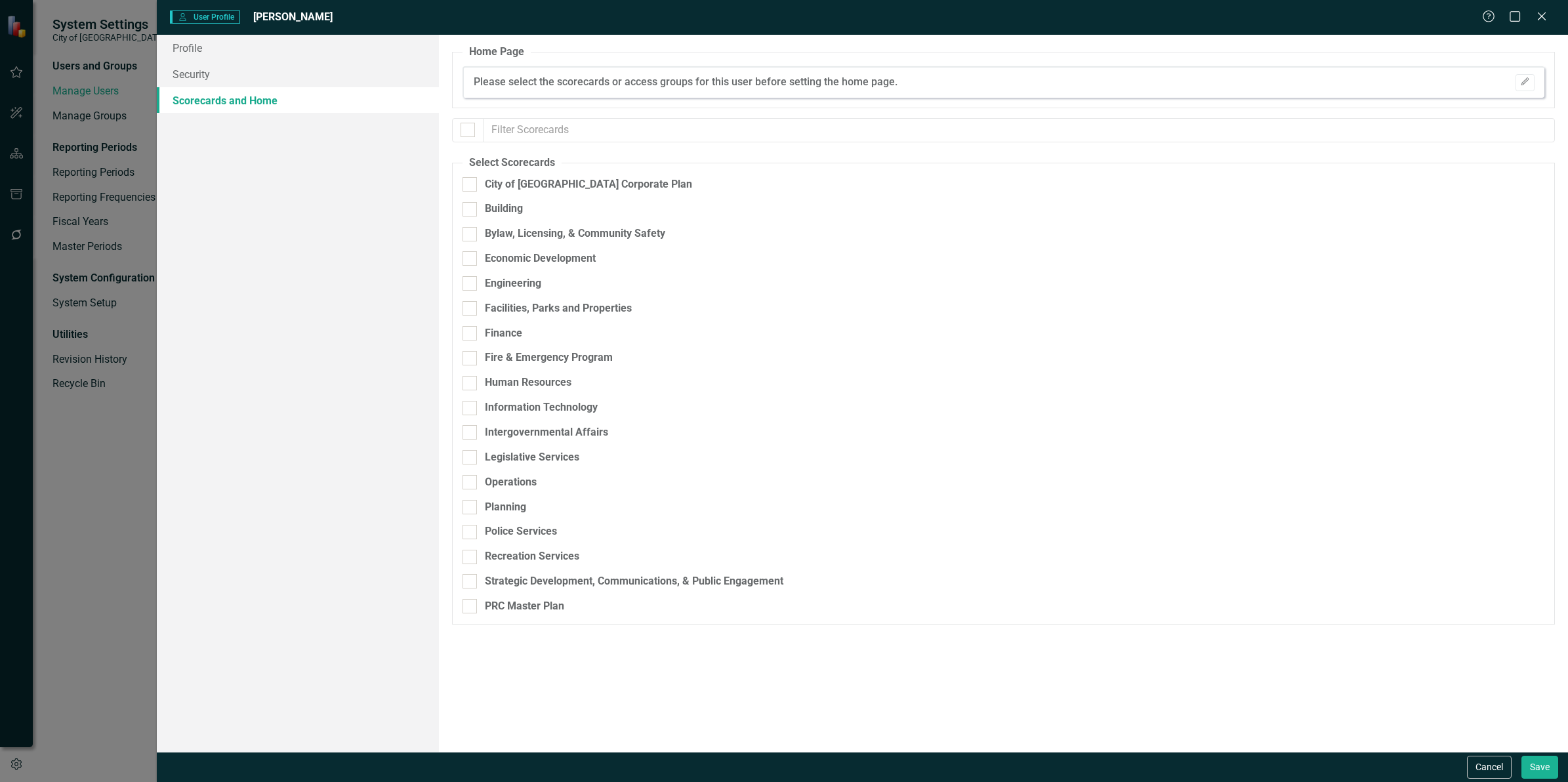
drag, startPoint x: 471, startPoint y: 131, endPoint x: 464, endPoint y: 246, distance: 115.2
click at [469, 133] on div at bounding box center [468, 130] width 15 height 15
click at [469, 131] on input "checkbox" at bounding box center [465, 126] width 8 height 8
checkbox input "true"
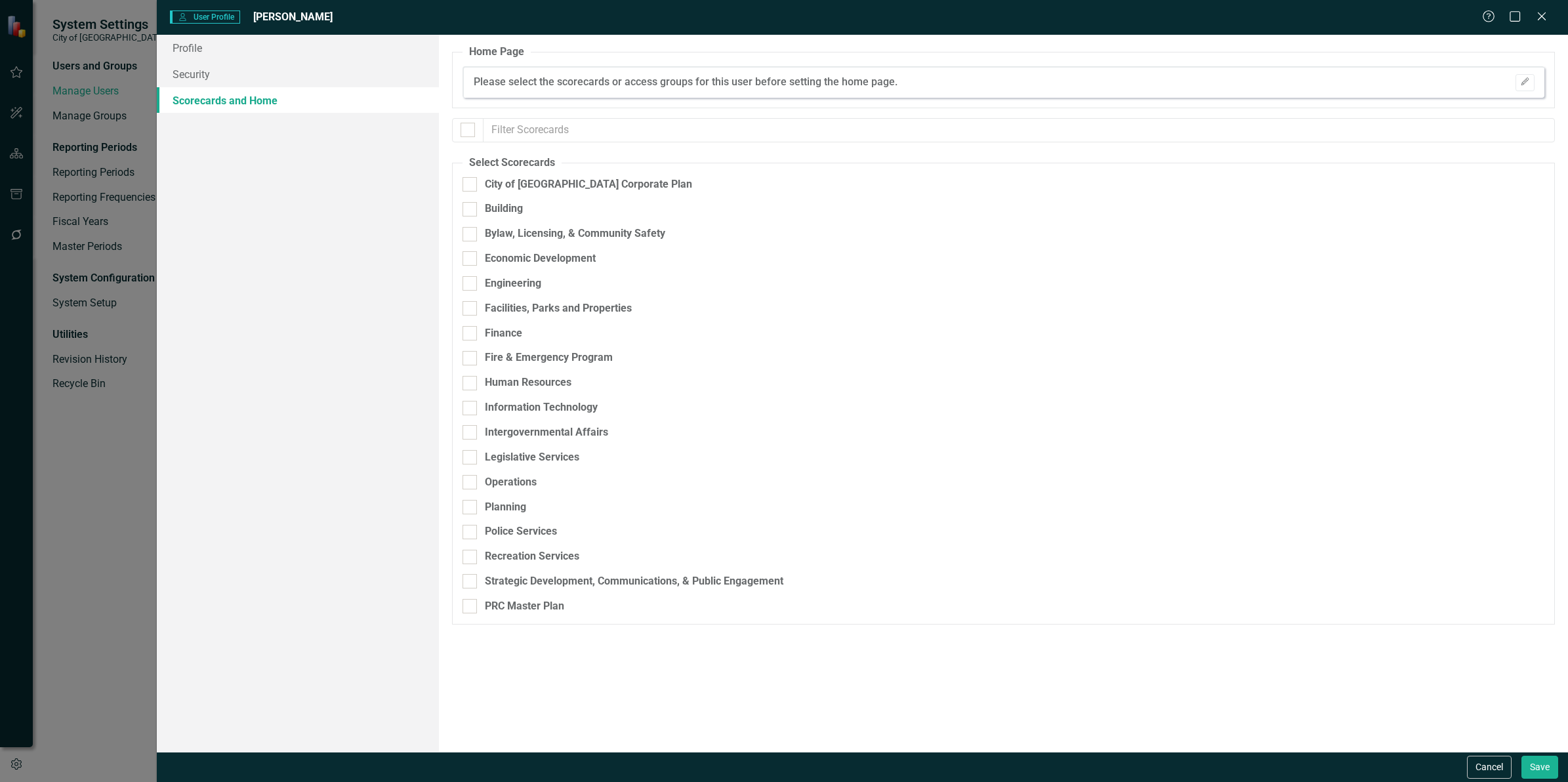
checkbox input "true"
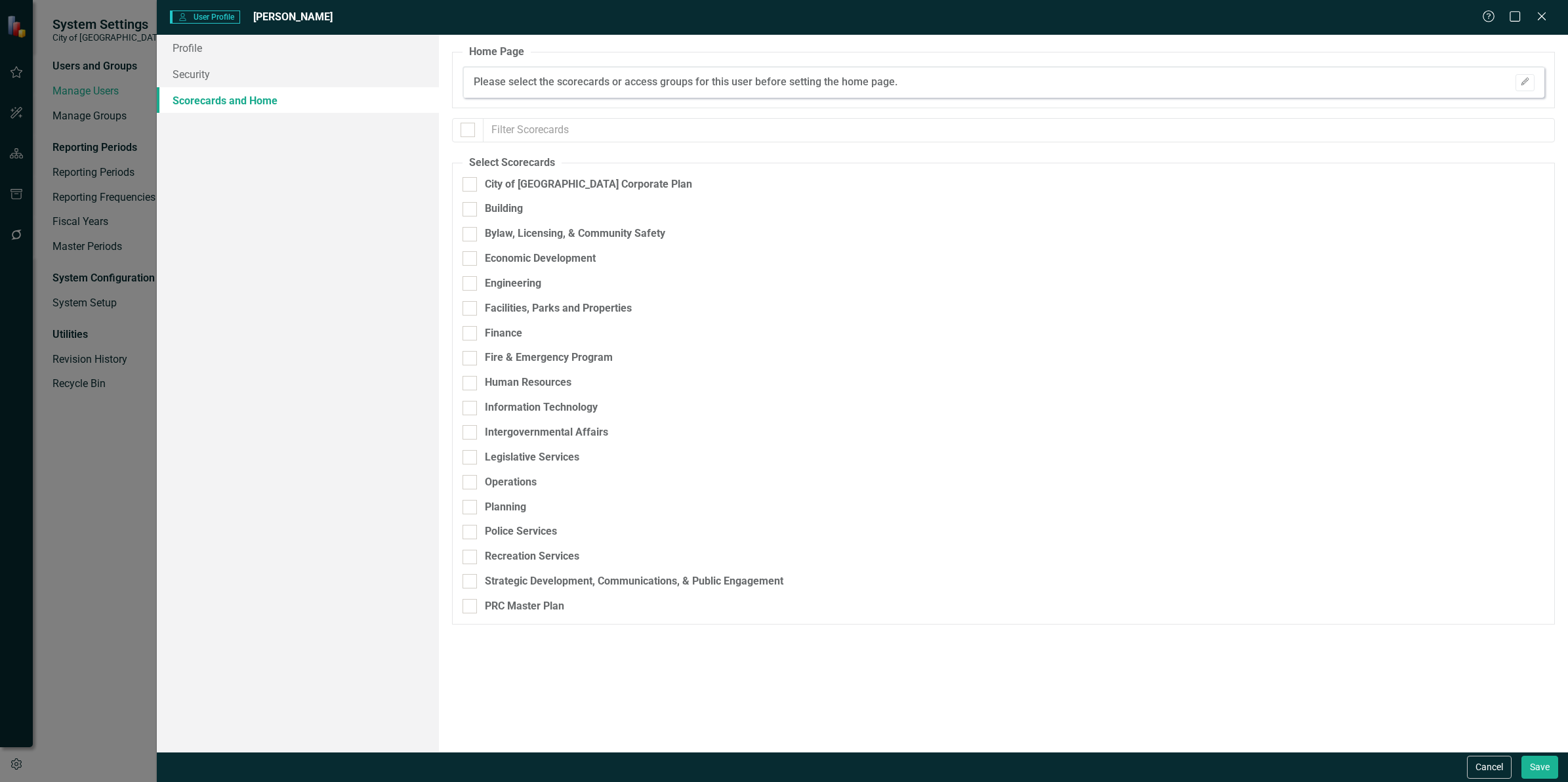
checkbox input "true"
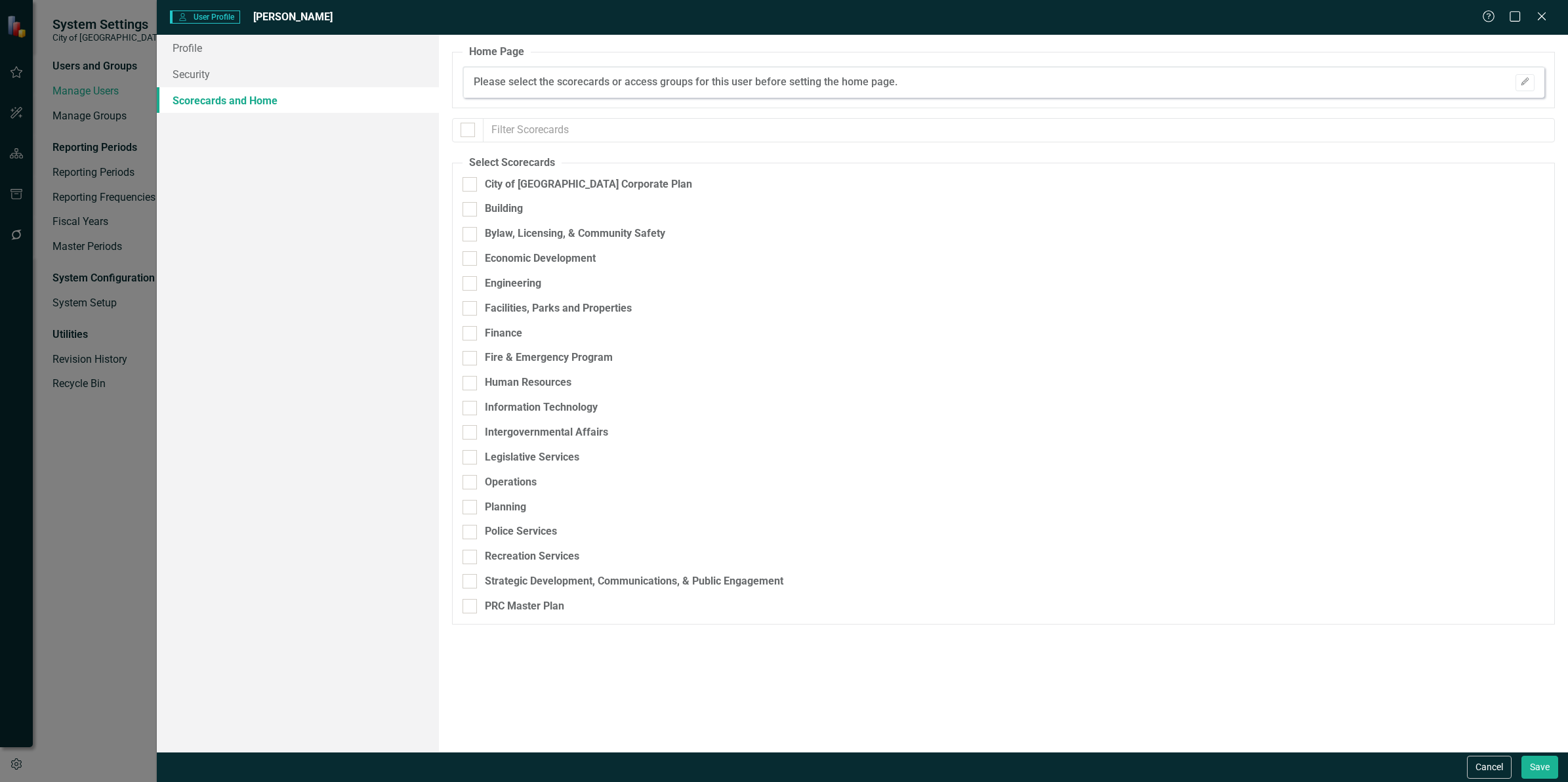
checkbox input "true"
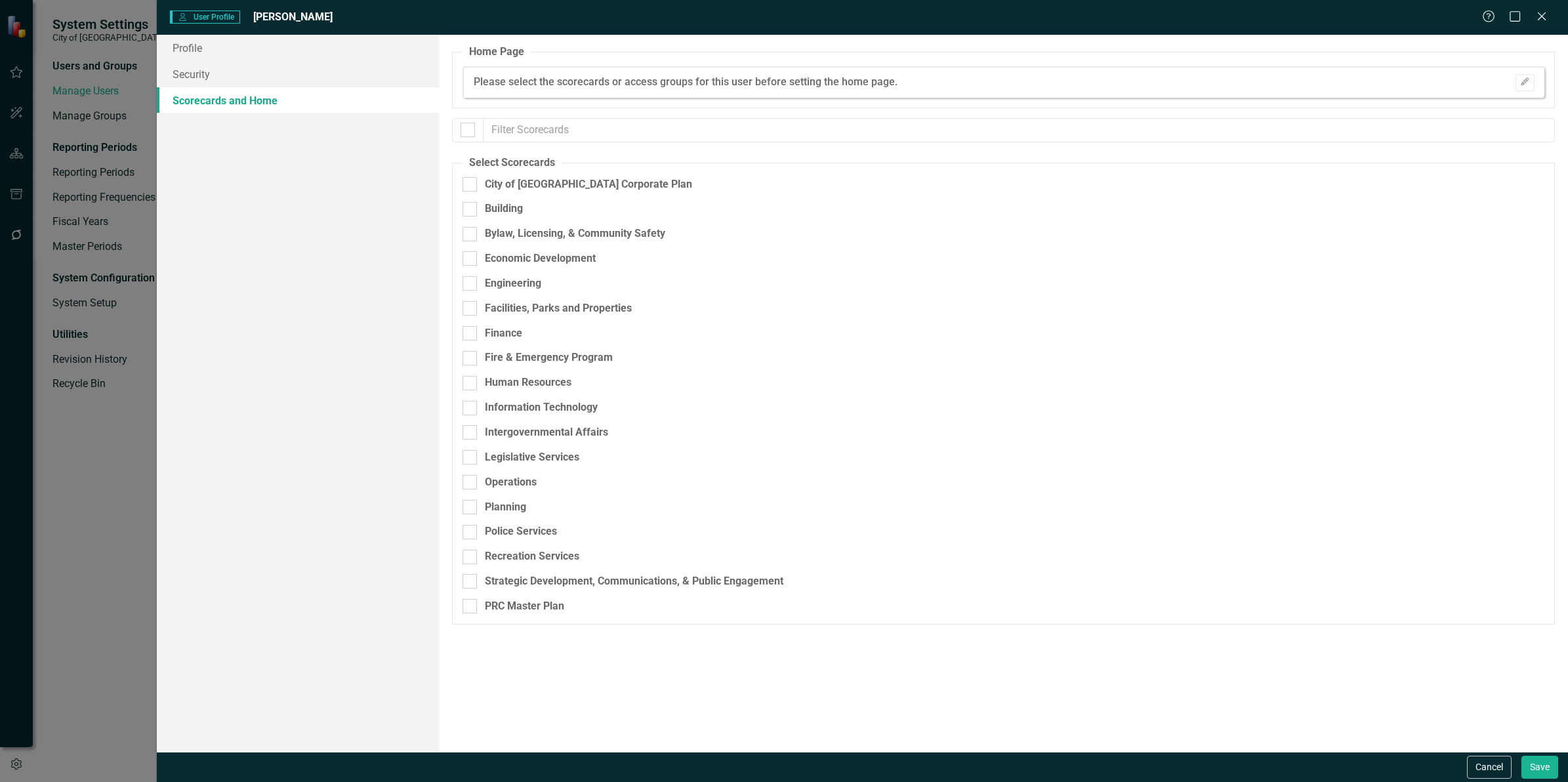
checkbox input "true"
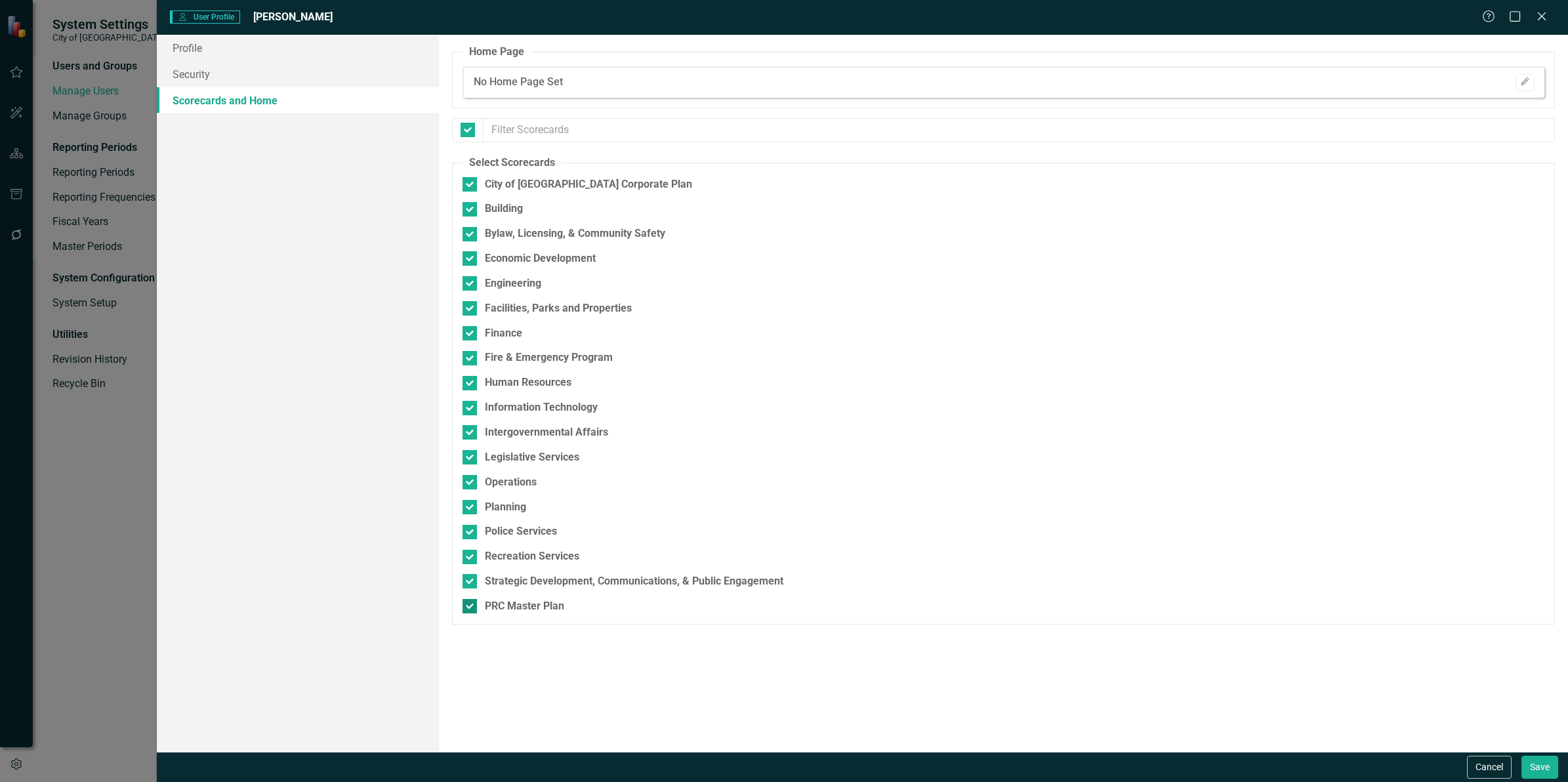
click at [469, 606] on input "PRC Master Plan" at bounding box center [467, 603] width 8 height 8
checkbox input "false"
click at [1534, 770] on button "Save" at bounding box center [1540, 767] width 37 height 23
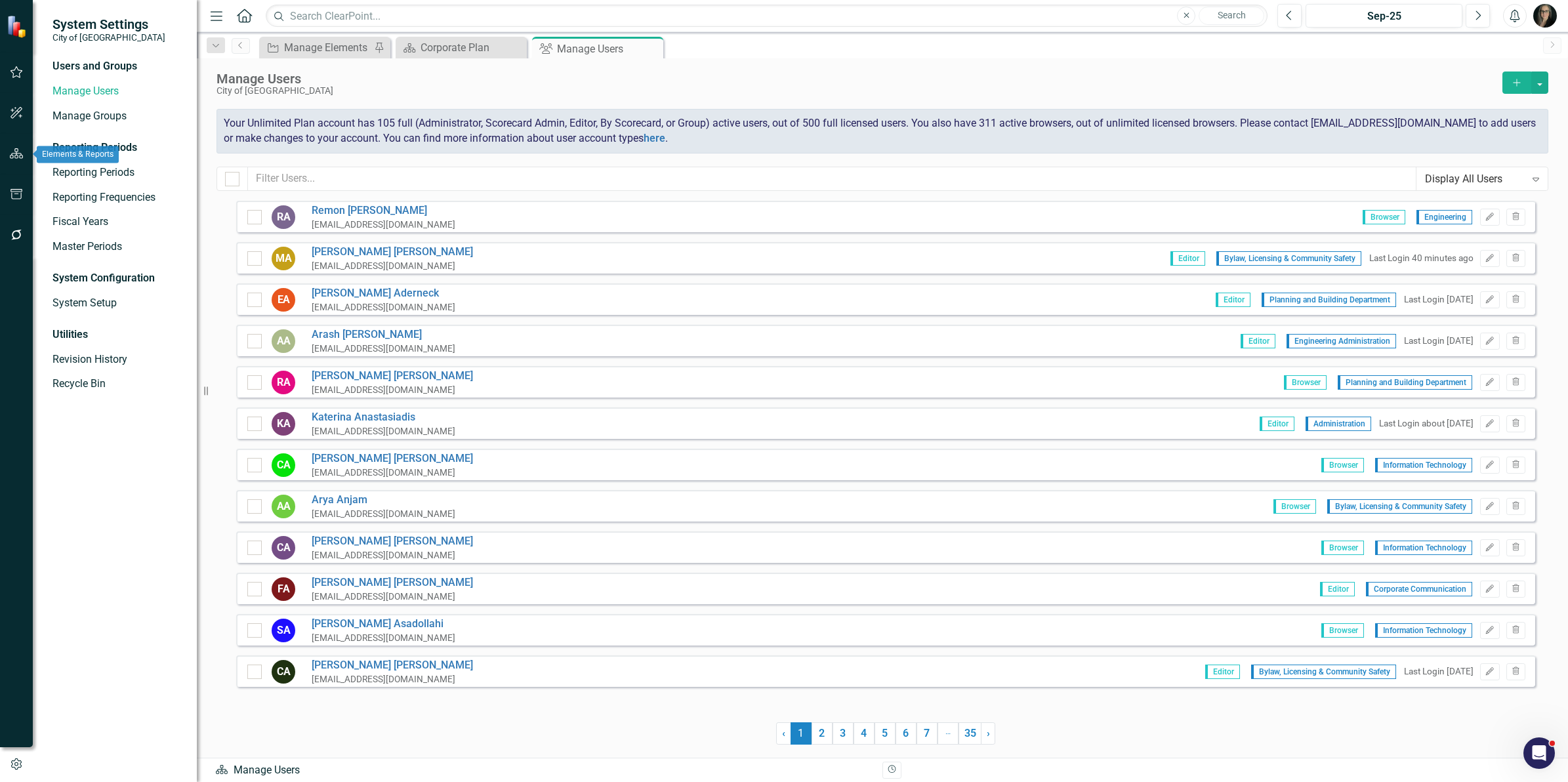
click at [21, 156] on icon "button" at bounding box center [17, 153] width 14 height 10
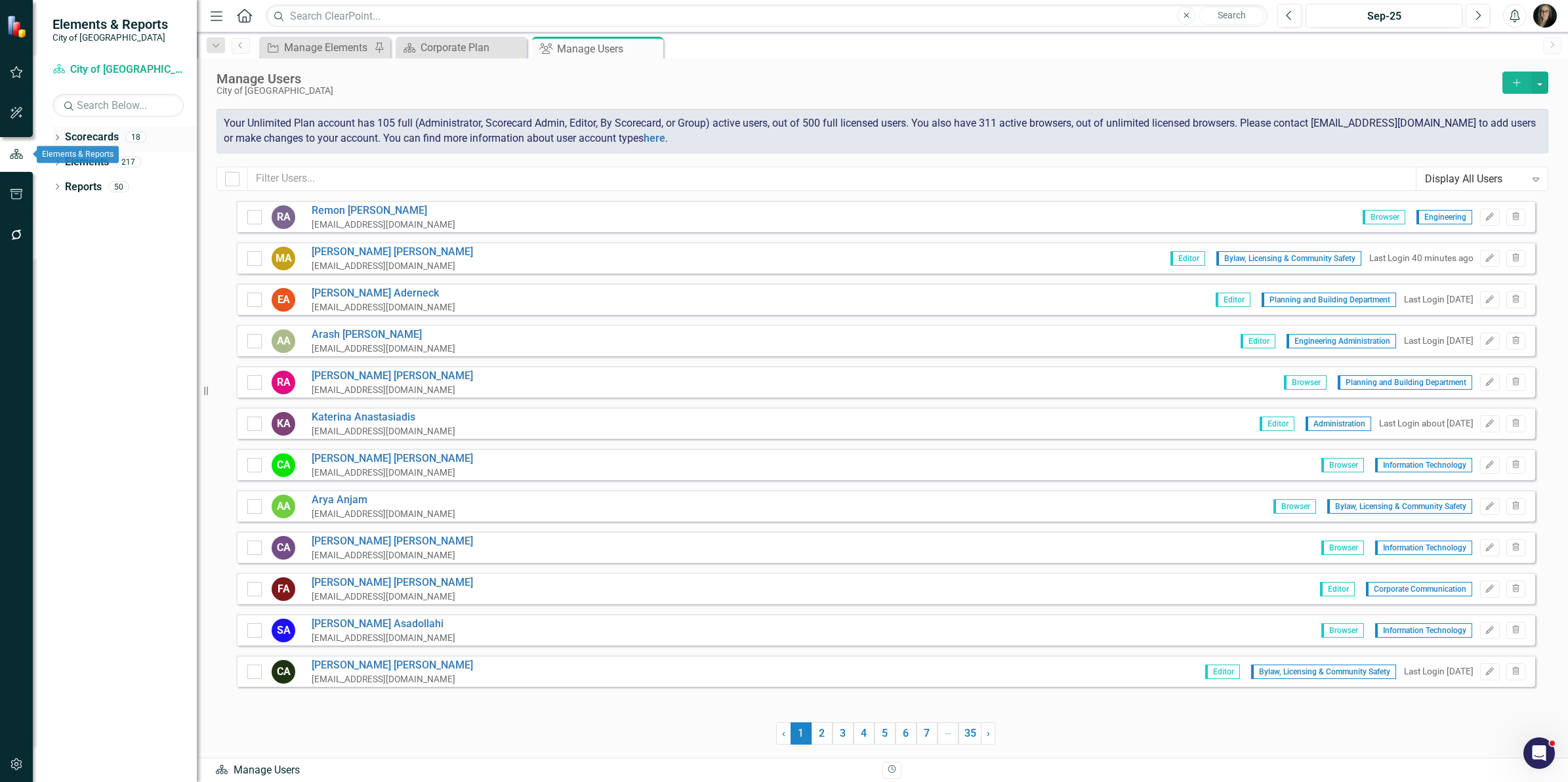
click at [57, 136] on icon "Dropdown" at bounding box center [57, 139] width 9 height 7
click at [63, 163] on icon "Dropdown" at bounding box center [64, 161] width 10 height 7
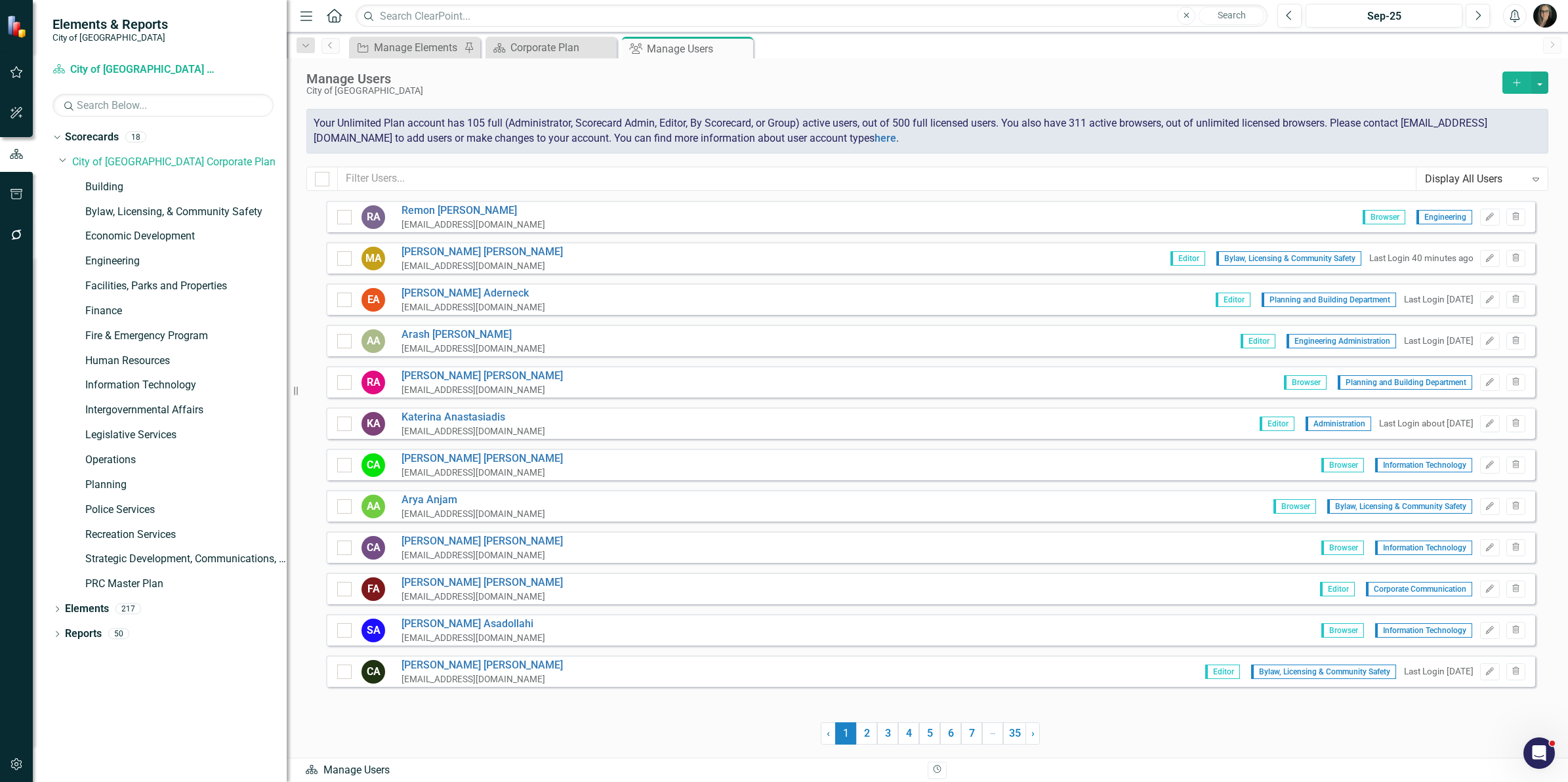
drag, startPoint x: 204, startPoint y: 246, endPoint x: 286, endPoint y: 245, distance: 82.0
click at [286, 245] on div "Resize" at bounding box center [291, 391] width 10 height 782
